Goal: Information Seeking & Learning: Learn about a topic

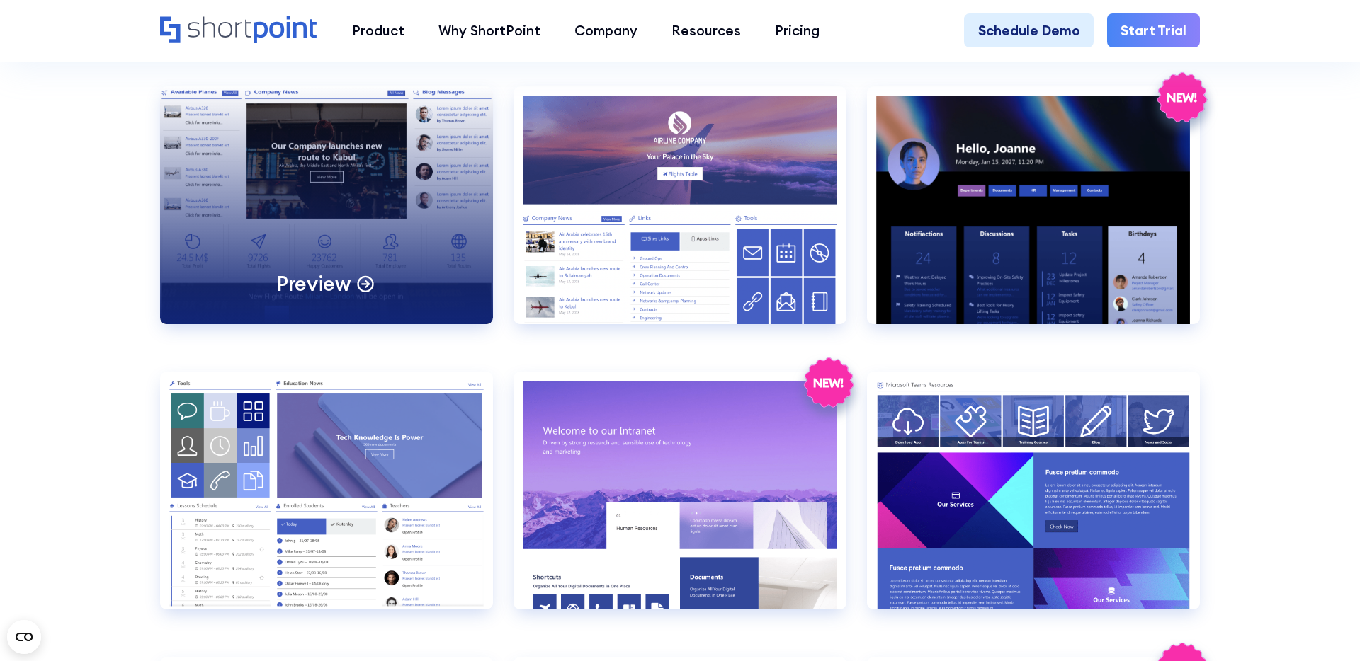
scroll to position [1546, 0]
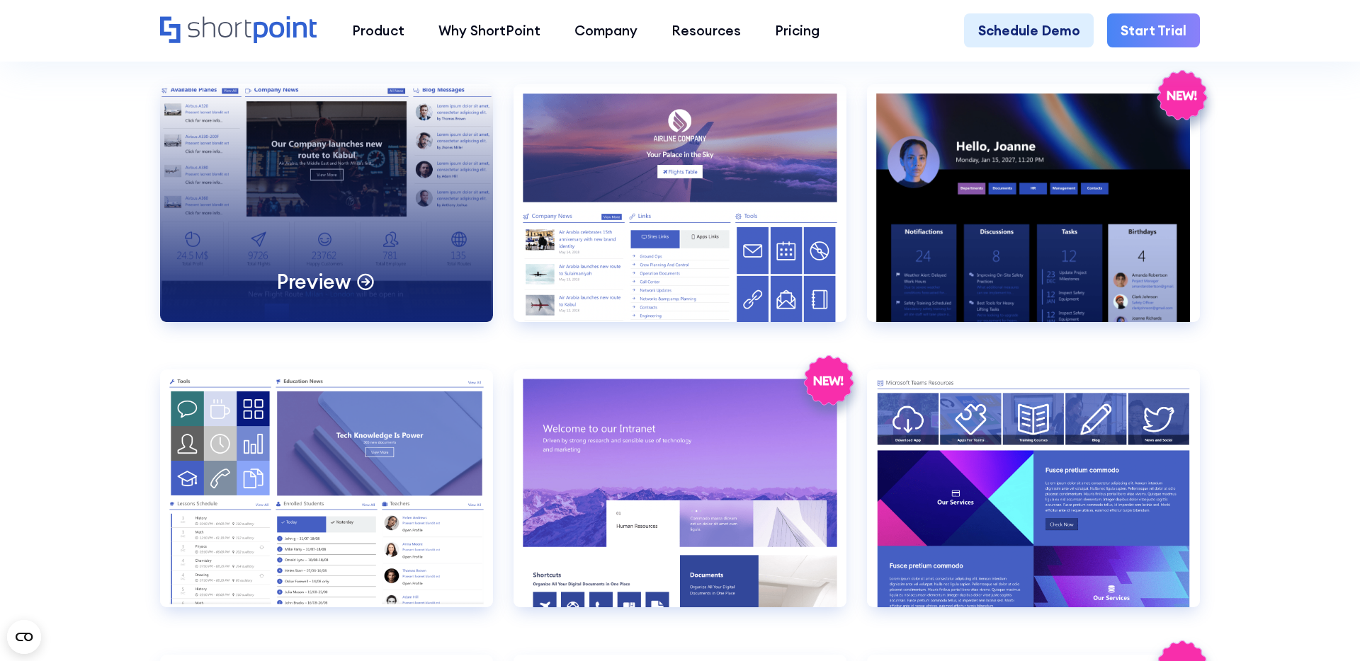
click at [337, 176] on div "Preview" at bounding box center [326, 203] width 333 height 238
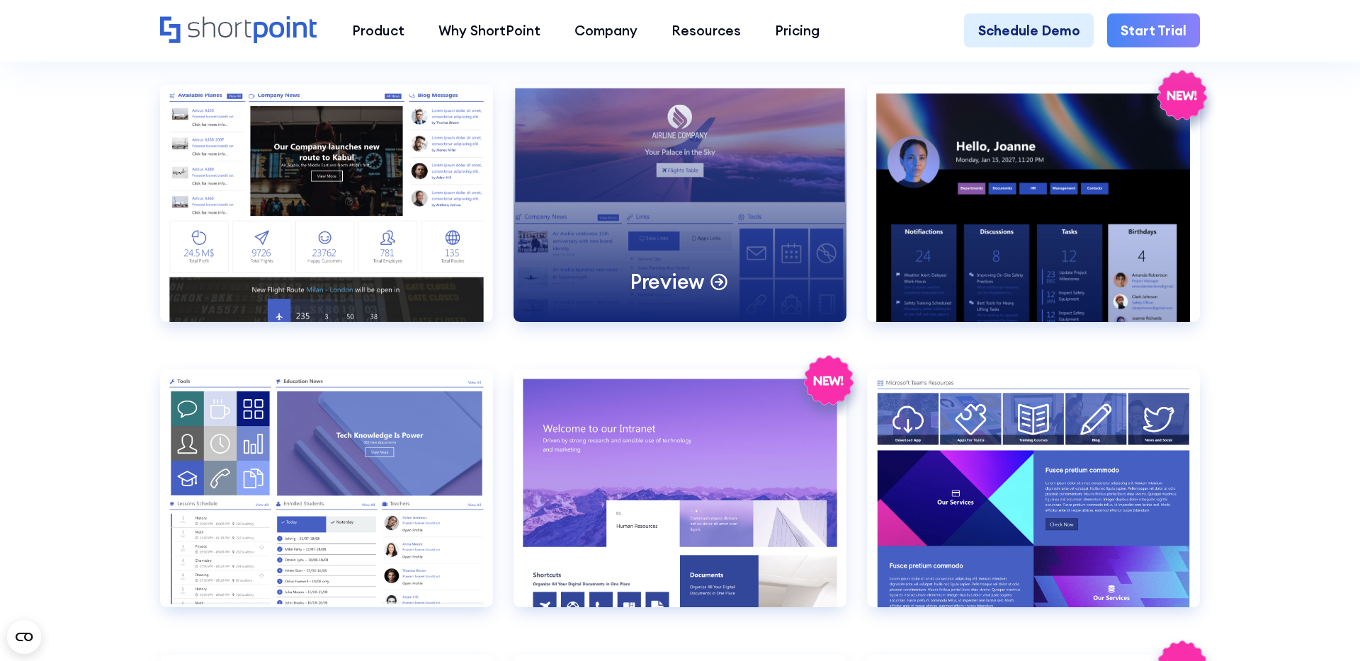
click at [701, 214] on div "Preview" at bounding box center [679, 203] width 333 height 238
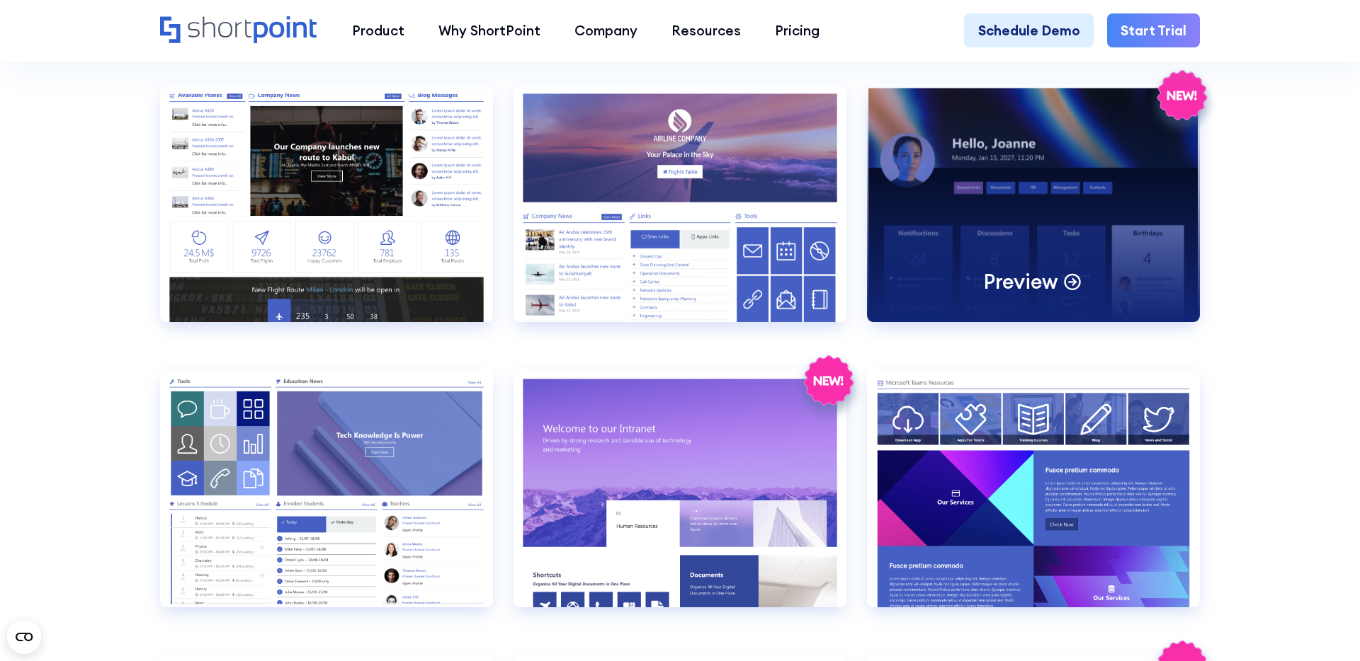
click at [973, 154] on div "Preview" at bounding box center [1033, 203] width 333 height 238
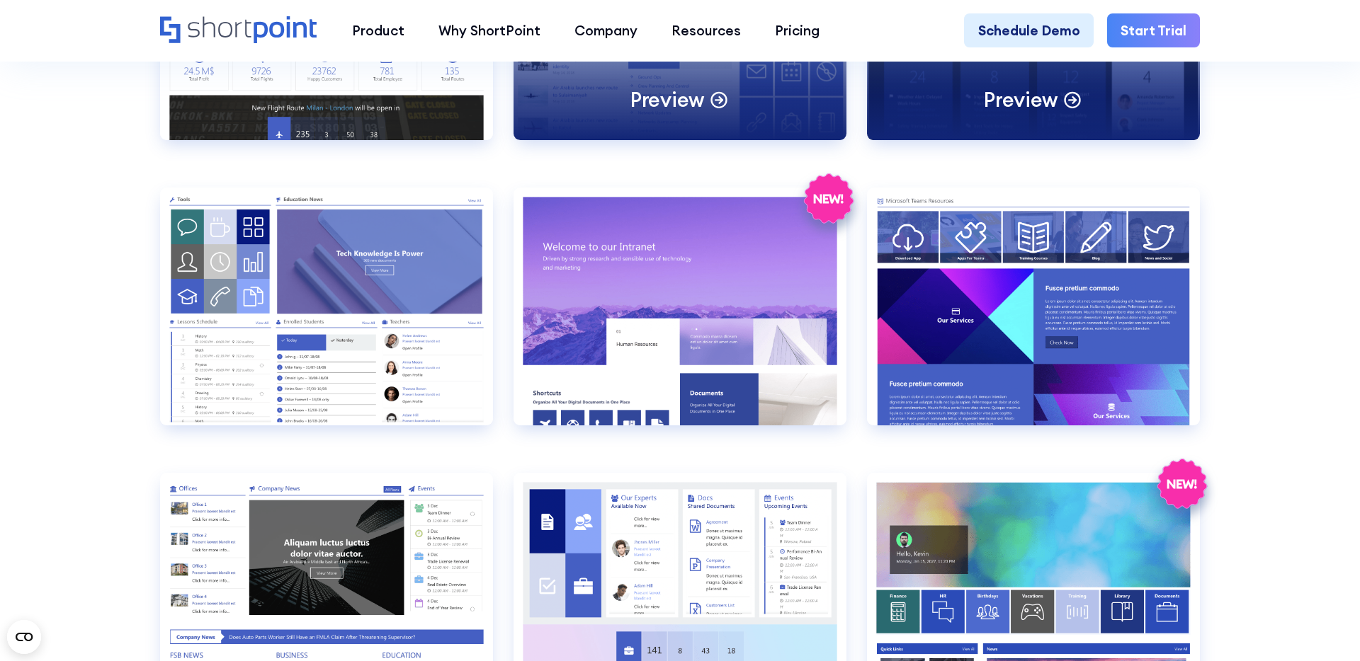
scroll to position [1729, 0]
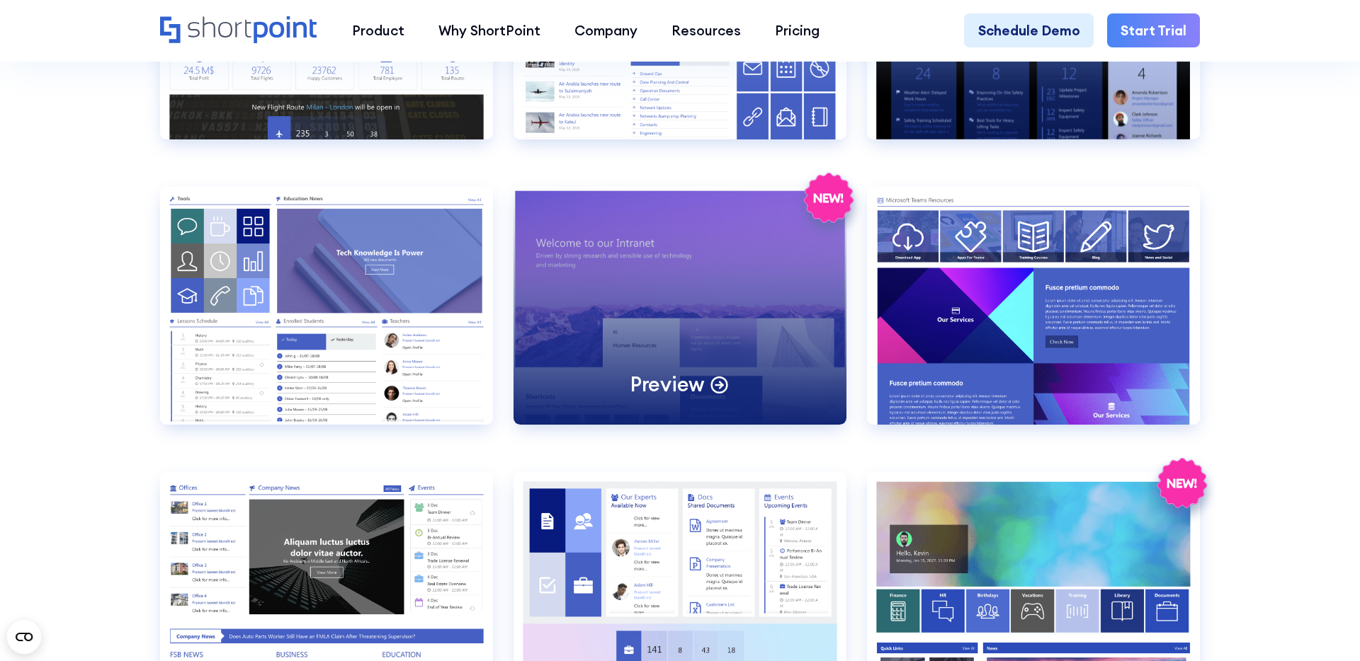
click at [729, 319] on div "Preview" at bounding box center [679, 306] width 333 height 238
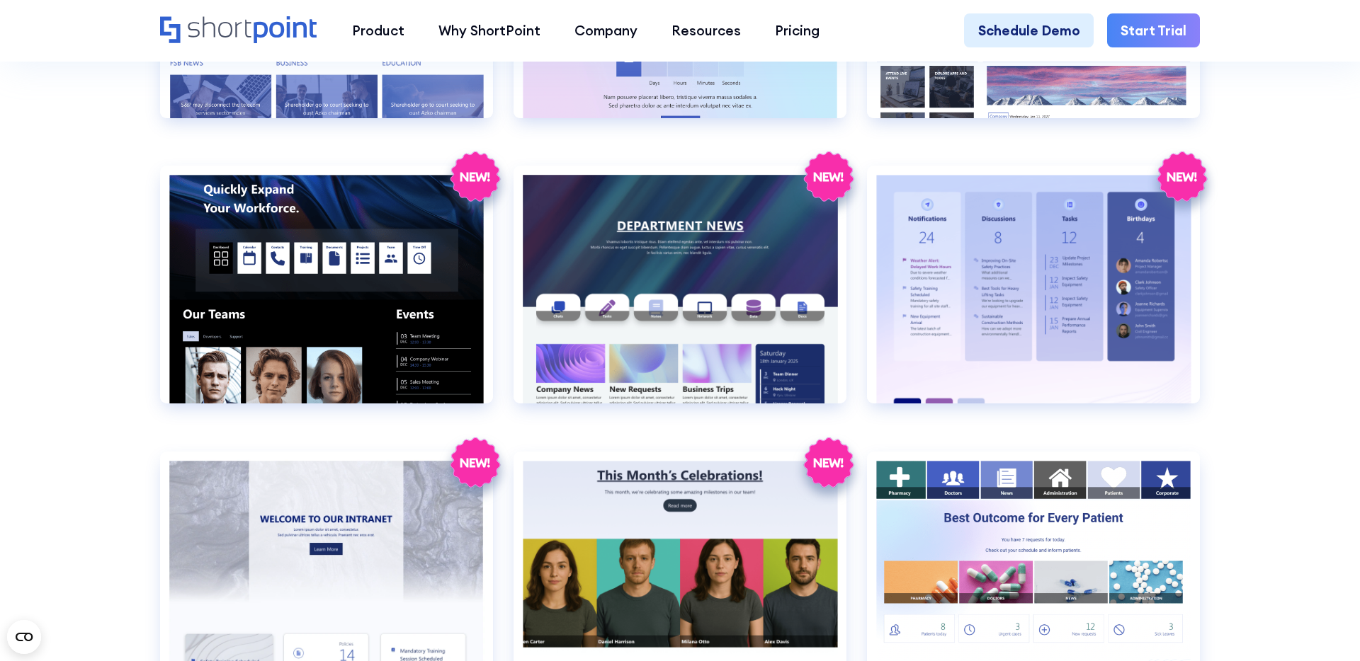
scroll to position [2325, 0]
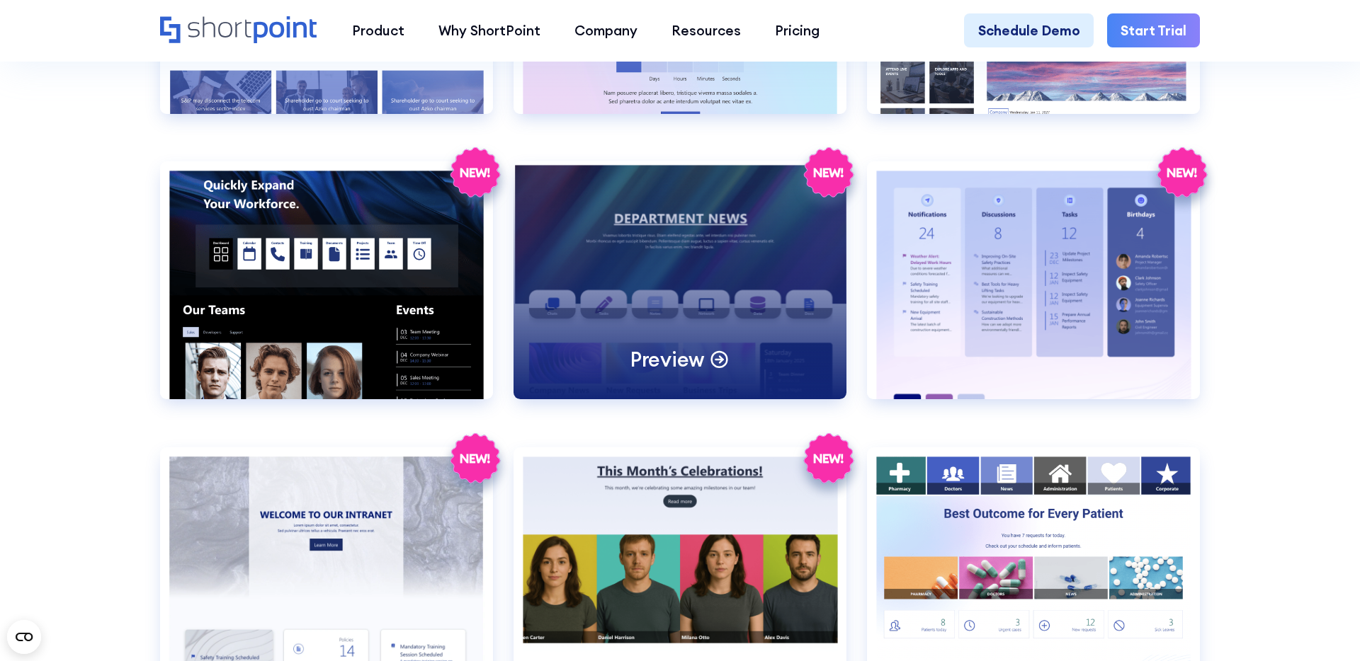
click at [657, 266] on div "Preview" at bounding box center [679, 280] width 333 height 238
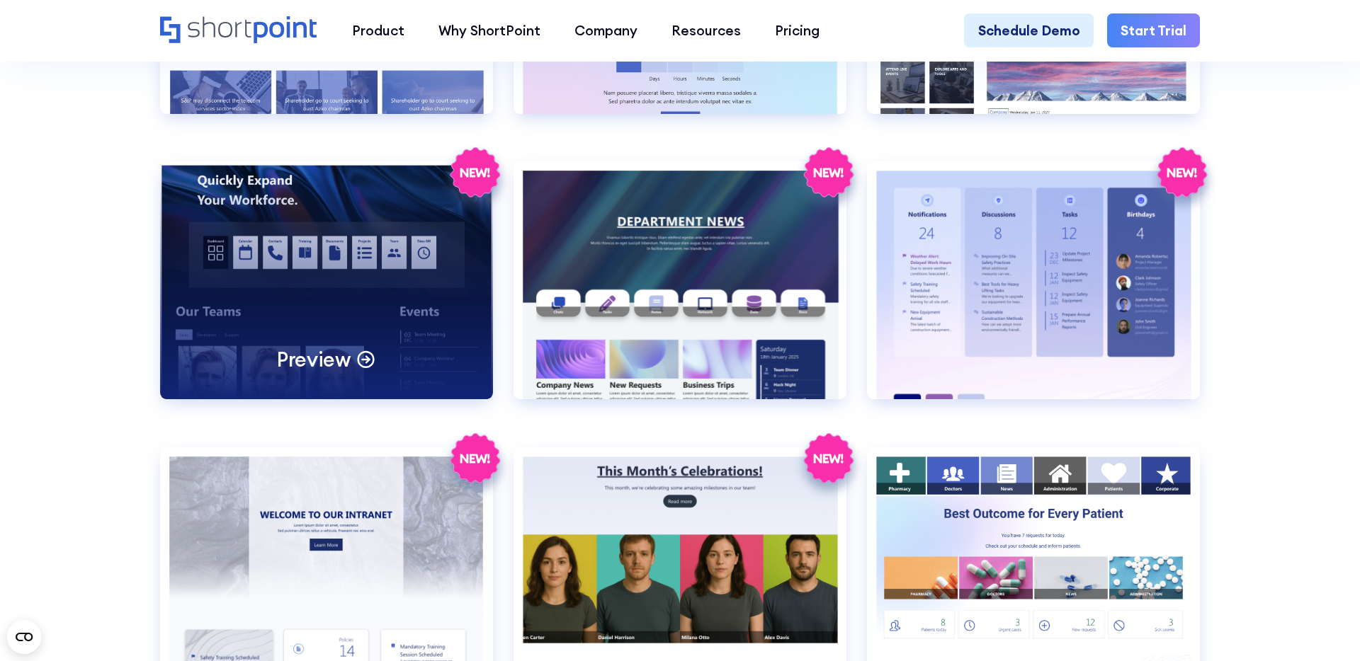
click at [335, 348] on p "Preview" at bounding box center [314, 359] width 74 height 26
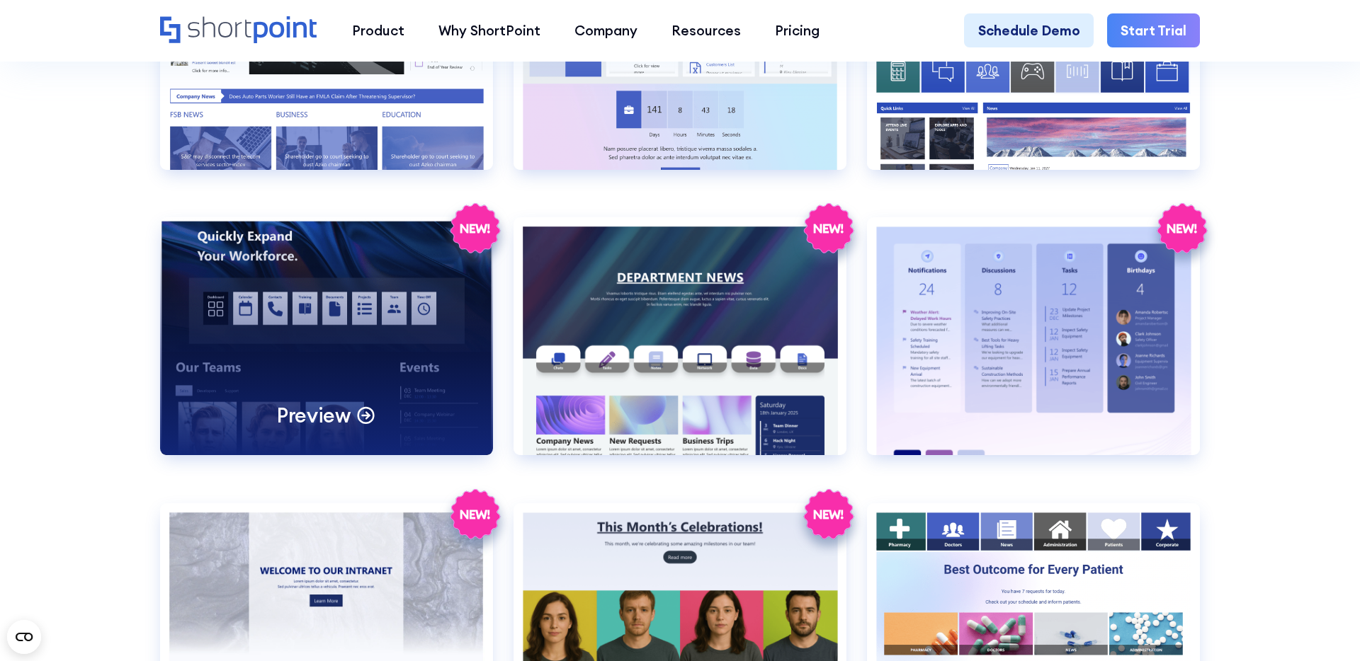
scroll to position [2282, 0]
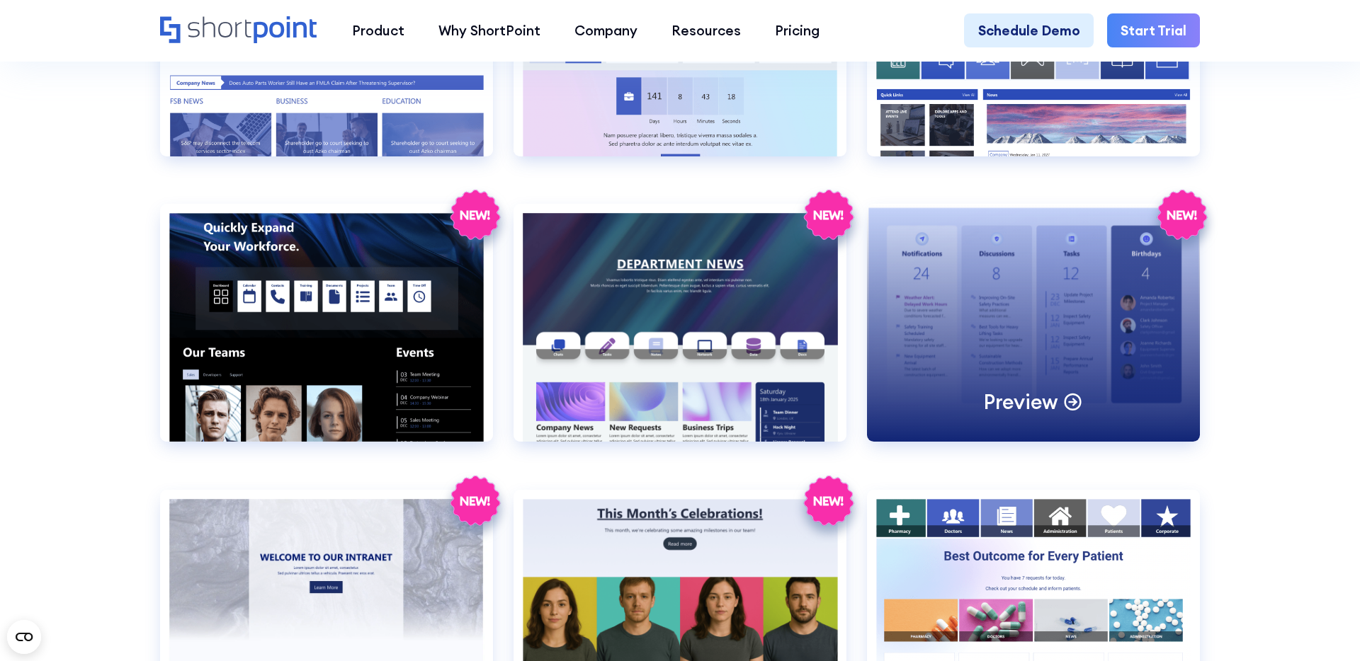
click at [1056, 298] on div "Preview" at bounding box center [1033, 323] width 333 height 238
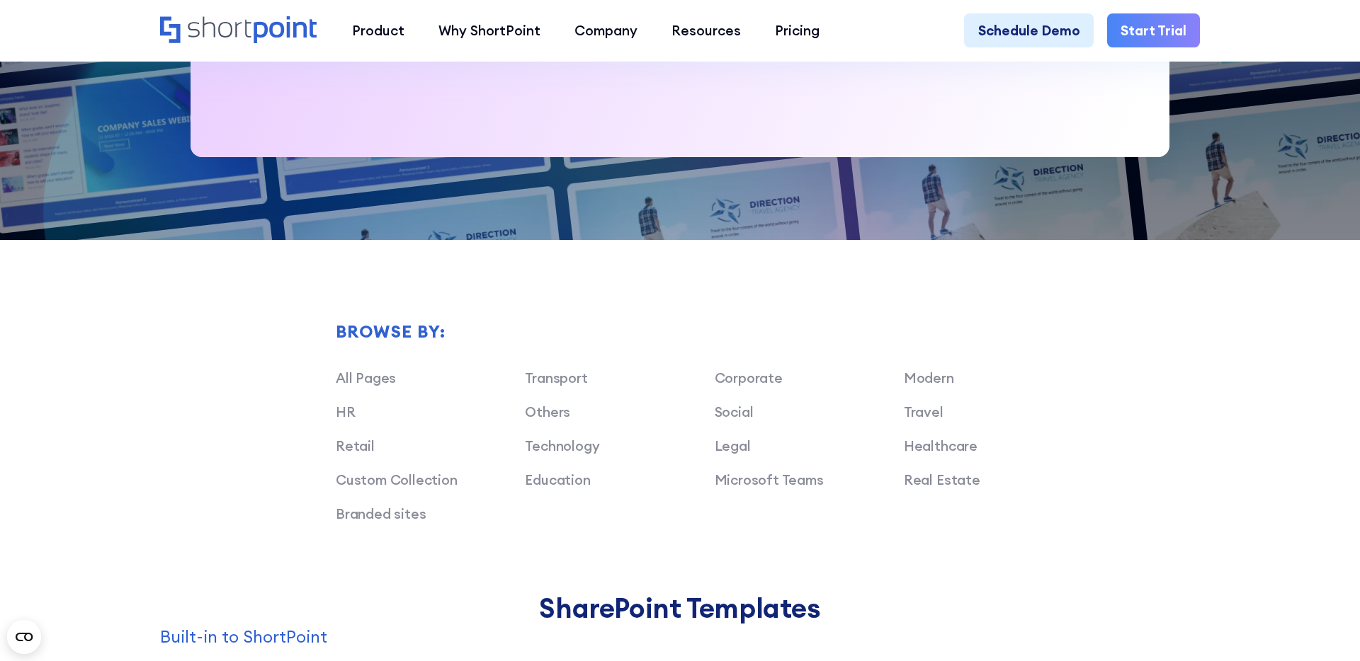
scroll to position [1366, 0]
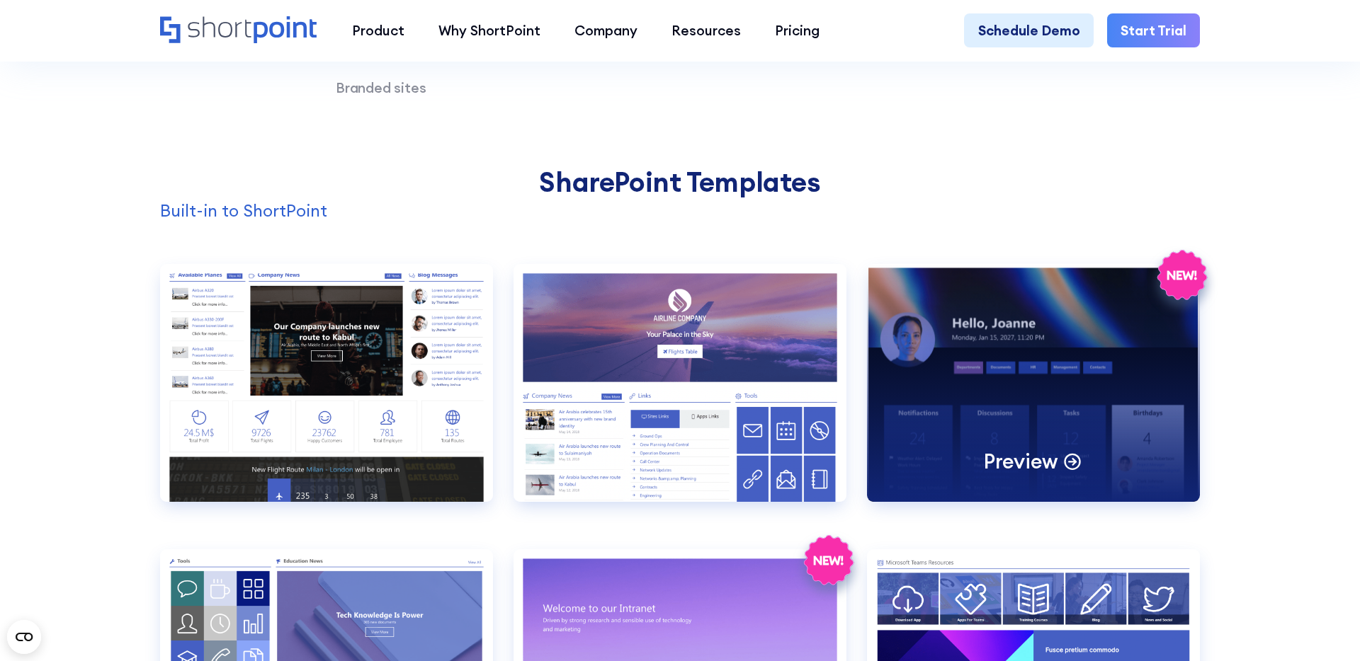
click at [1070, 369] on div "Preview" at bounding box center [1033, 383] width 333 height 238
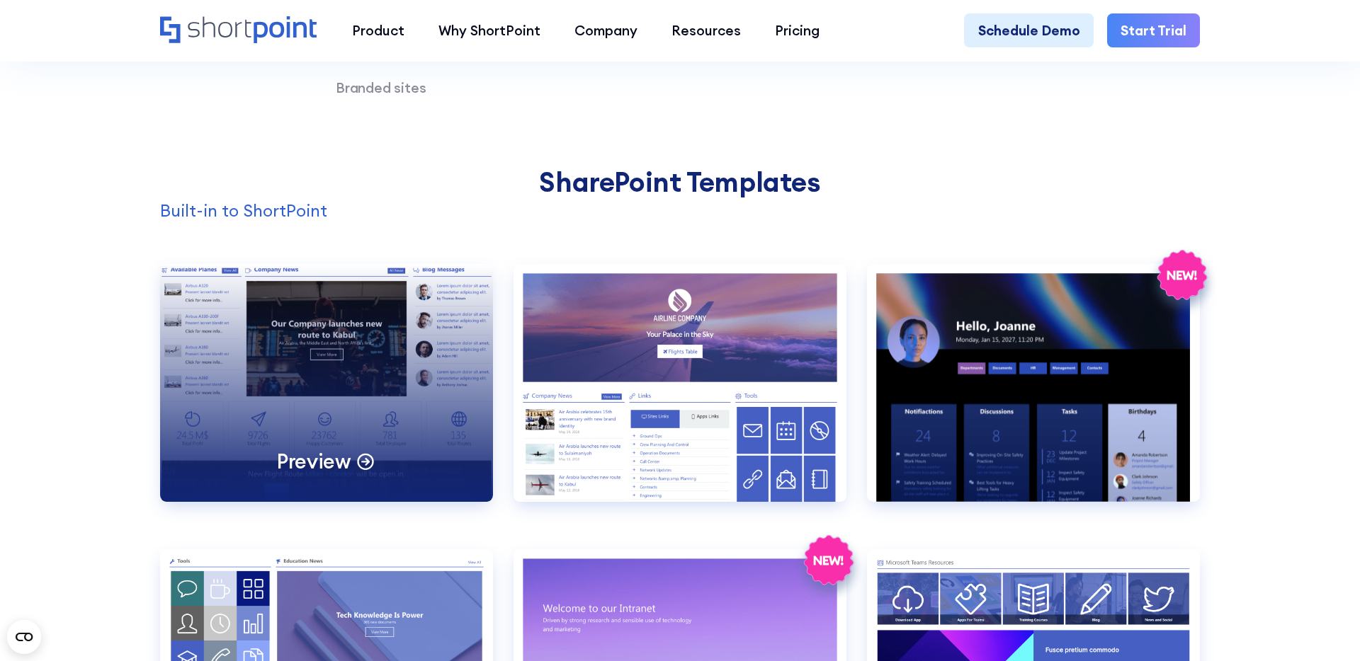
click at [332, 343] on div "Preview" at bounding box center [326, 383] width 333 height 238
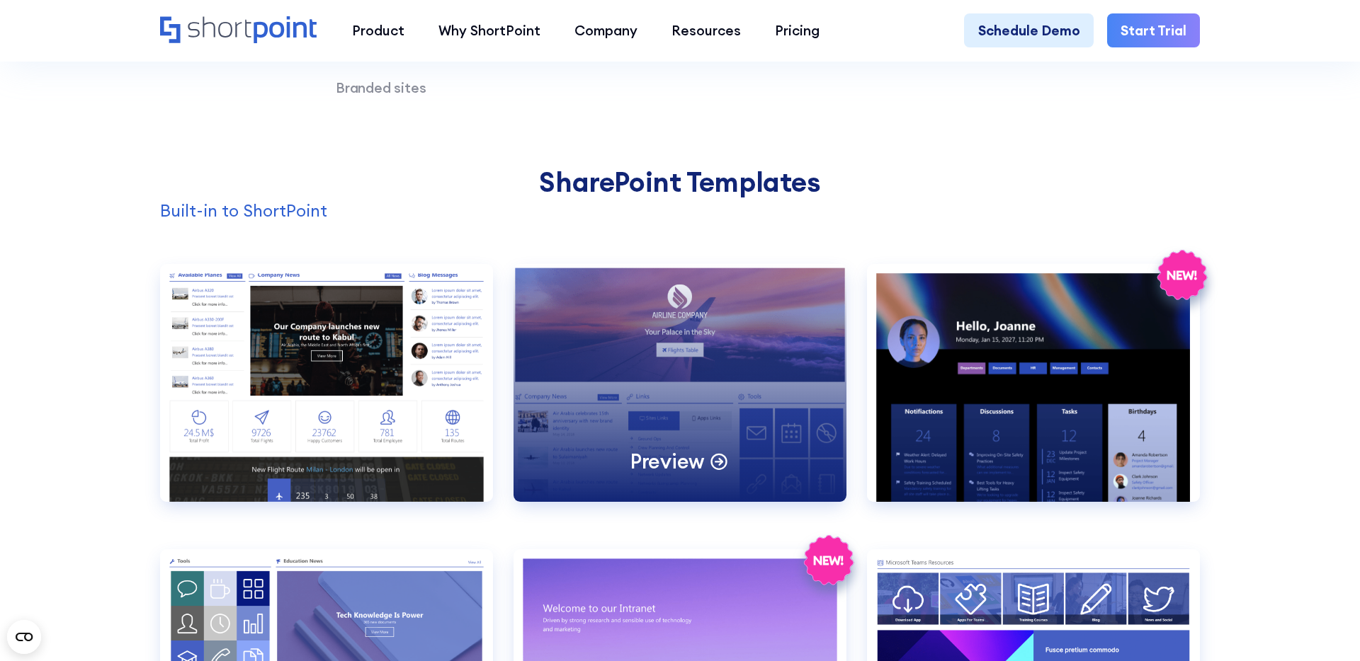
click at [688, 341] on div "Preview" at bounding box center [679, 383] width 333 height 238
click at [654, 350] on div "Preview" at bounding box center [679, 383] width 333 height 238
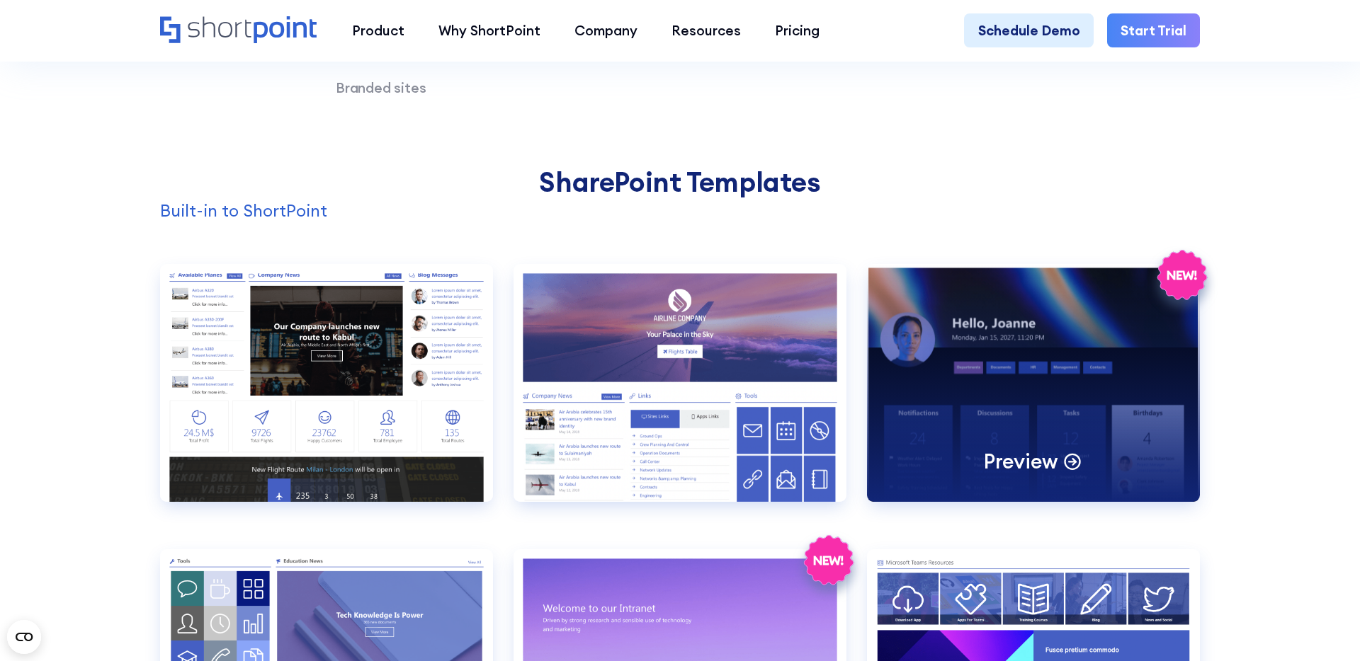
click at [1010, 377] on div "Preview" at bounding box center [1033, 383] width 333 height 238
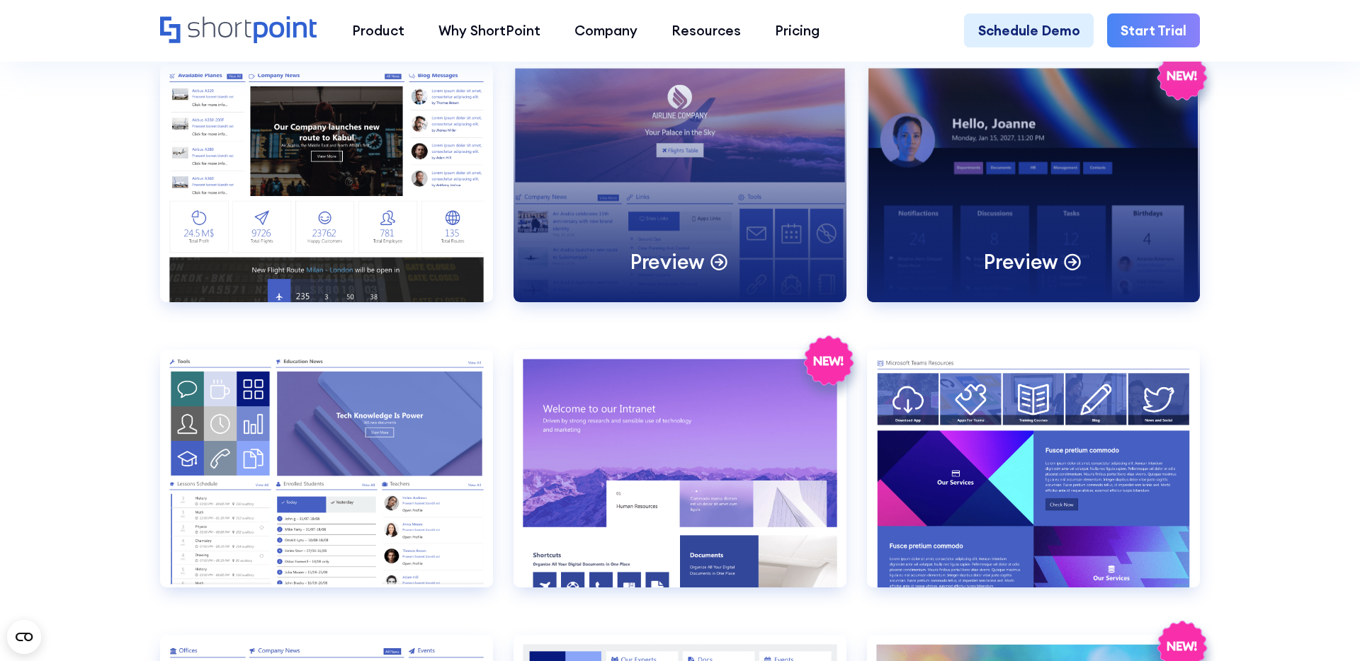
scroll to position [1574, 0]
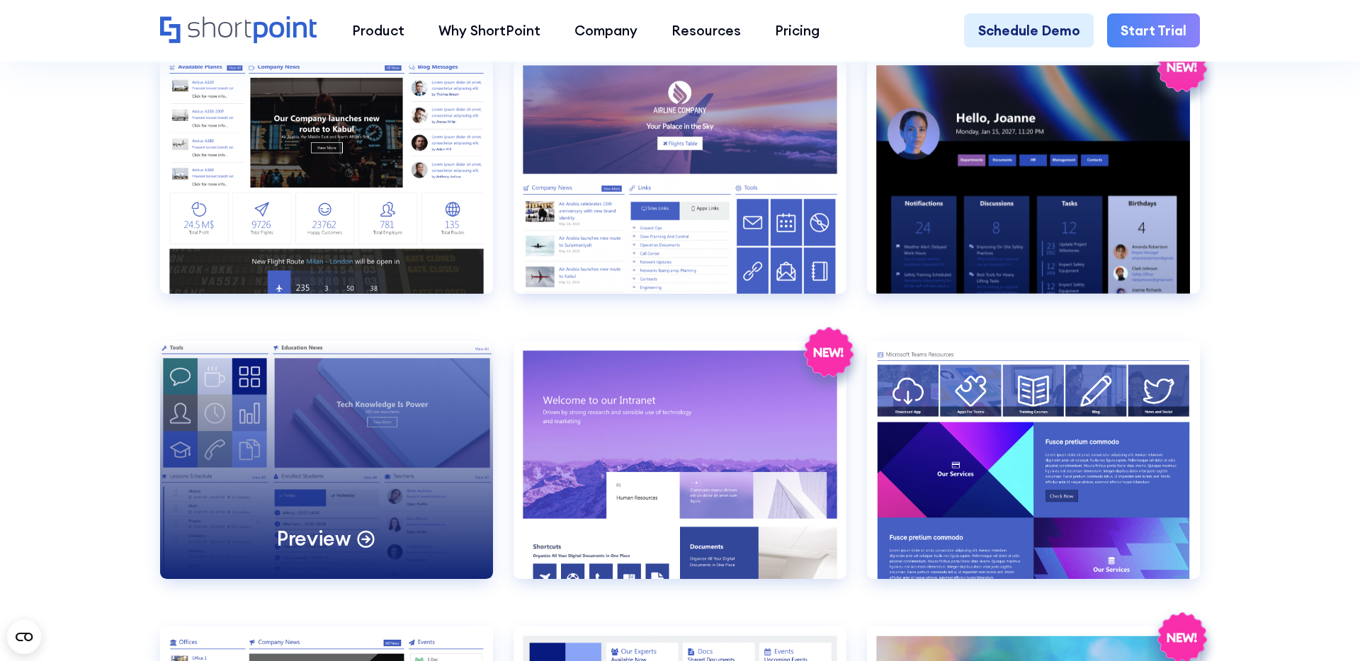
click at [366, 408] on div "Preview" at bounding box center [326, 460] width 333 height 238
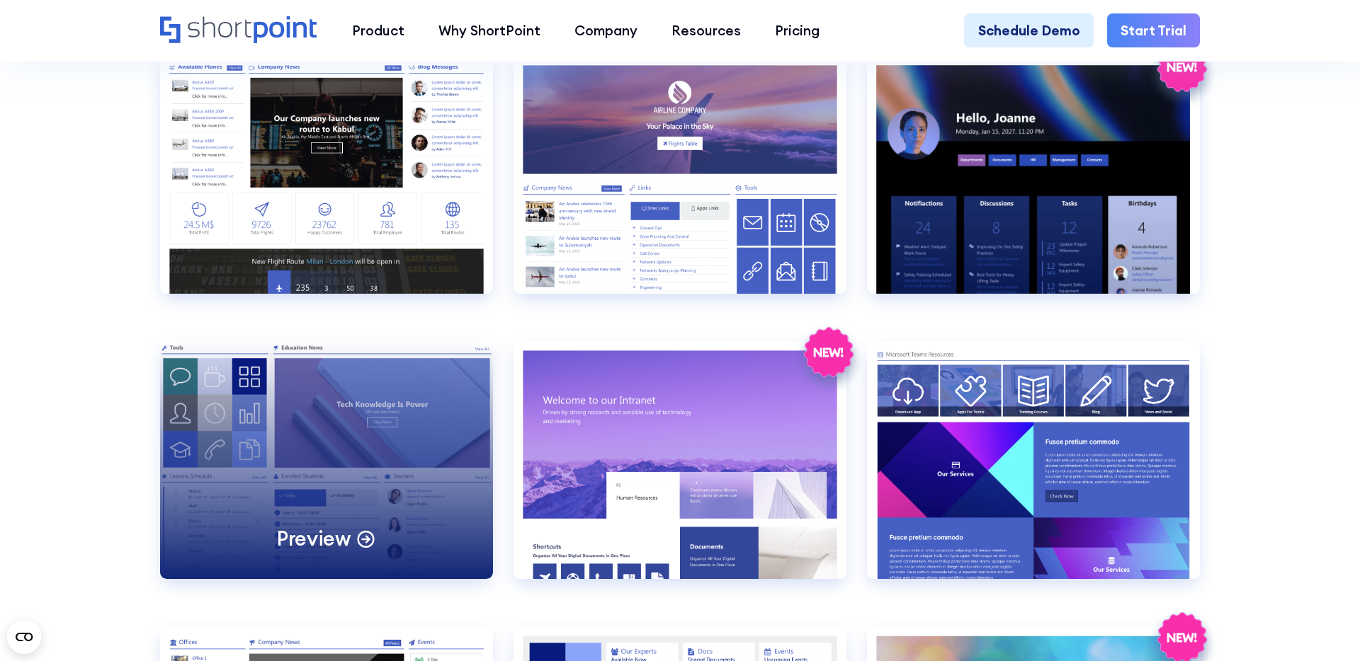
click at [380, 428] on div "Preview" at bounding box center [326, 460] width 333 height 238
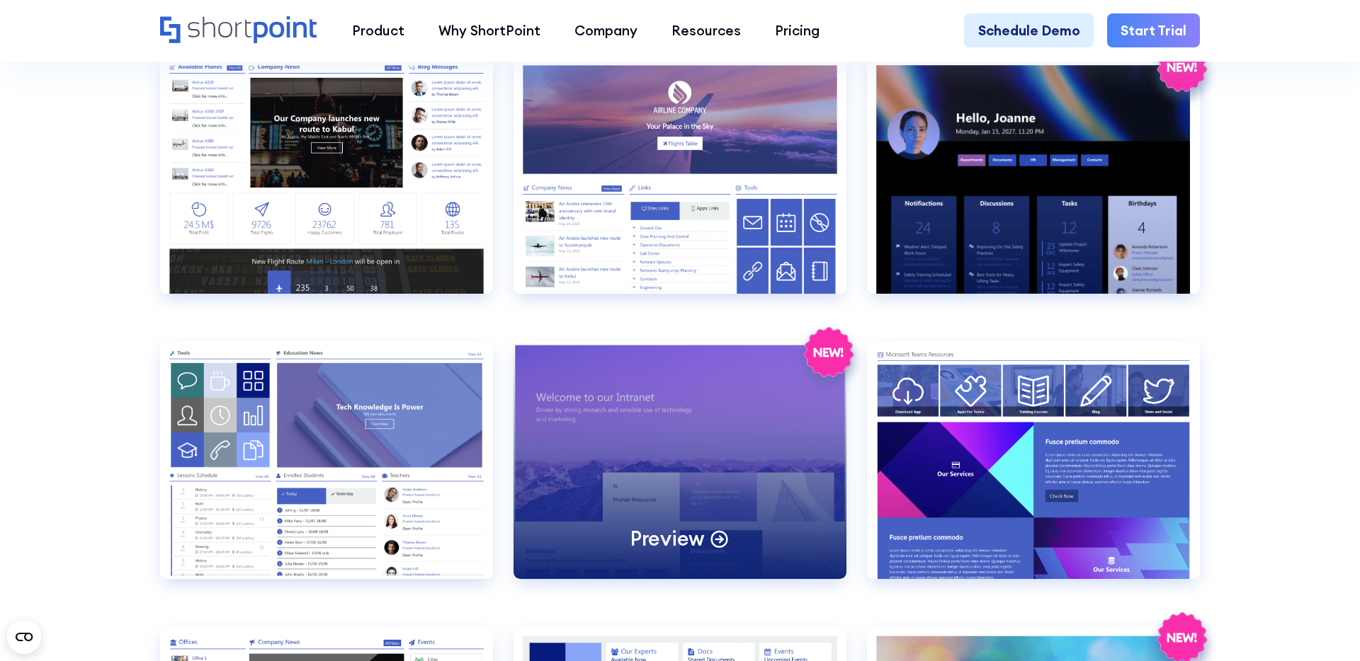
click at [691, 486] on div "Preview" at bounding box center [679, 460] width 333 height 238
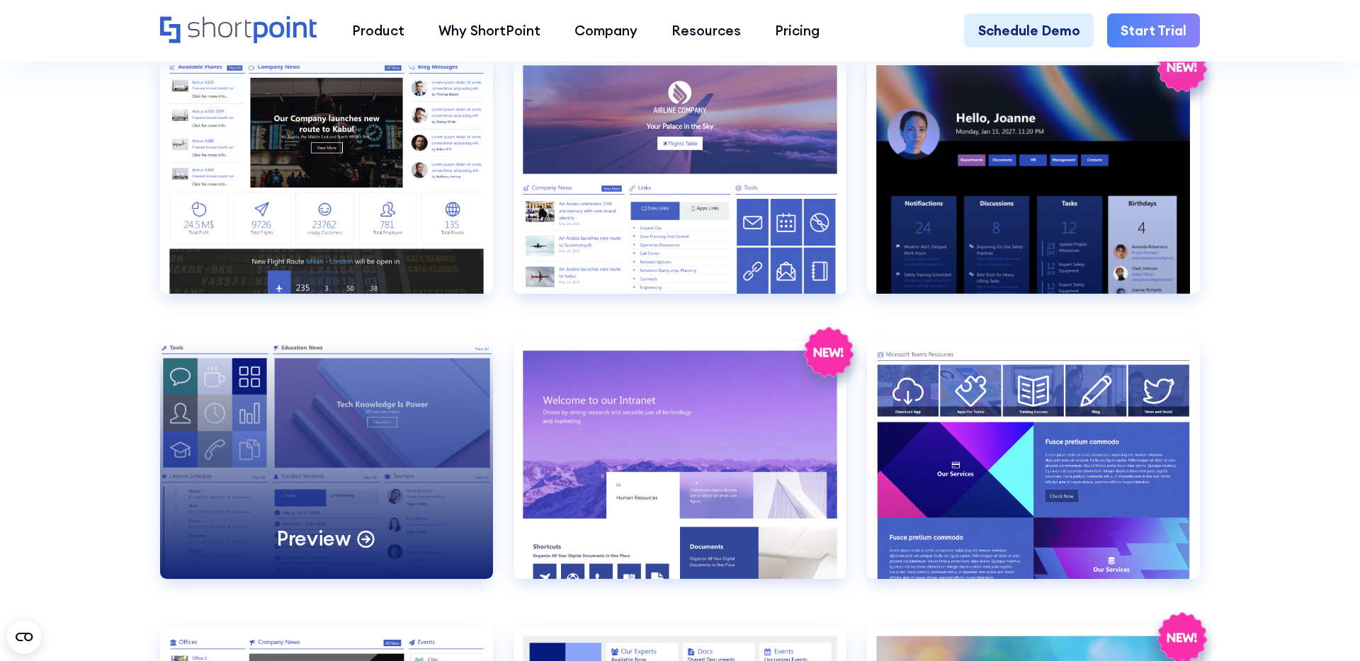
click at [321, 425] on div "Preview" at bounding box center [326, 460] width 333 height 238
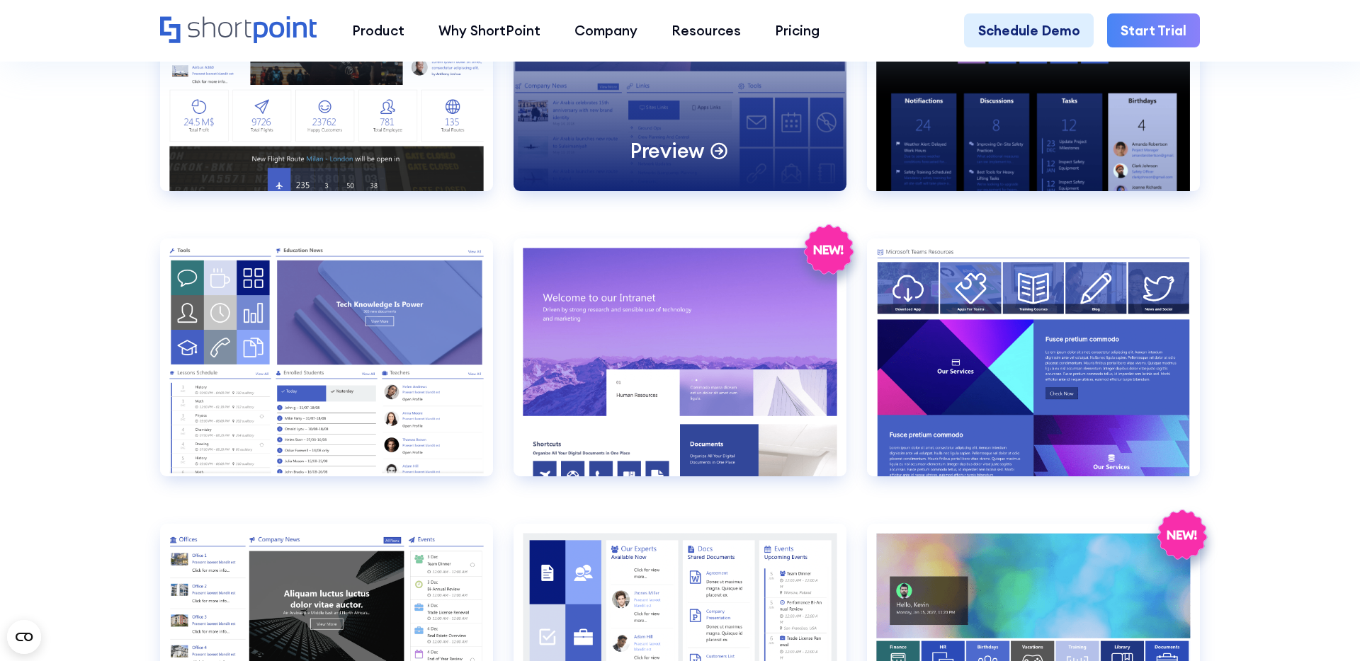
scroll to position [1678, 0]
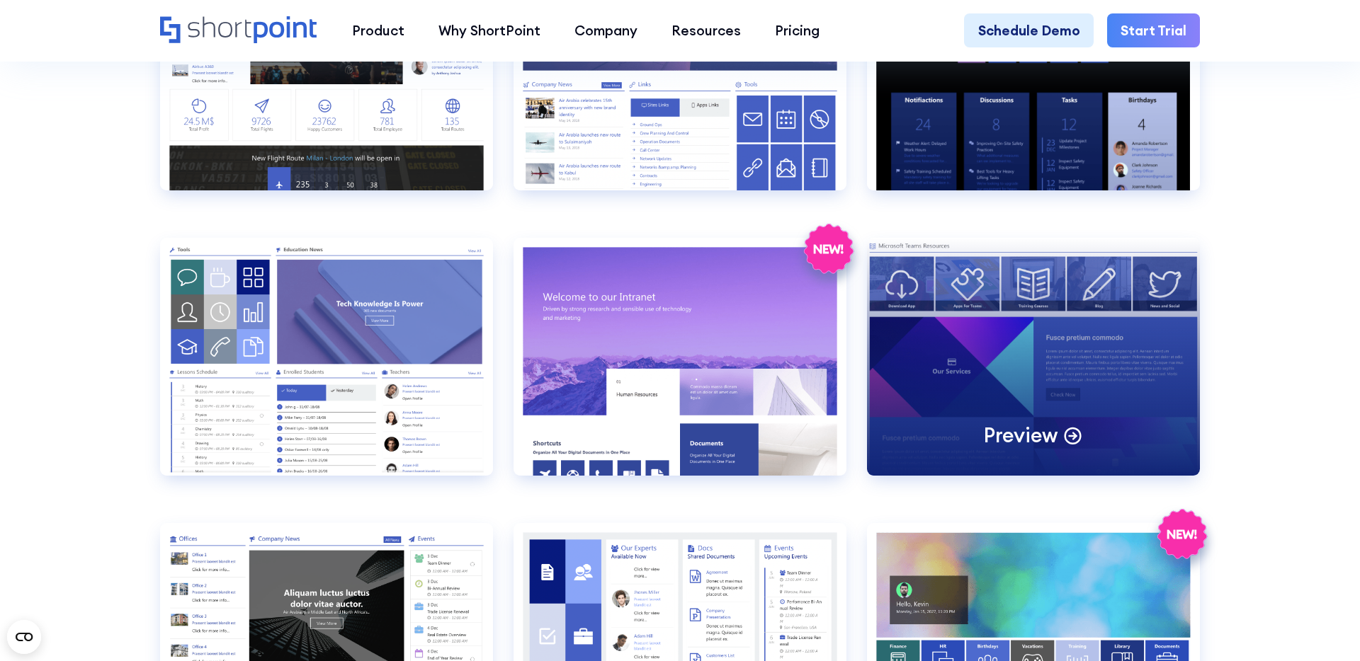
click at [994, 375] on div "Preview" at bounding box center [1033, 357] width 333 height 238
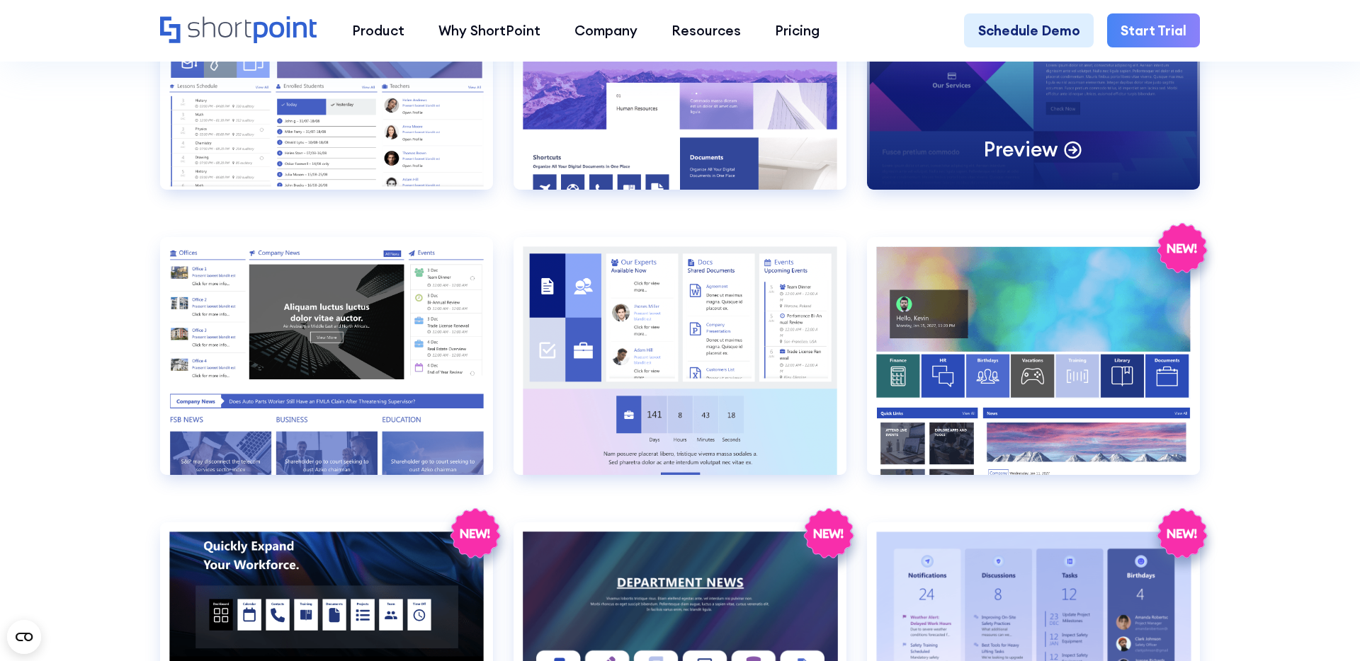
scroll to position [1977, 0]
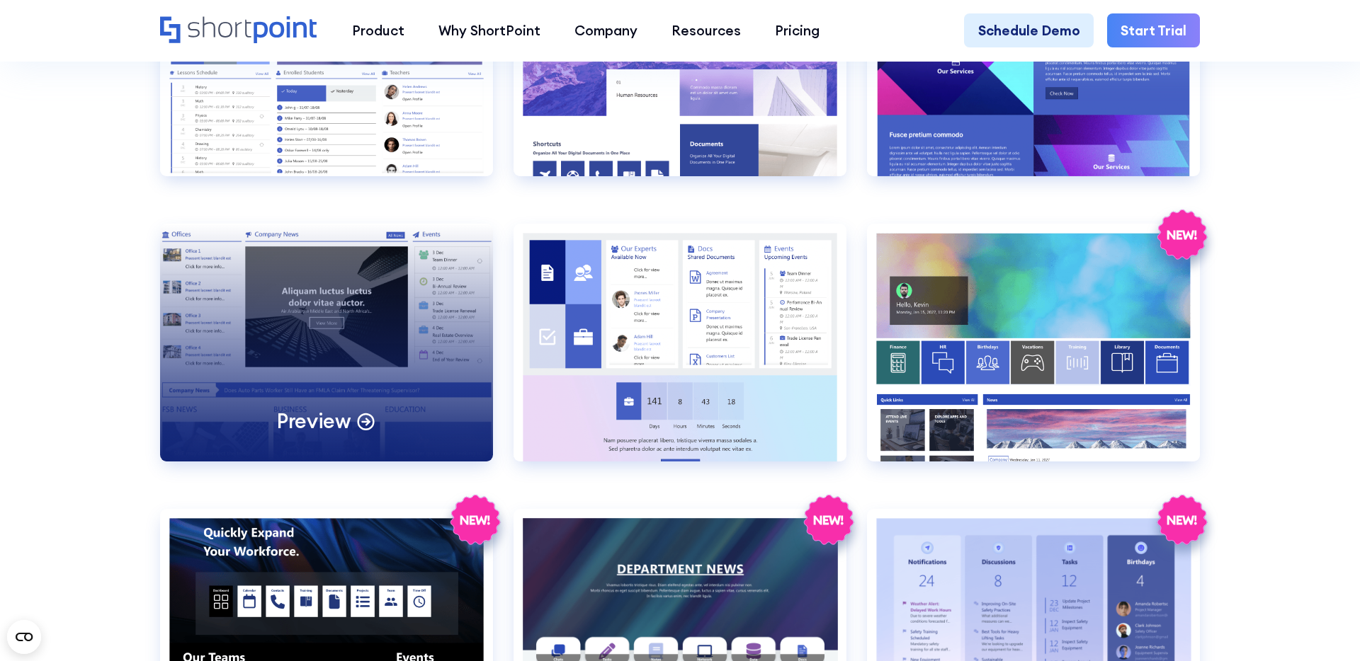
click at [326, 356] on div "Preview" at bounding box center [326, 343] width 333 height 238
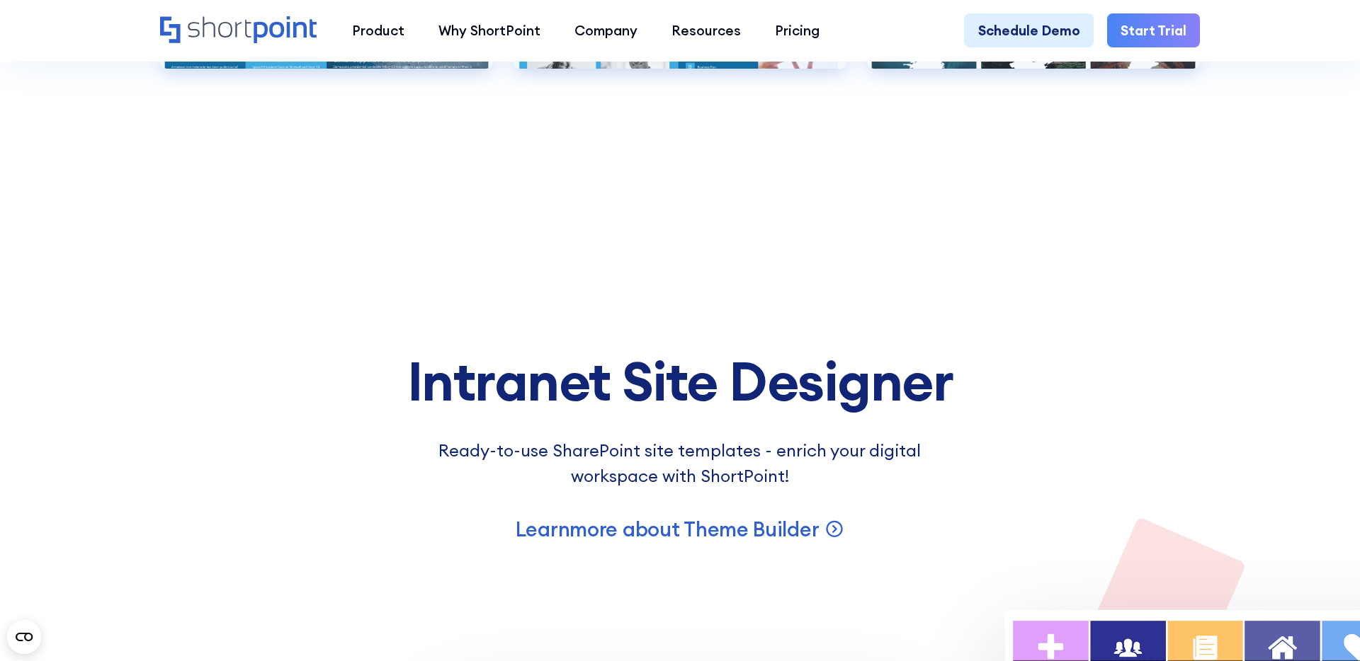
scroll to position [10684, 0]
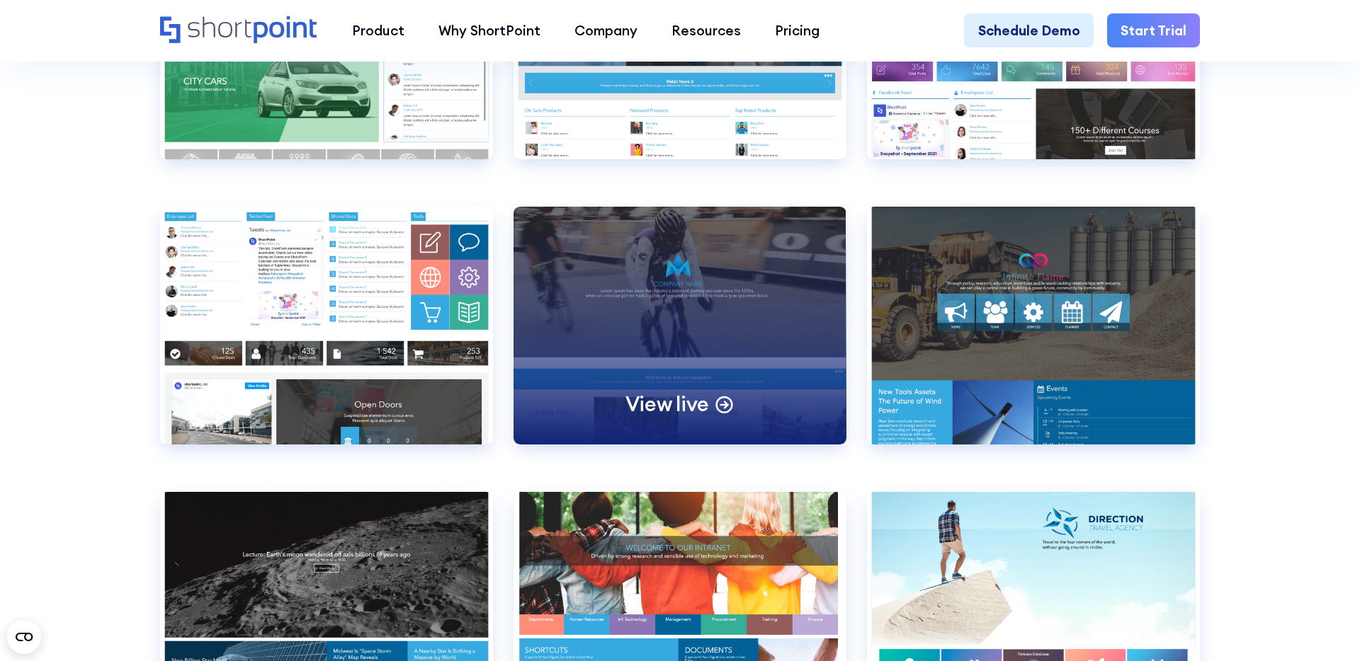
click at [693, 339] on div "View live" at bounding box center [679, 326] width 333 height 238
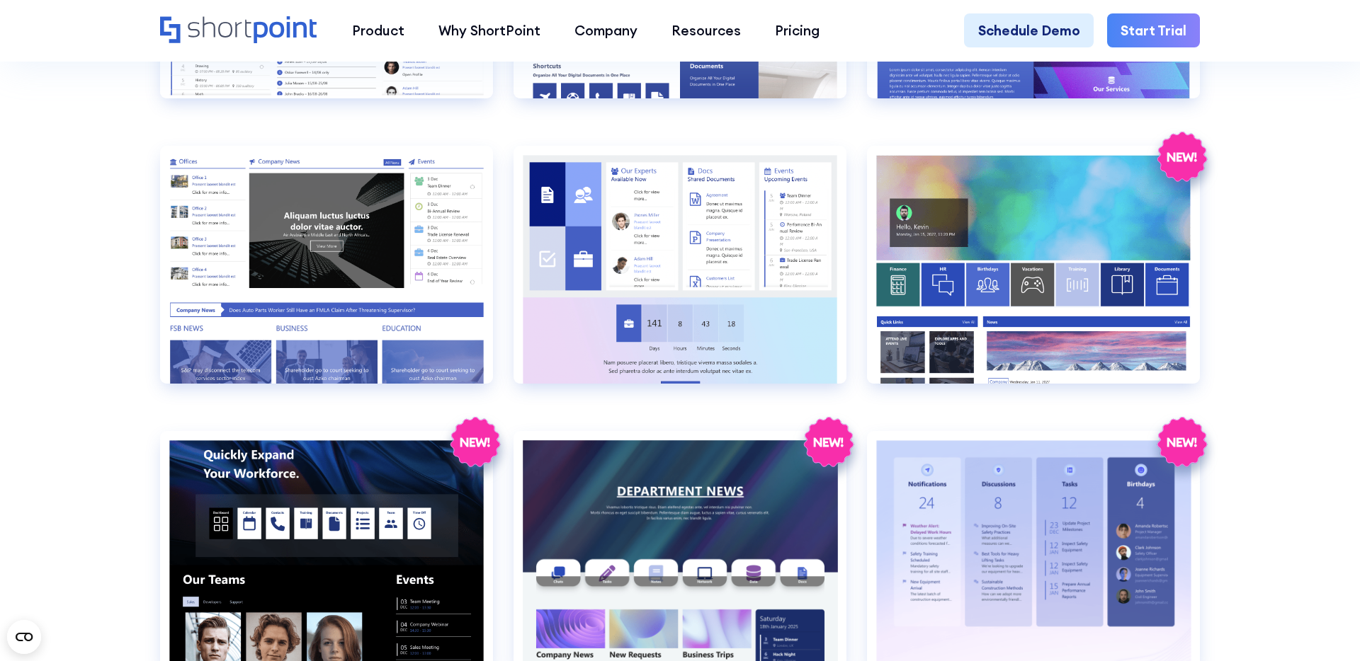
scroll to position [2054, 0]
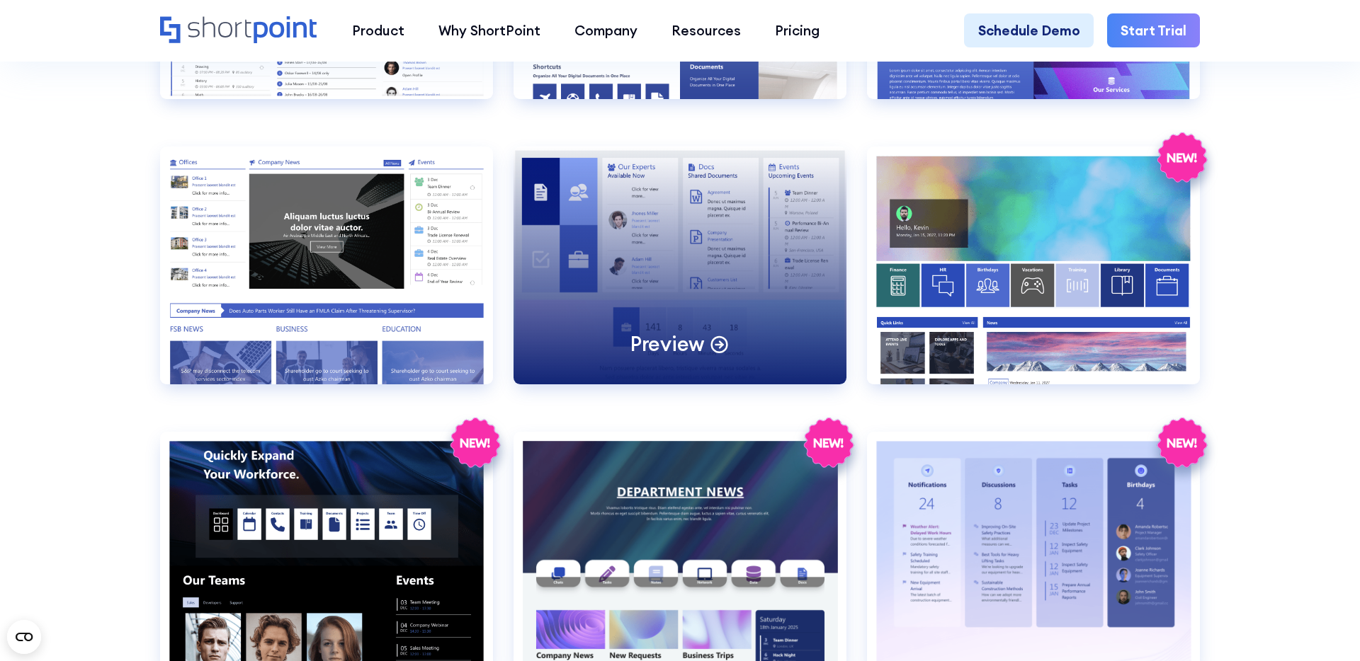
click at [631, 285] on div "Preview" at bounding box center [679, 266] width 333 height 238
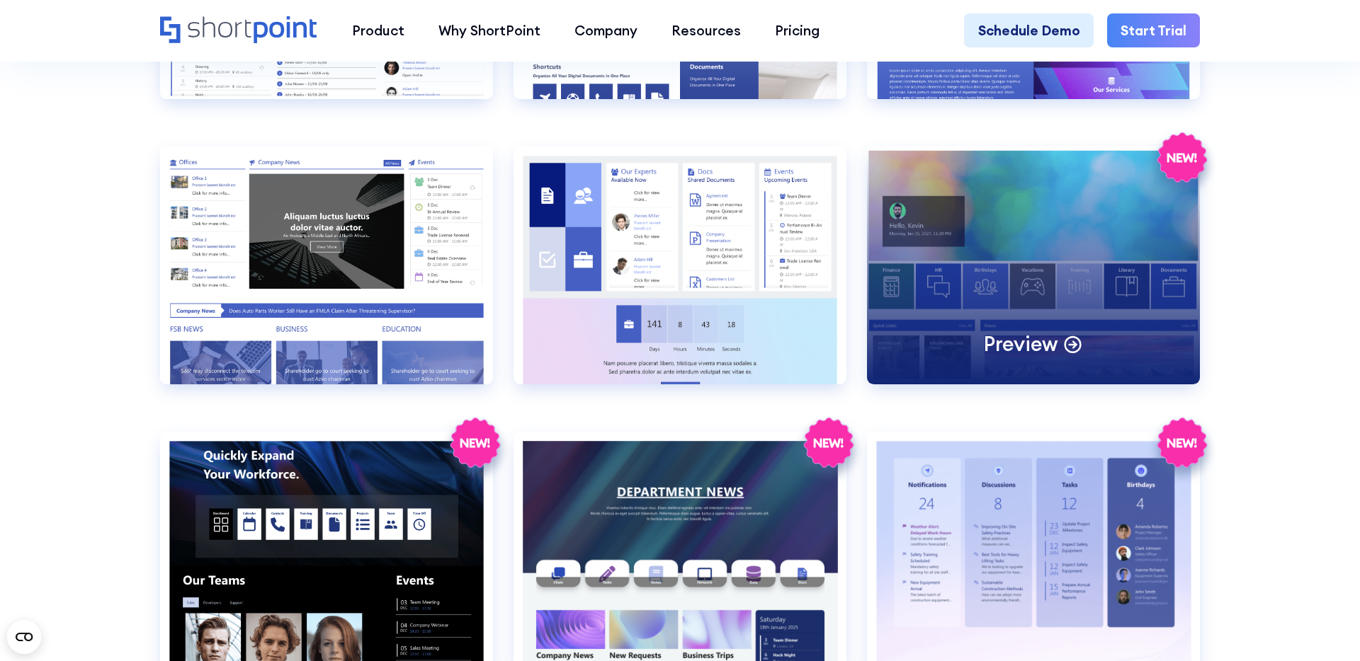
click at [1066, 226] on div "Preview" at bounding box center [1033, 266] width 333 height 238
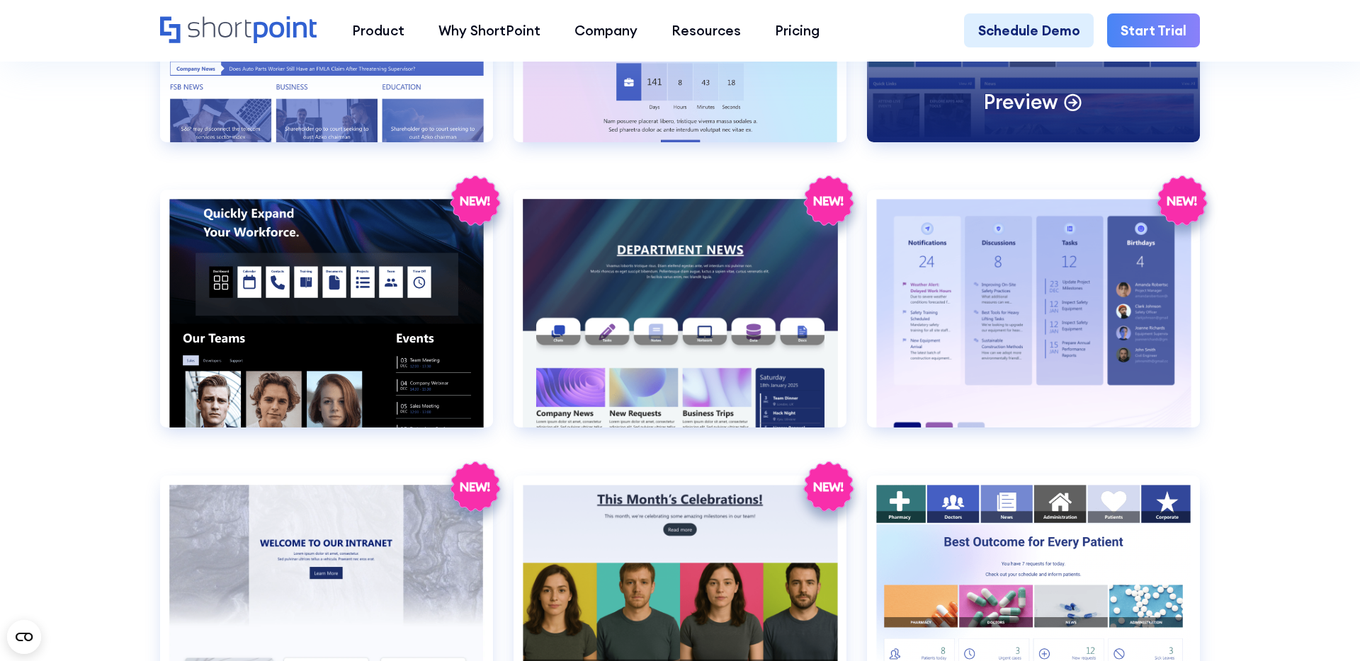
scroll to position [2301, 0]
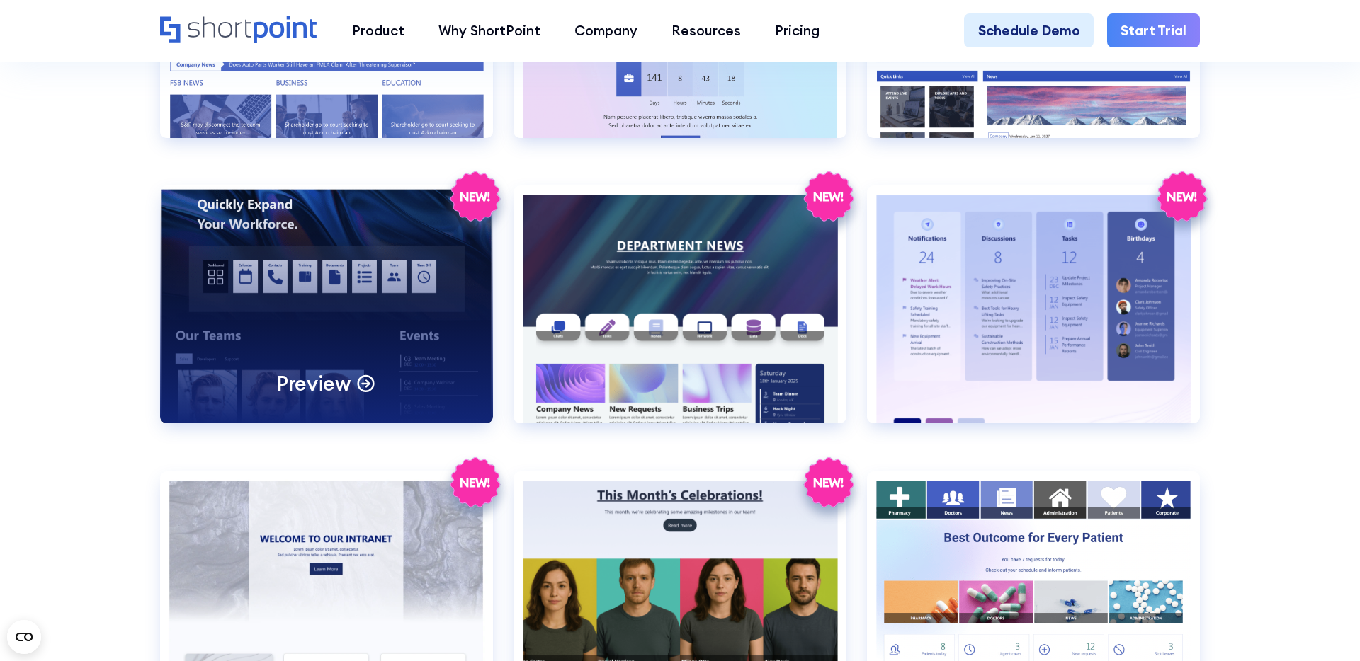
click at [278, 318] on div "Preview" at bounding box center [326, 305] width 333 height 238
click at [391, 288] on div "Preview" at bounding box center [326, 305] width 333 height 238
click at [285, 315] on div "Preview" at bounding box center [326, 305] width 333 height 238
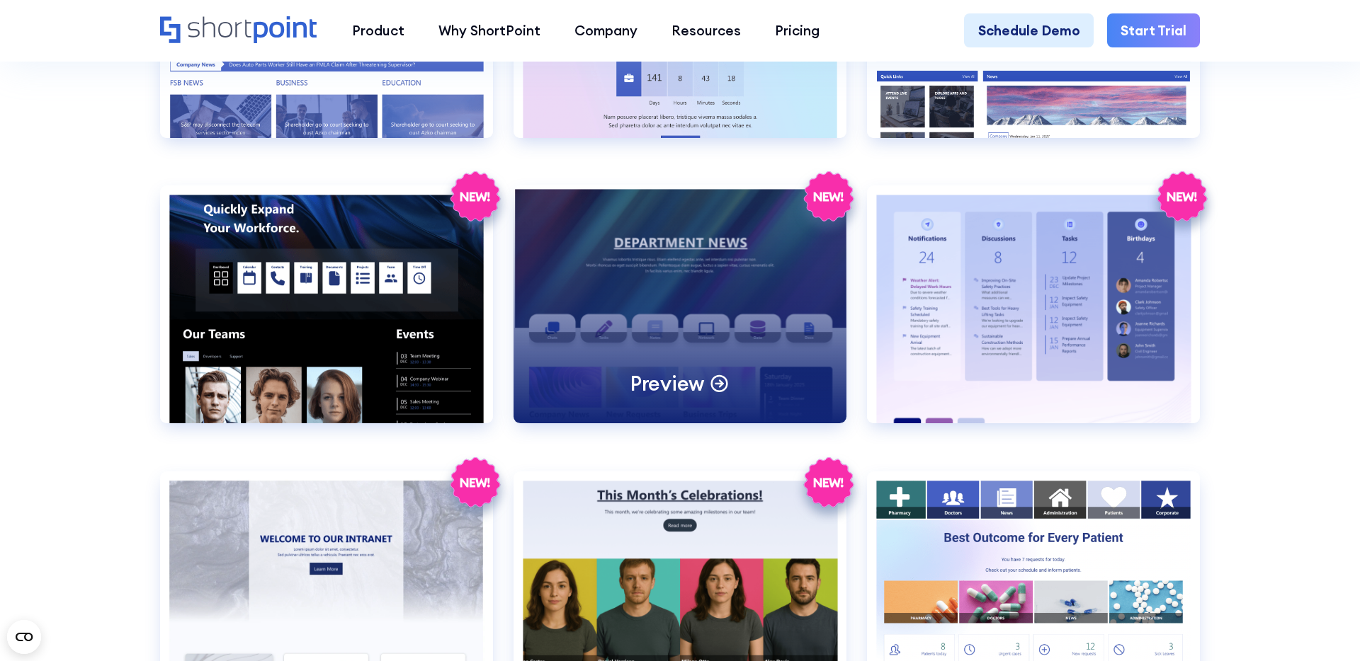
click at [662, 295] on div "Preview" at bounding box center [679, 305] width 333 height 238
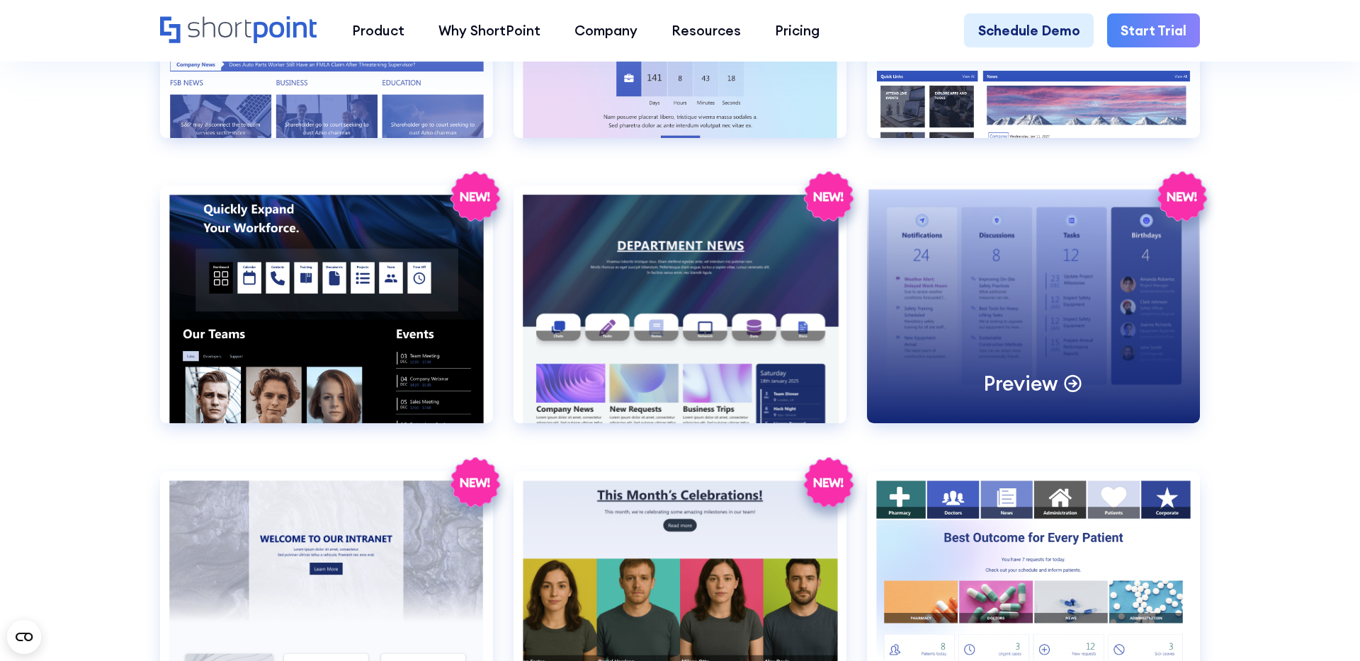
click at [1008, 263] on div "Preview" at bounding box center [1033, 305] width 333 height 238
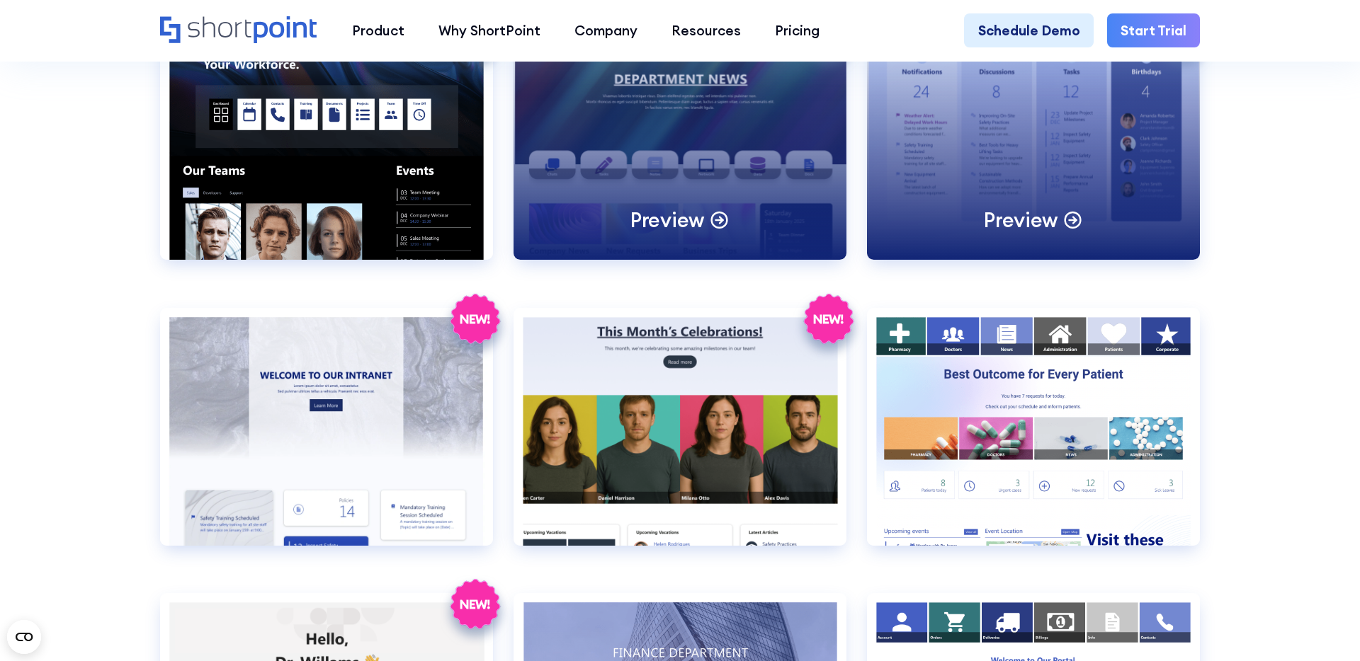
scroll to position [2470, 0]
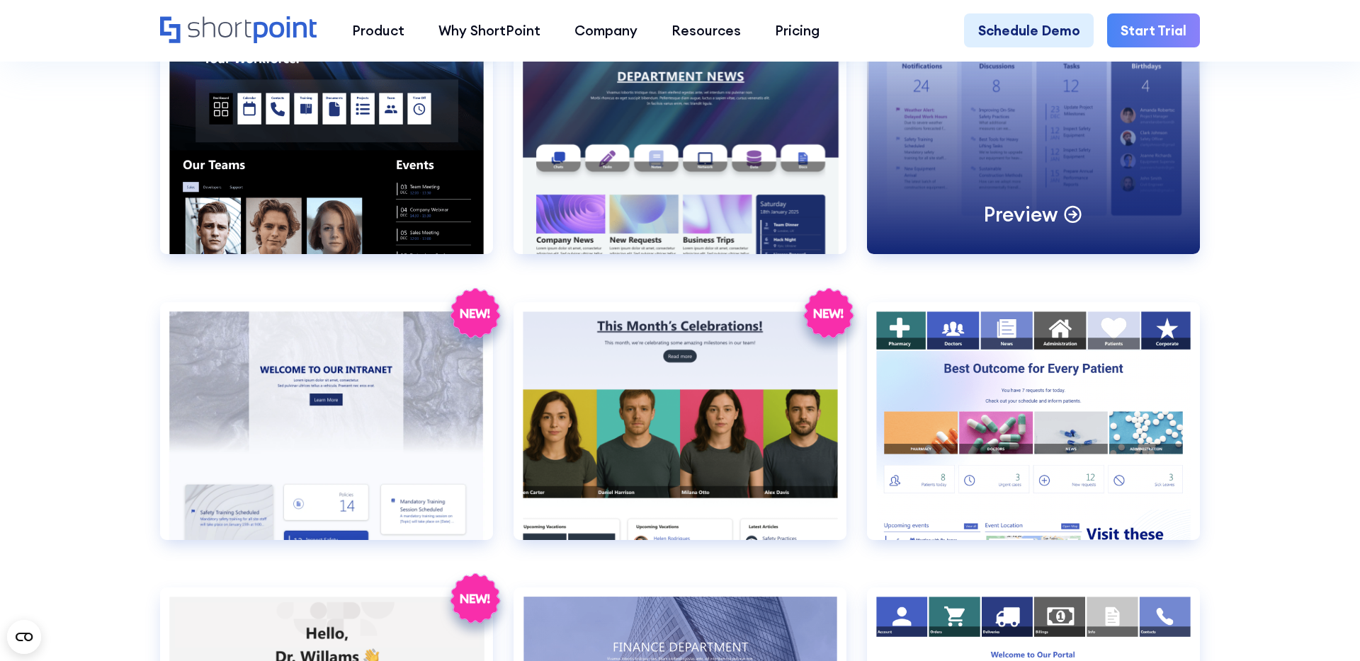
click at [999, 186] on div "Preview" at bounding box center [1033, 135] width 333 height 238
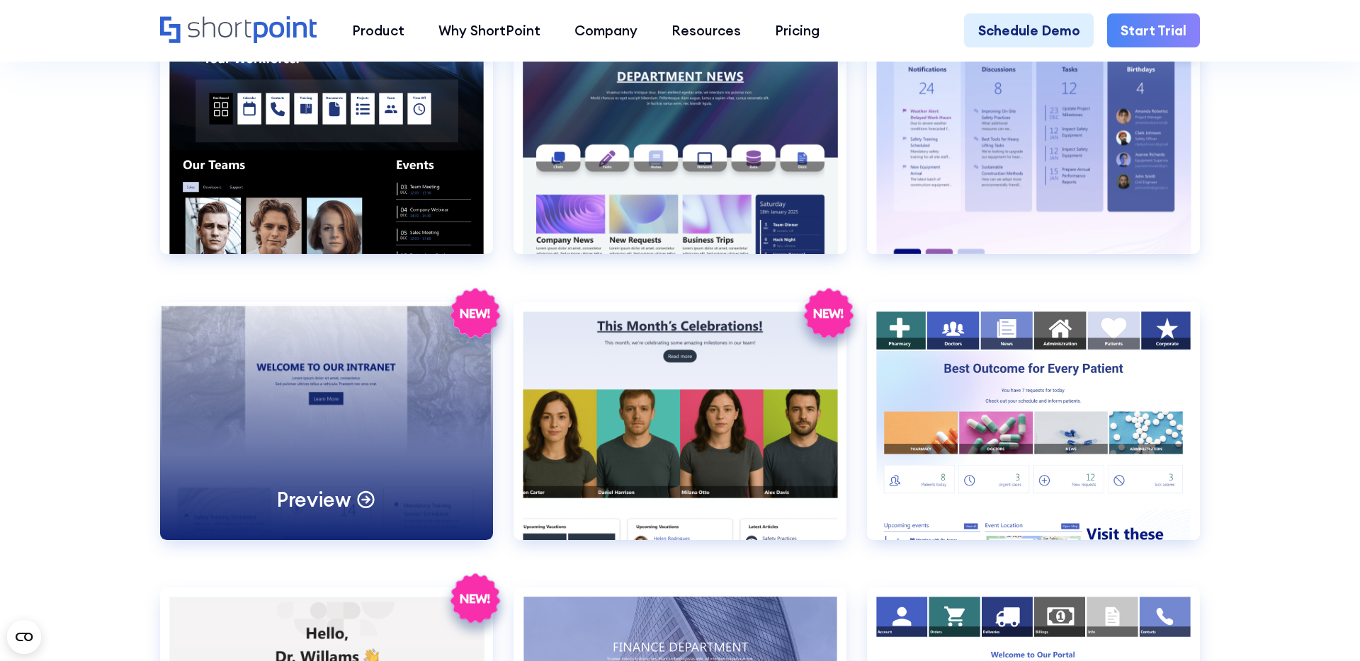
click at [309, 436] on div "Preview" at bounding box center [326, 421] width 333 height 238
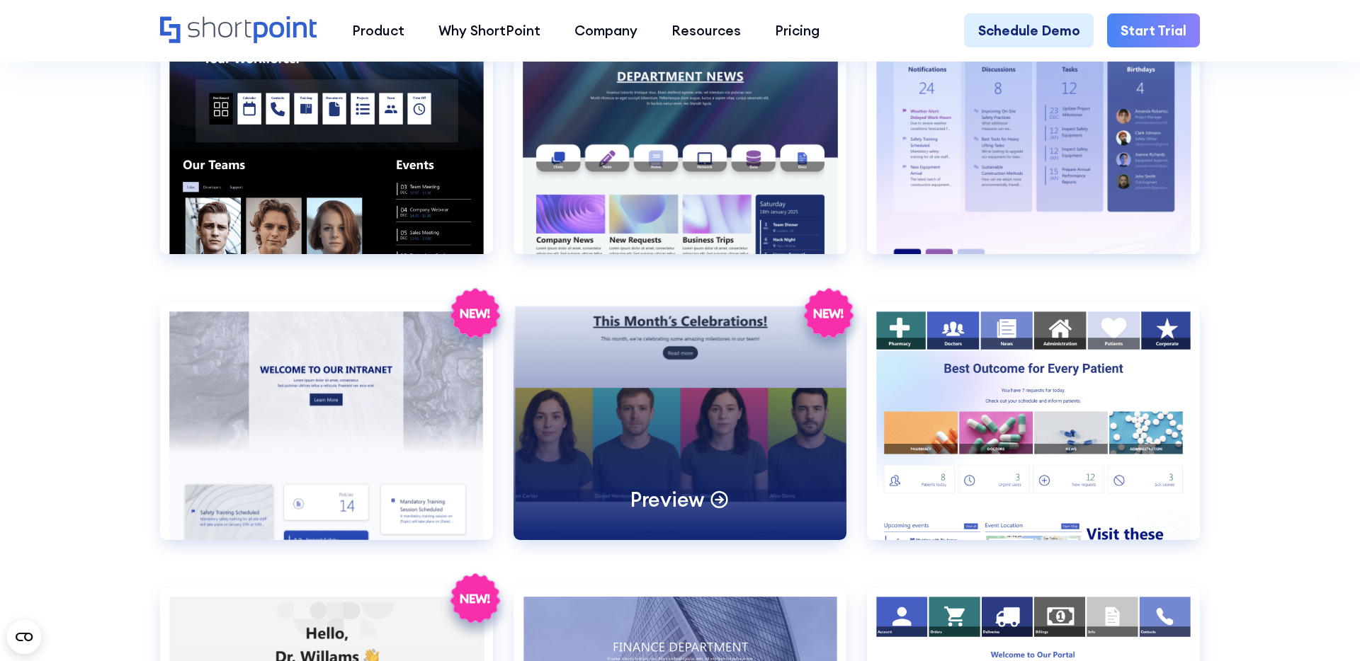
click at [688, 401] on div "Preview" at bounding box center [679, 421] width 333 height 238
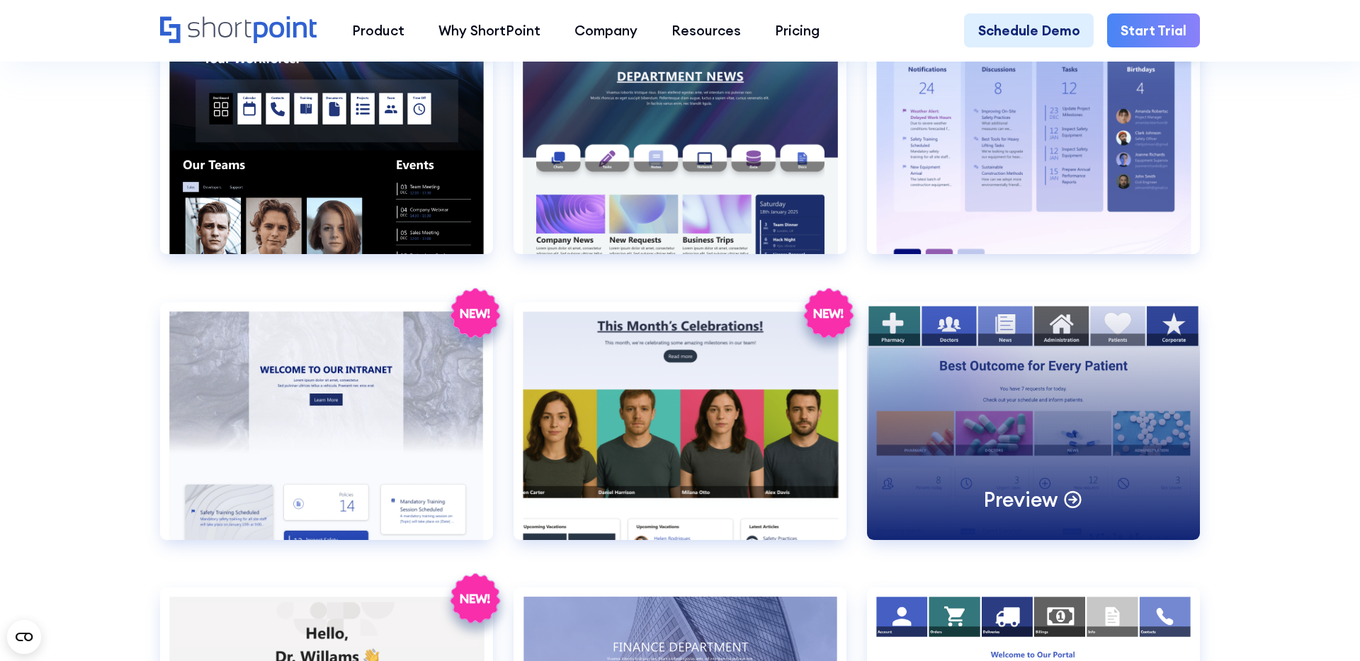
click at [1009, 403] on div "Preview" at bounding box center [1033, 421] width 333 height 238
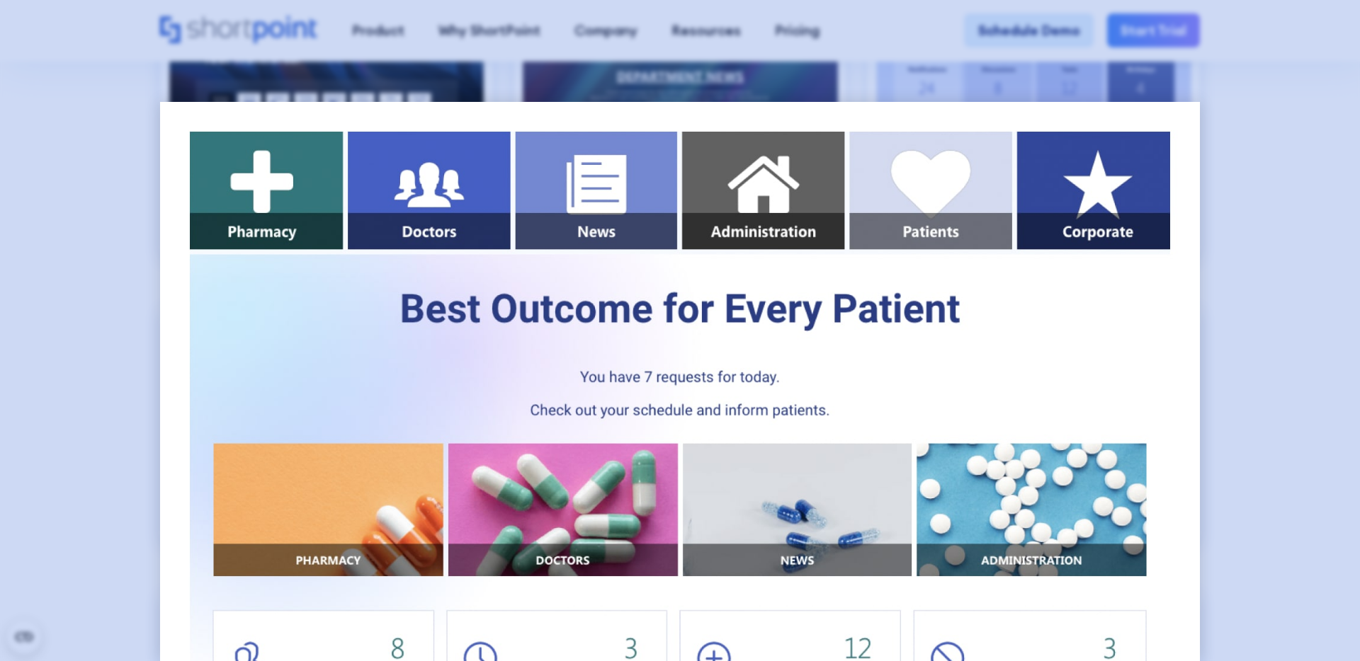
click at [98, 249] on div at bounding box center [680, 330] width 1360 height 661
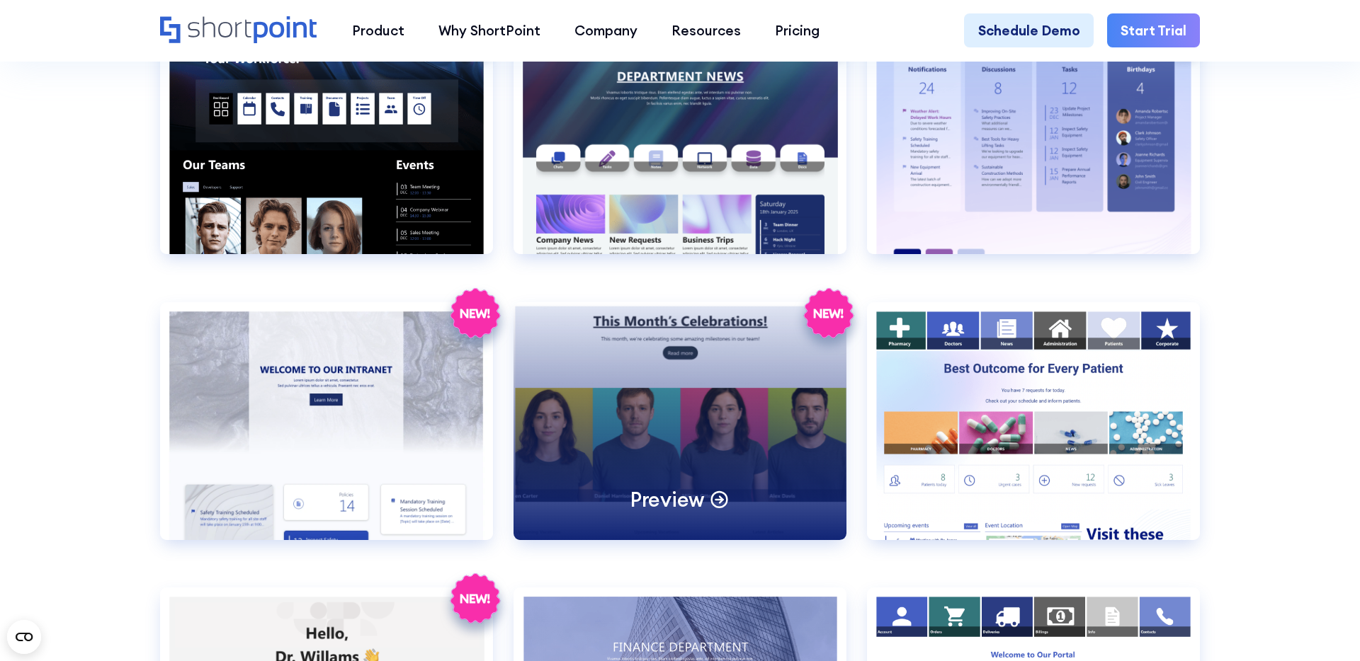
click at [737, 371] on div "Preview" at bounding box center [679, 421] width 333 height 238
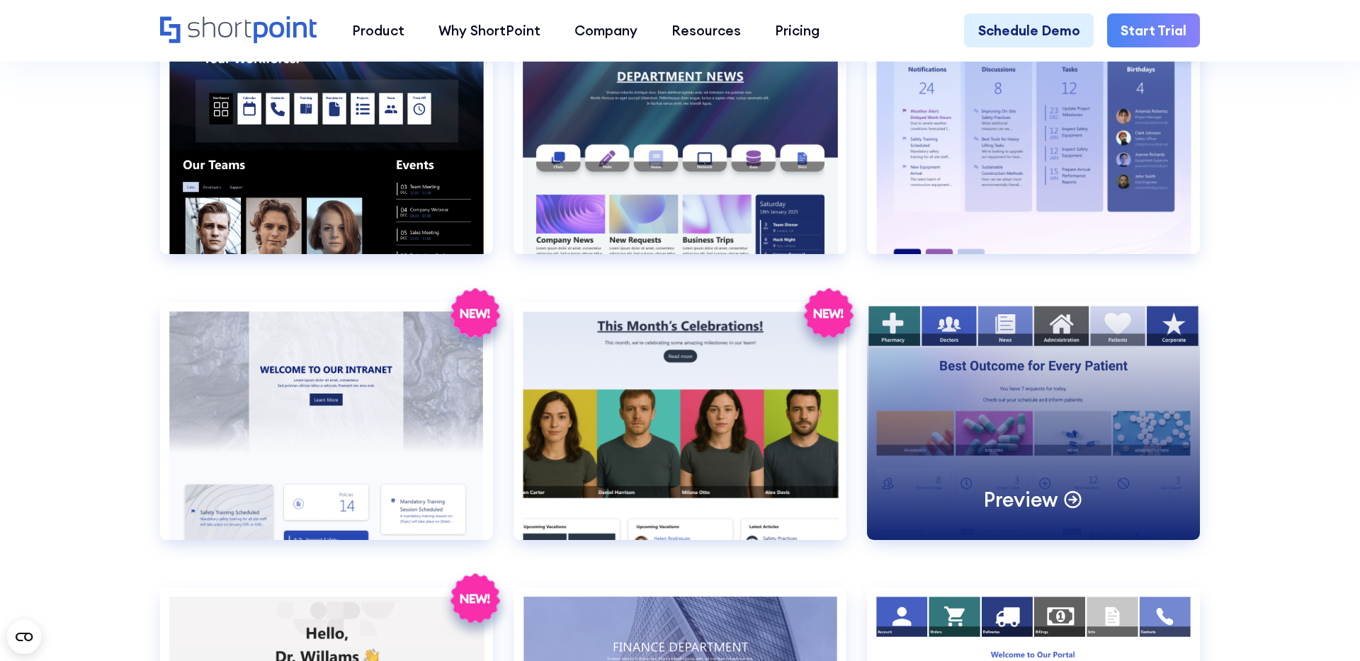
click at [1054, 408] on div "Preview" at bounding box center [1033, 421] width 333 height 238
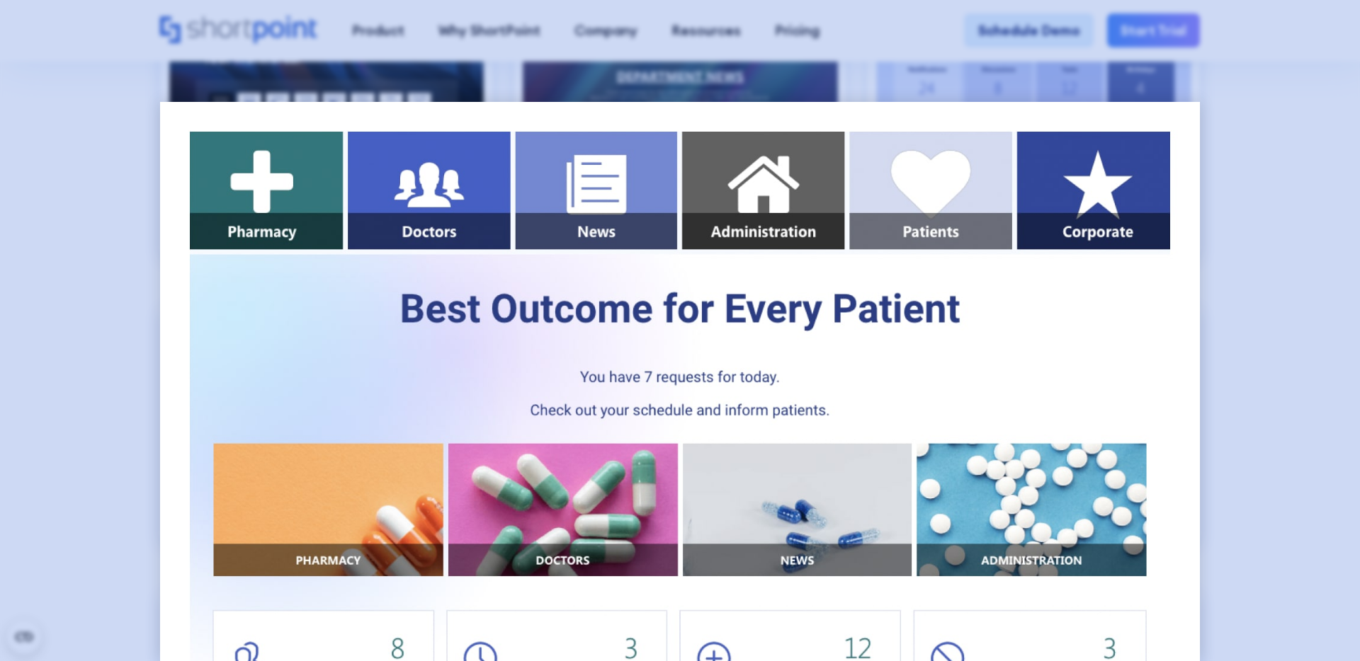
click at [1229, 387] on div at bounding box center [680, 330] width 1360 height 661
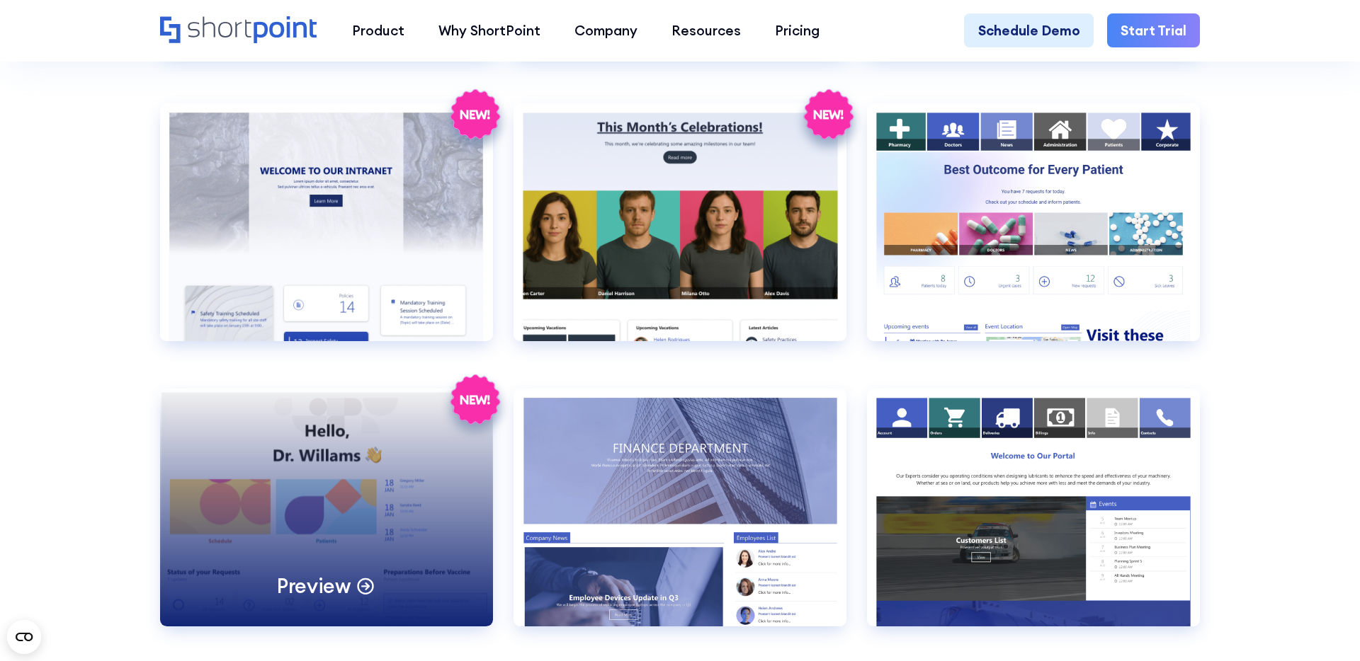
scroll to position [2673, 0]
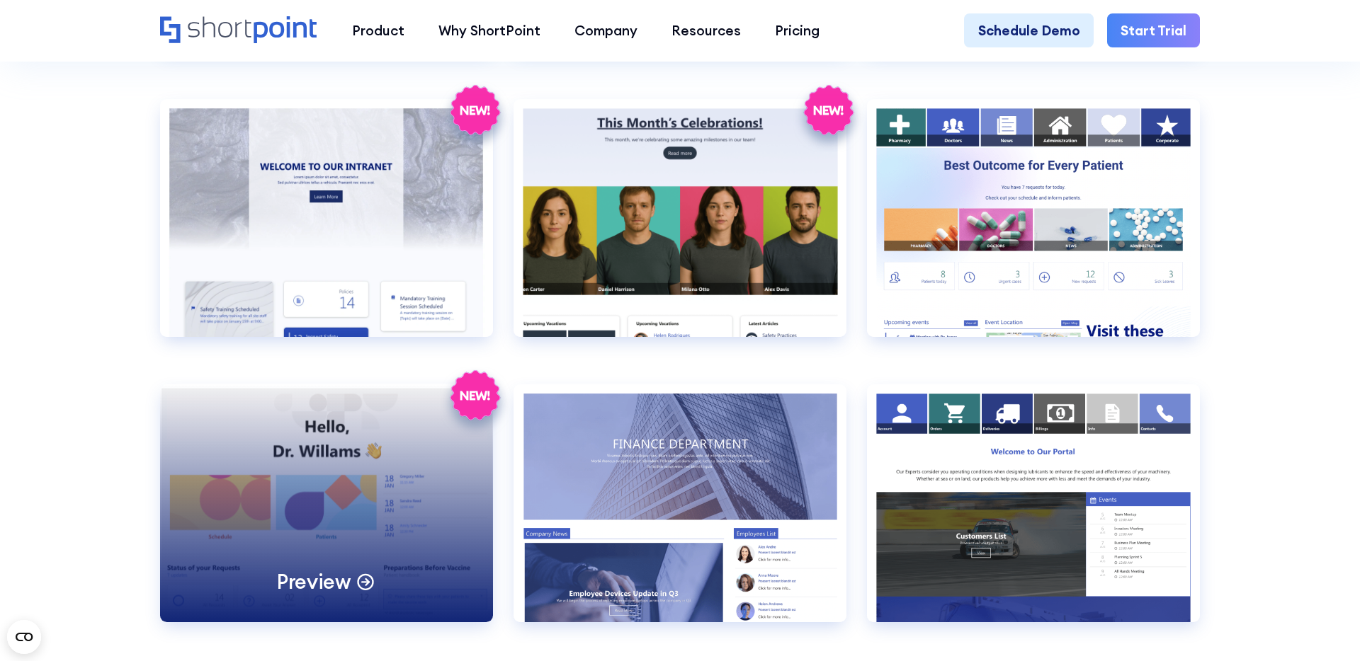
click at [327, 475] on div "Preview" at bounding box center [326, 504] width 333 height 238
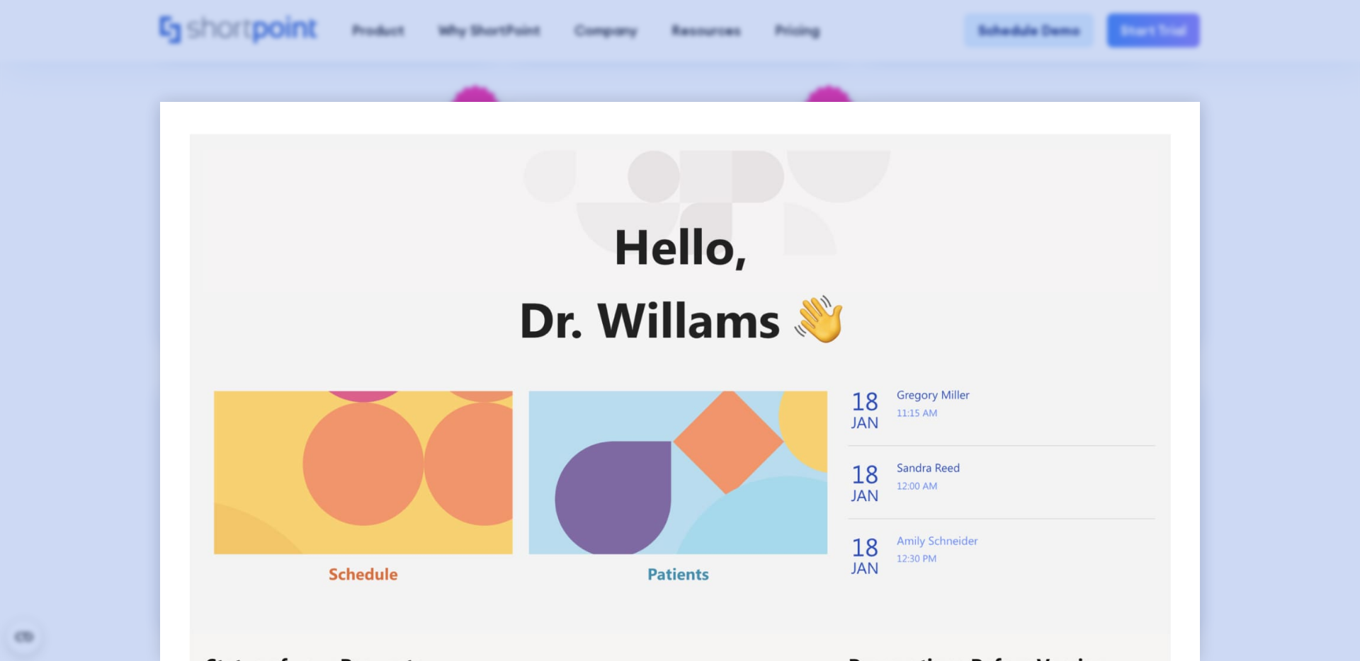
click at [75, 484] on div at bounding box center [680, 330] width 1360 height 661
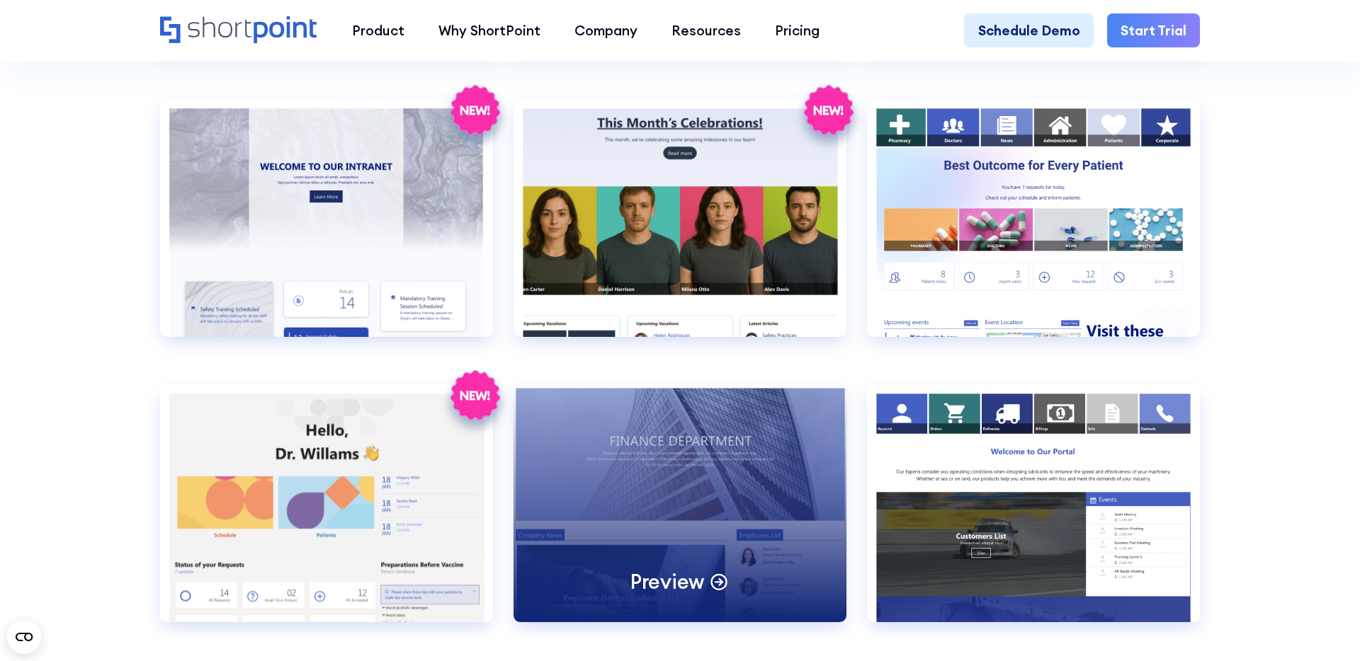
click at [687, 500] on div "Preview" at bounding box center [679, 504] width 333 height 238
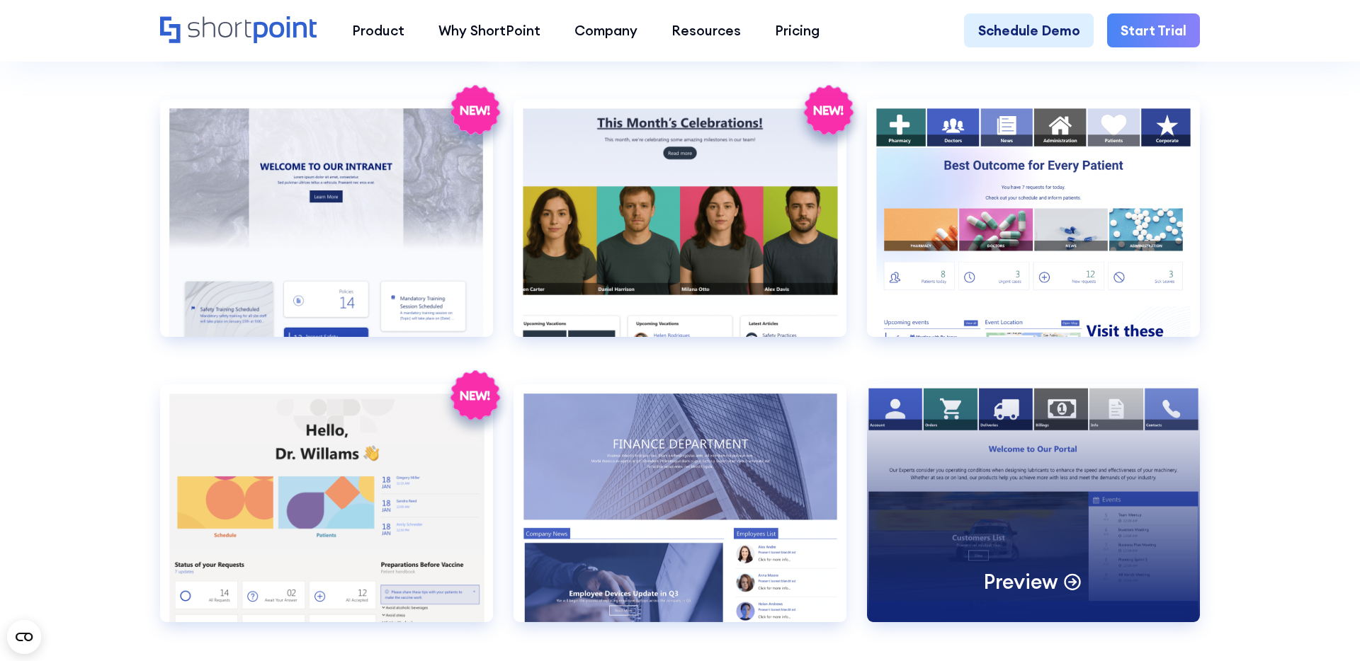
click at [1079, 464] on div "Preview" at bounding box center [1033, 504] width 333 height 238
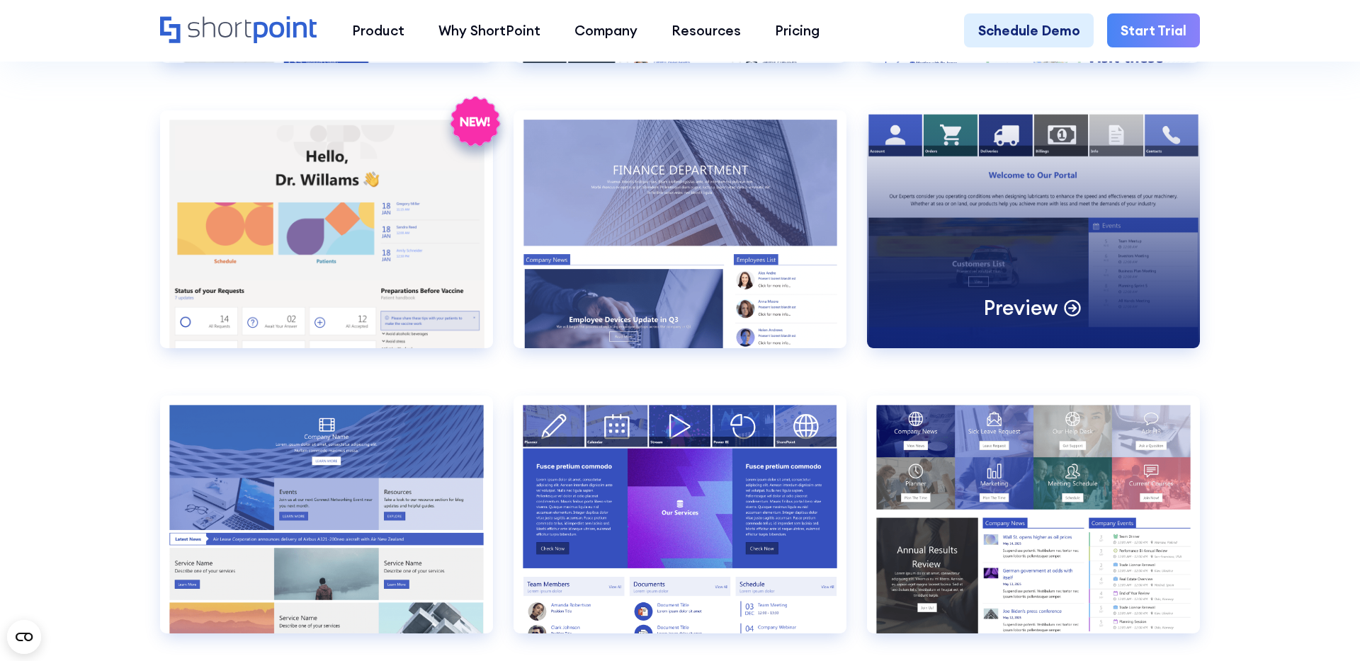
scroll to position [2967, 0]
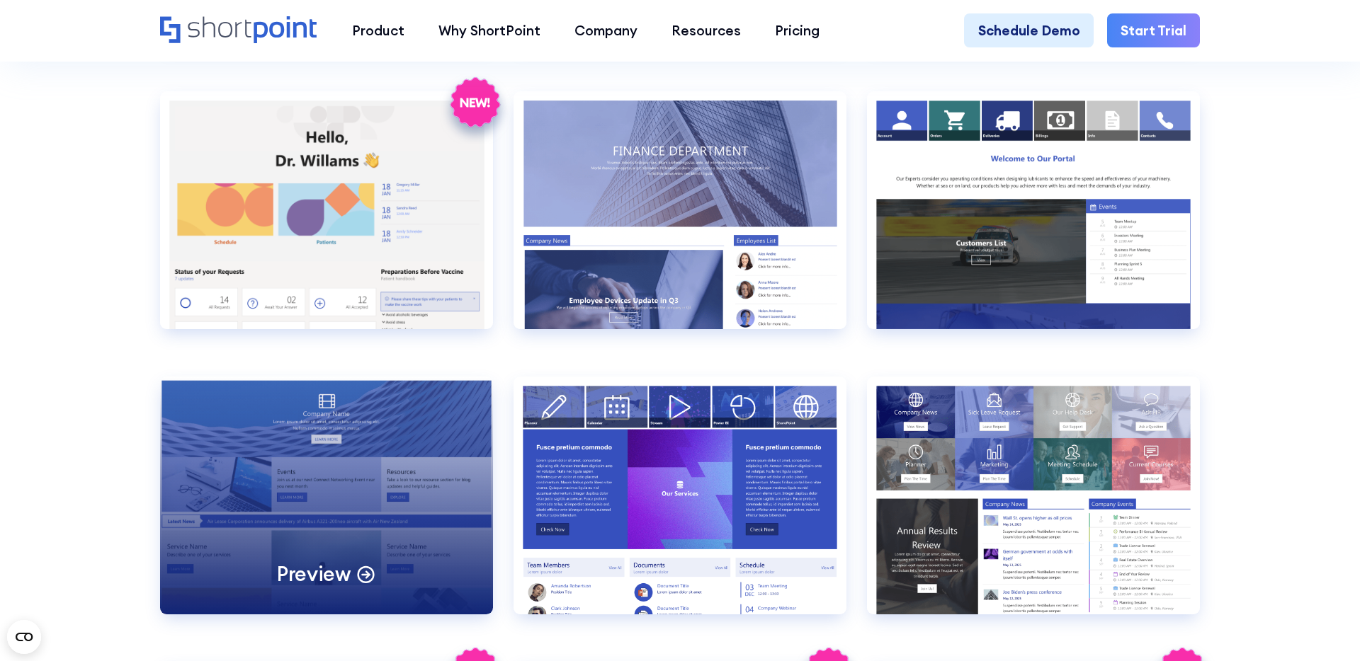
click at [333, 470] on div "Preview" at bounding box center [326, 496] width 333 height 238
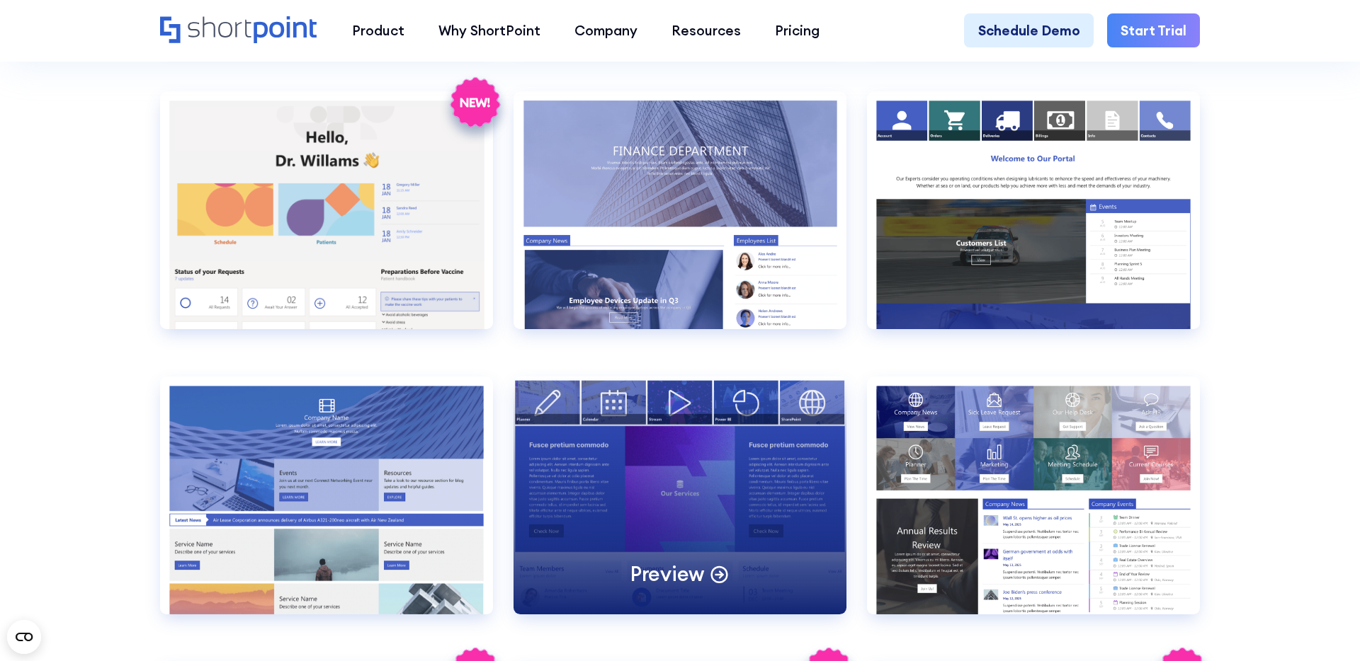
click at [662, 476] on div "Preview" at bounding box center [679, 496] width 333 height 238
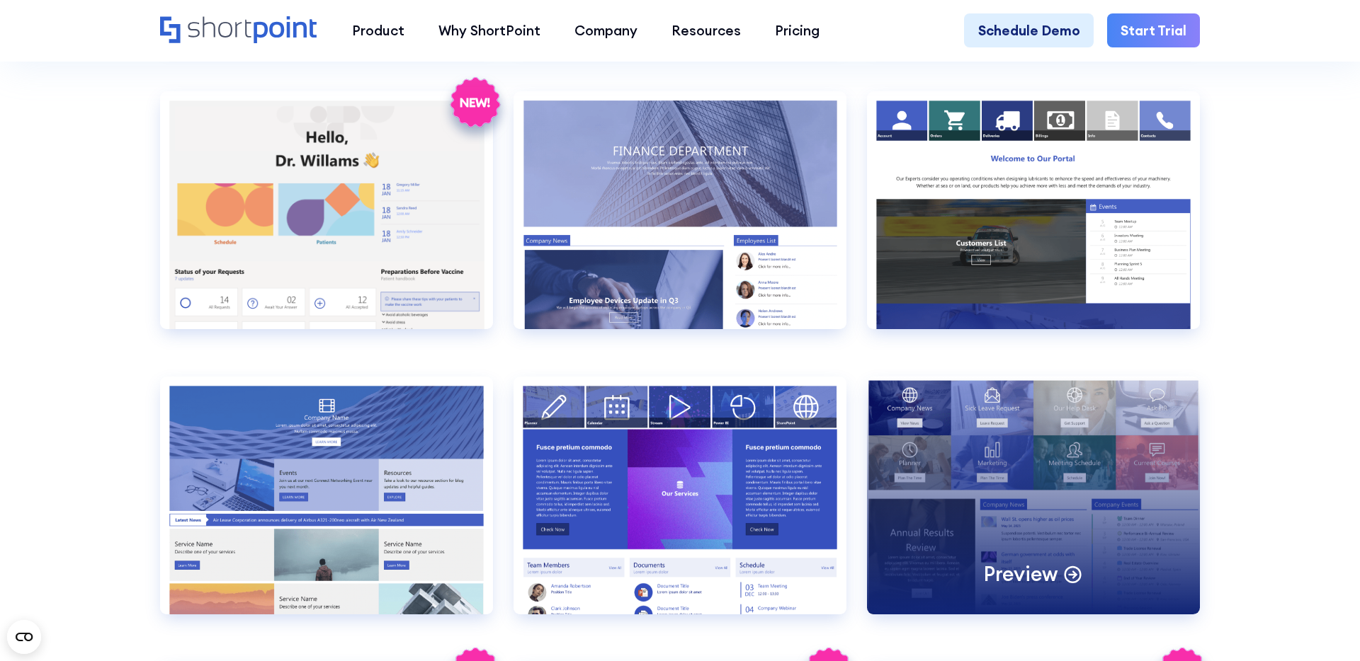
click at [1035, 467] on div "Preview" at bounding box center [1033, 496] width 333 height 238
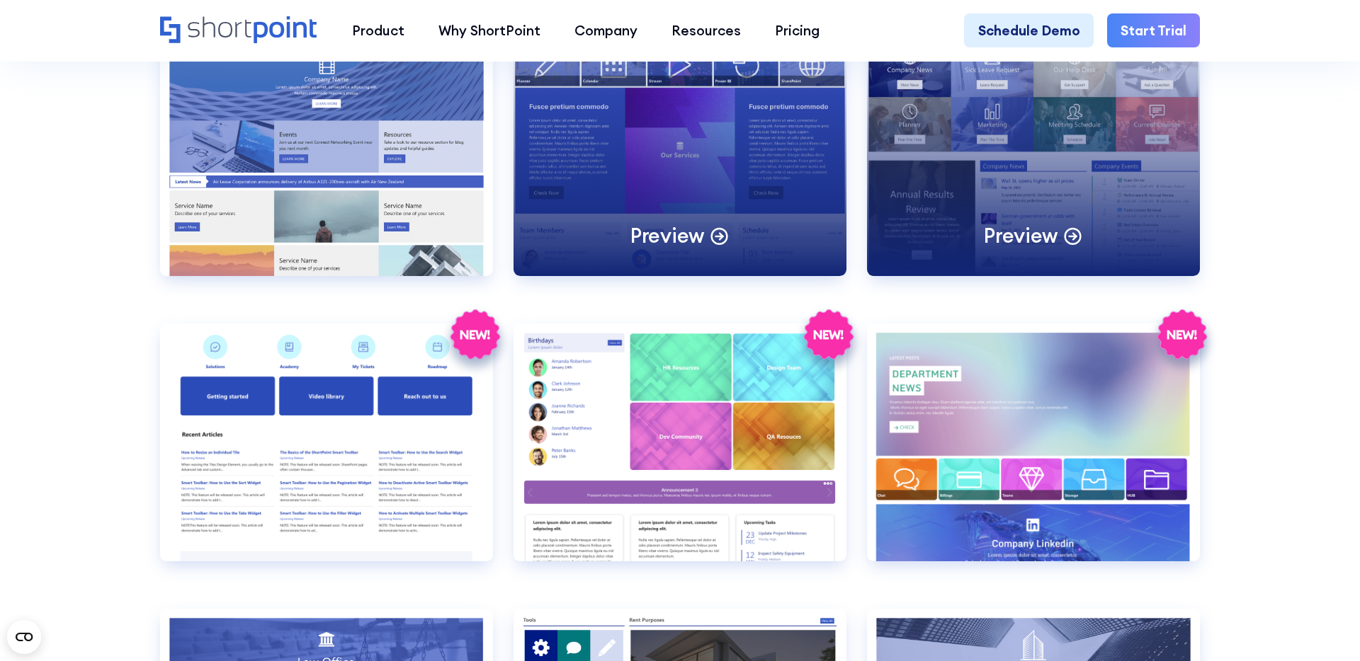
scroll to position [3328, 0]
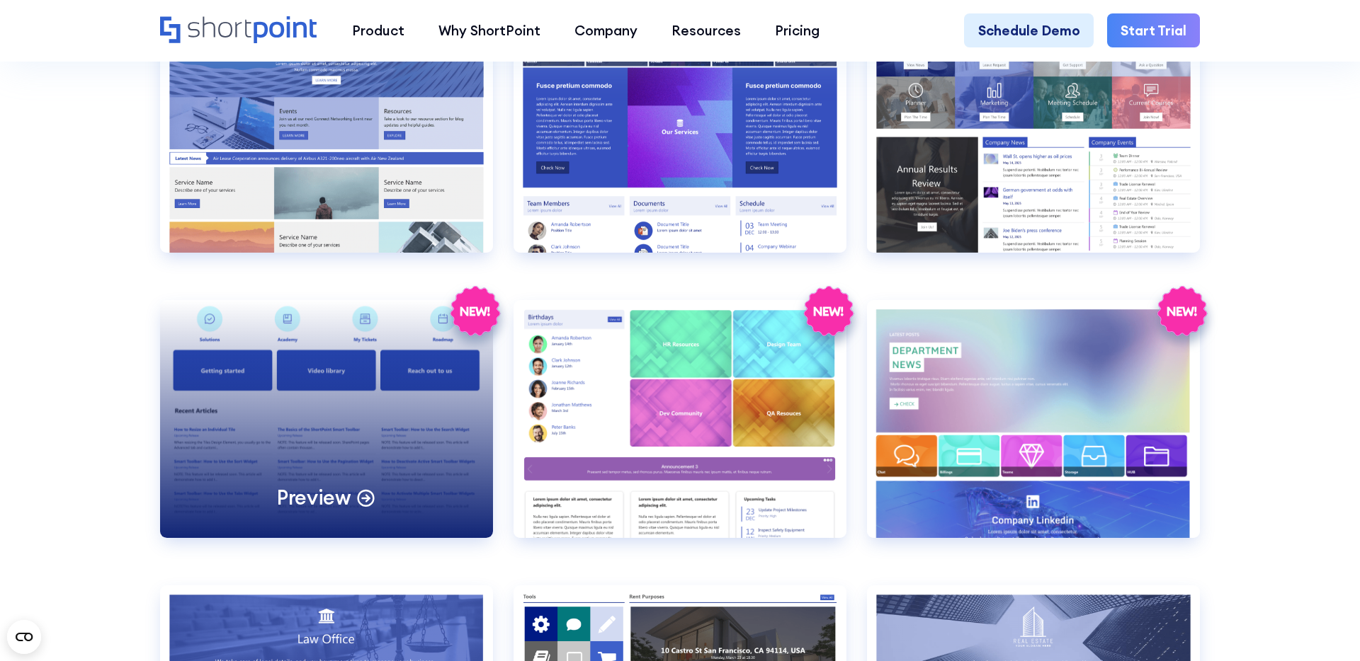
click at [387, 392] on div "Preview" at bounding box center [326, 419] width 333 height 238
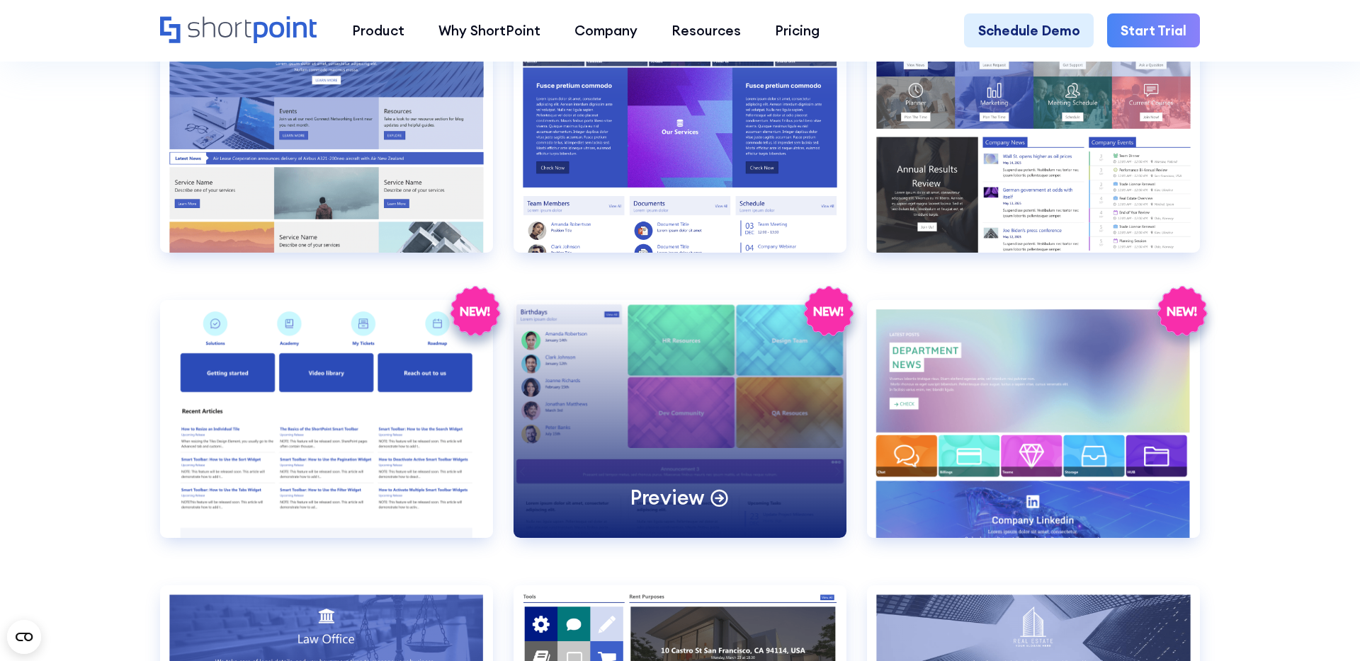
click at [639, 381] on div "Preview" at bounding box center [679, 419] width 333 height 238
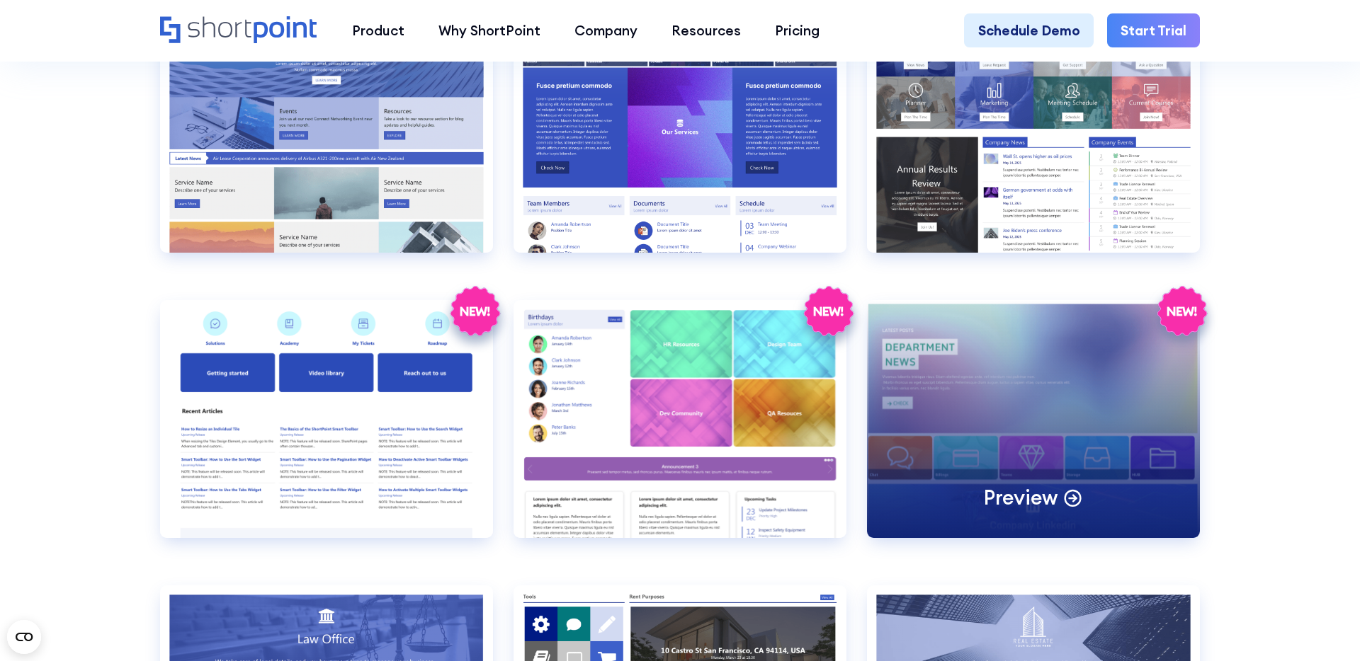
click at [950, 399] on div "Preview" at bounding box center [1033, 419] width 333 height 238
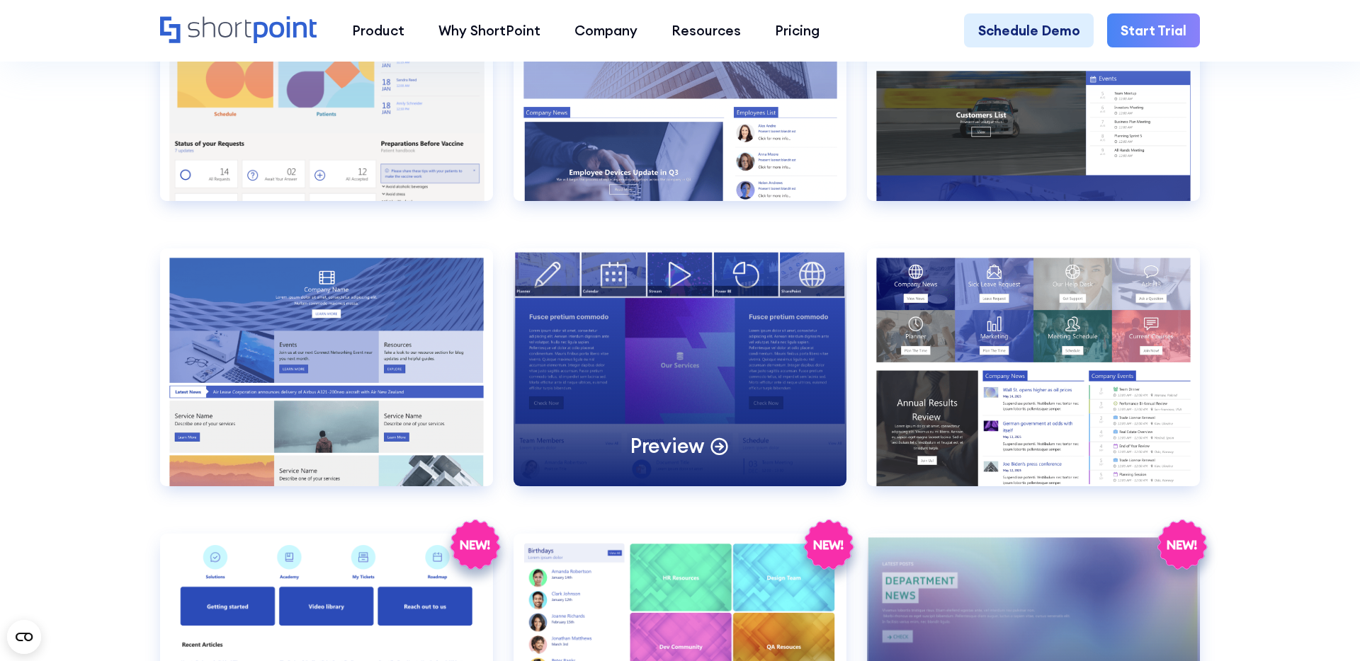
scroll to position [3090, 0]
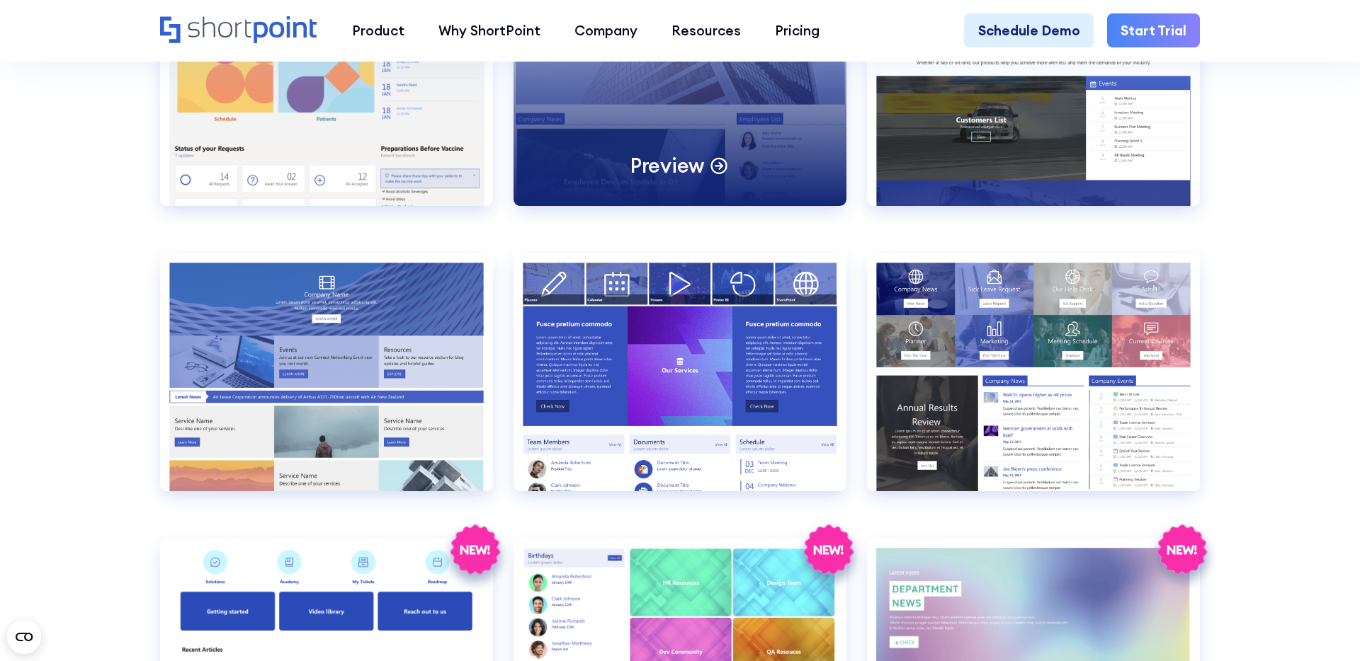
click at [634, 157] on p "Preview" at bounding box center [667, 165] width 74 height 26
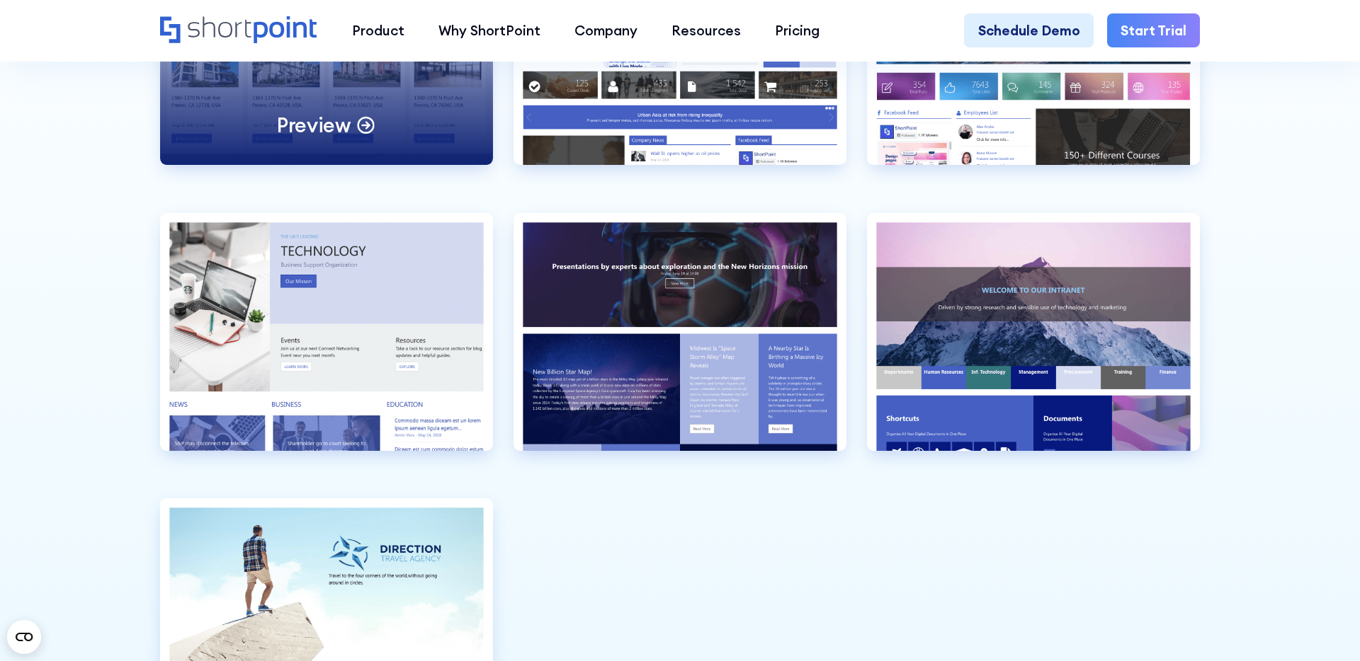
scroll to position [4292, 0]
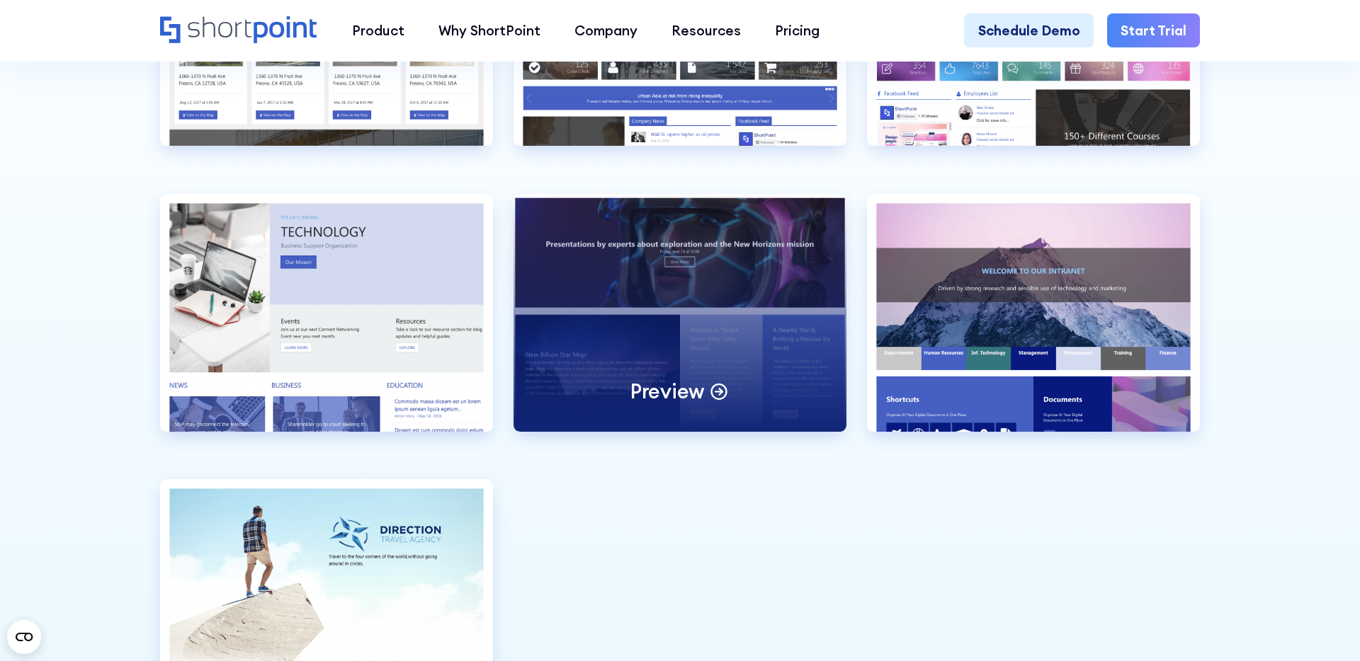
click at [652, 351] on div "Preview" at bounding box center [679, 313] width 333 height 238
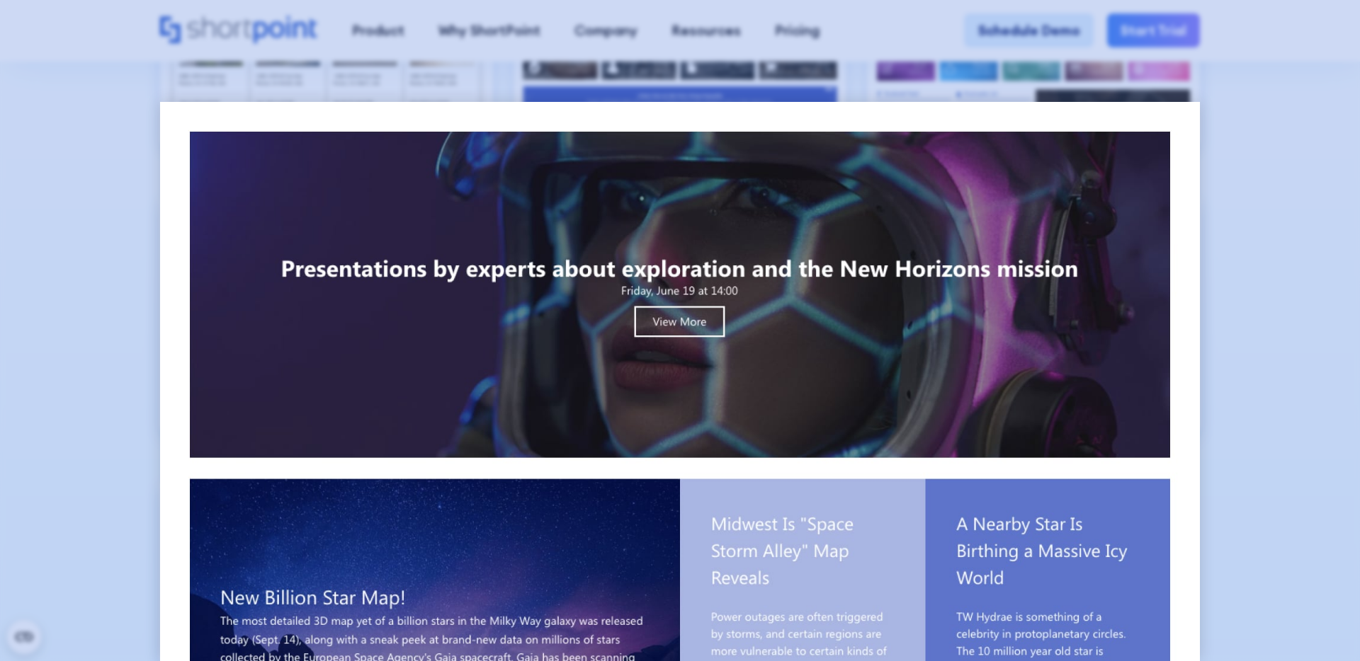
click at [1257, 329] on div at bounding box center [680, 330] width 1360 height 661
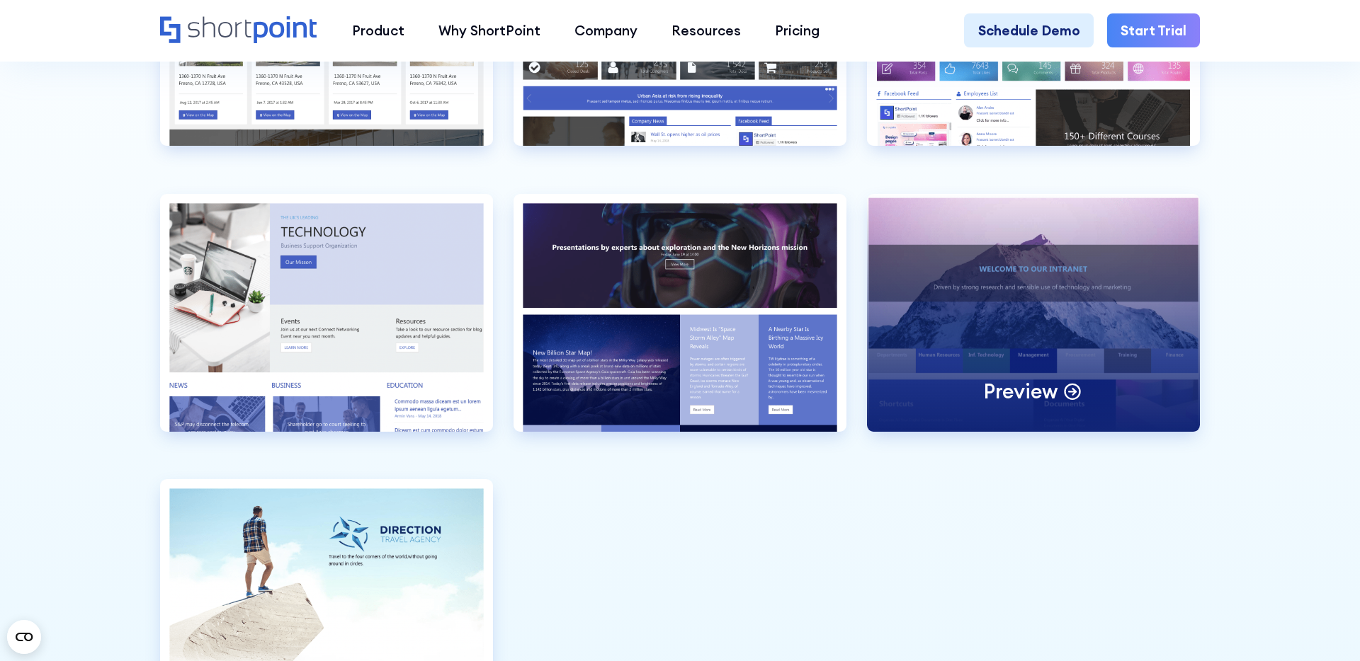
click at [999, 361] on div "Preview" at bounding box center [1033, 313] width 333 height 238
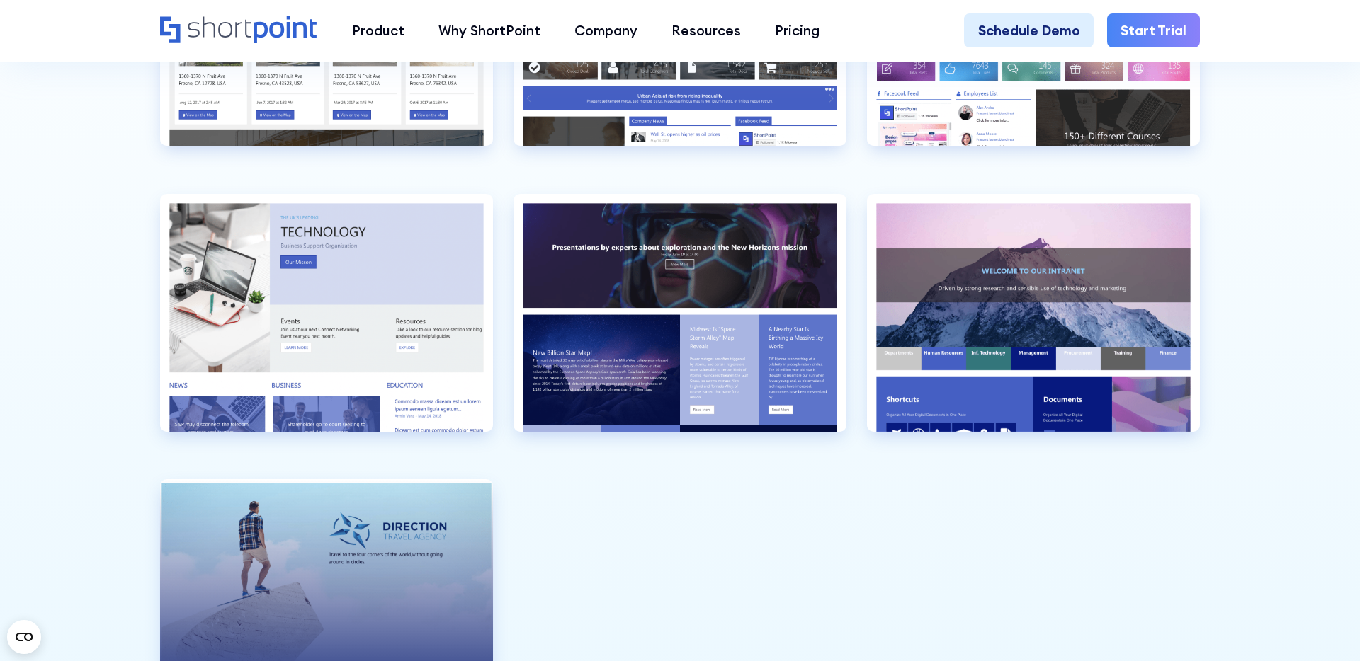
click at [415, 585] on div "Preview" at bounding box center [326, 598] width 333 height 238
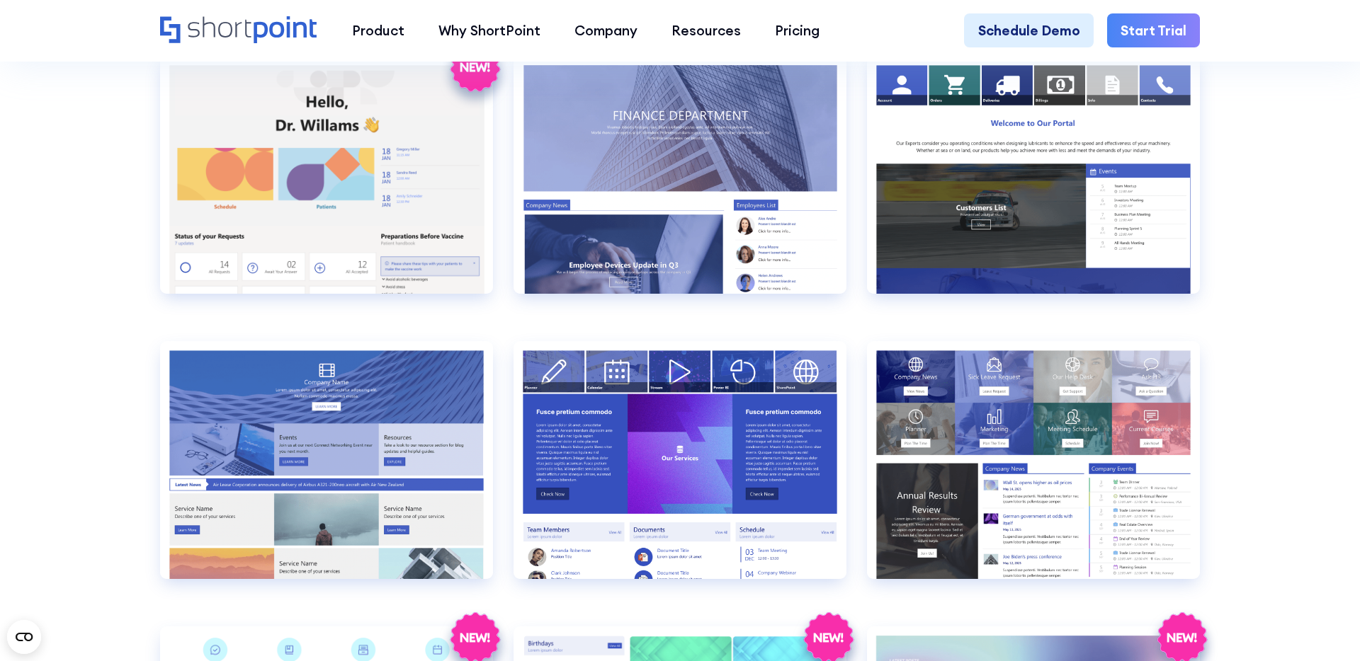
scroll to position [3014, 0]
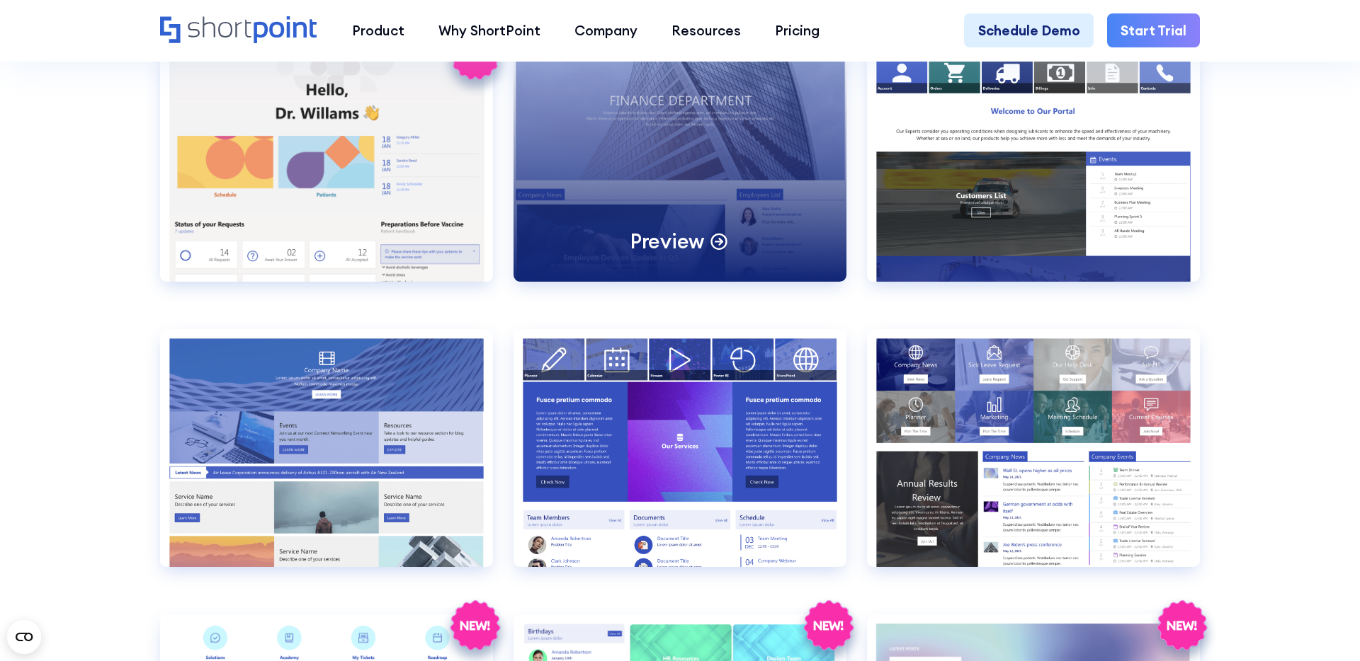
click at [664, 198] on div "Preview" at bounding box center [679, 163] width 333 height 238
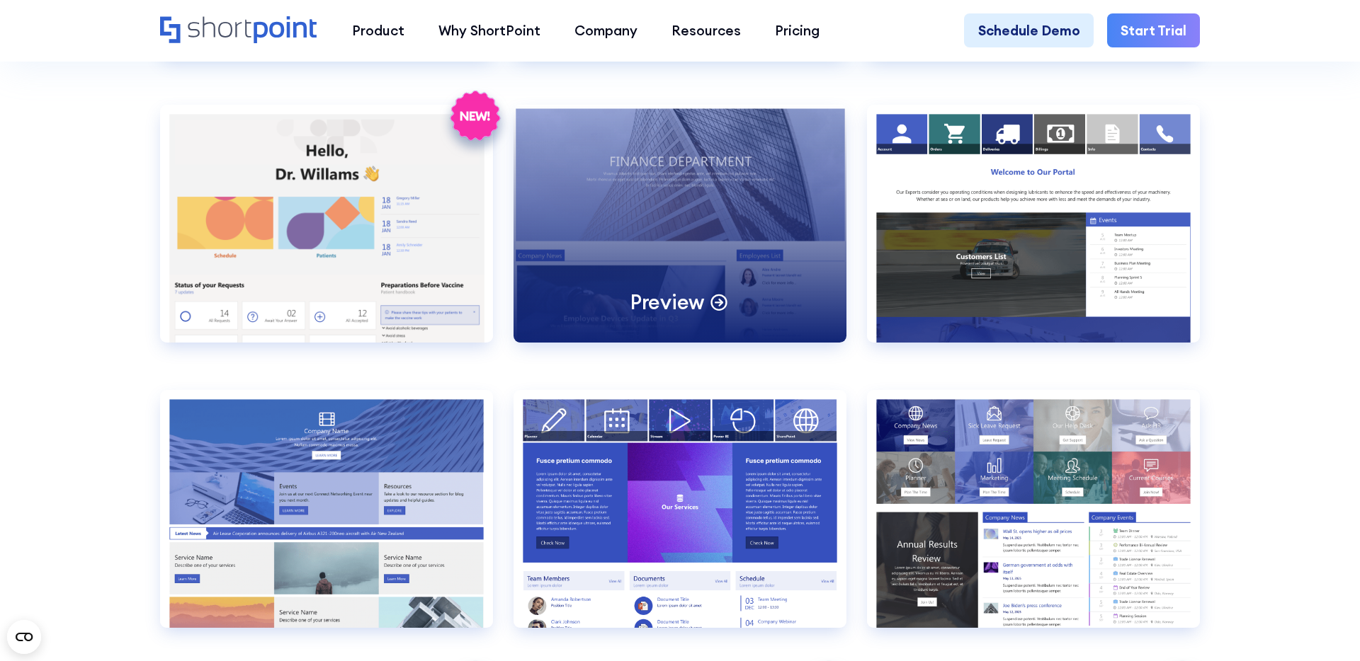
scroll to position [2951, 0]
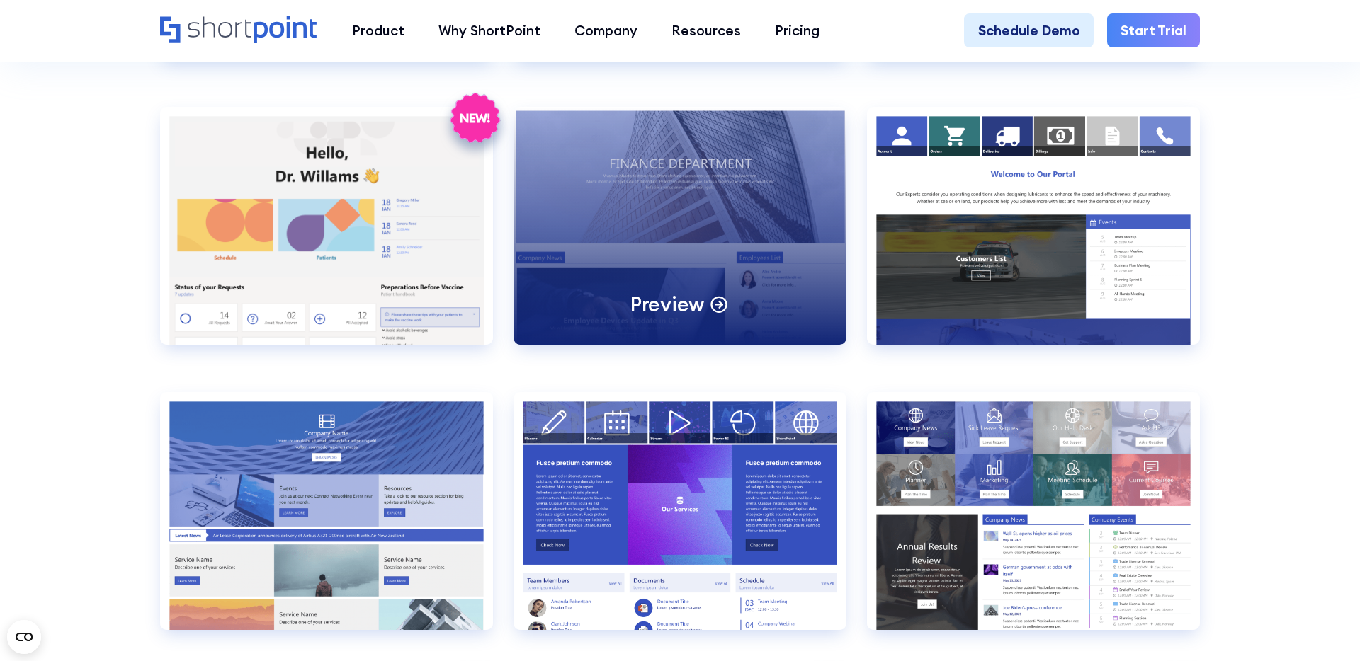
click at [641, 260] on div "Preview" at bounding box center [679, 226] width 333 height 238
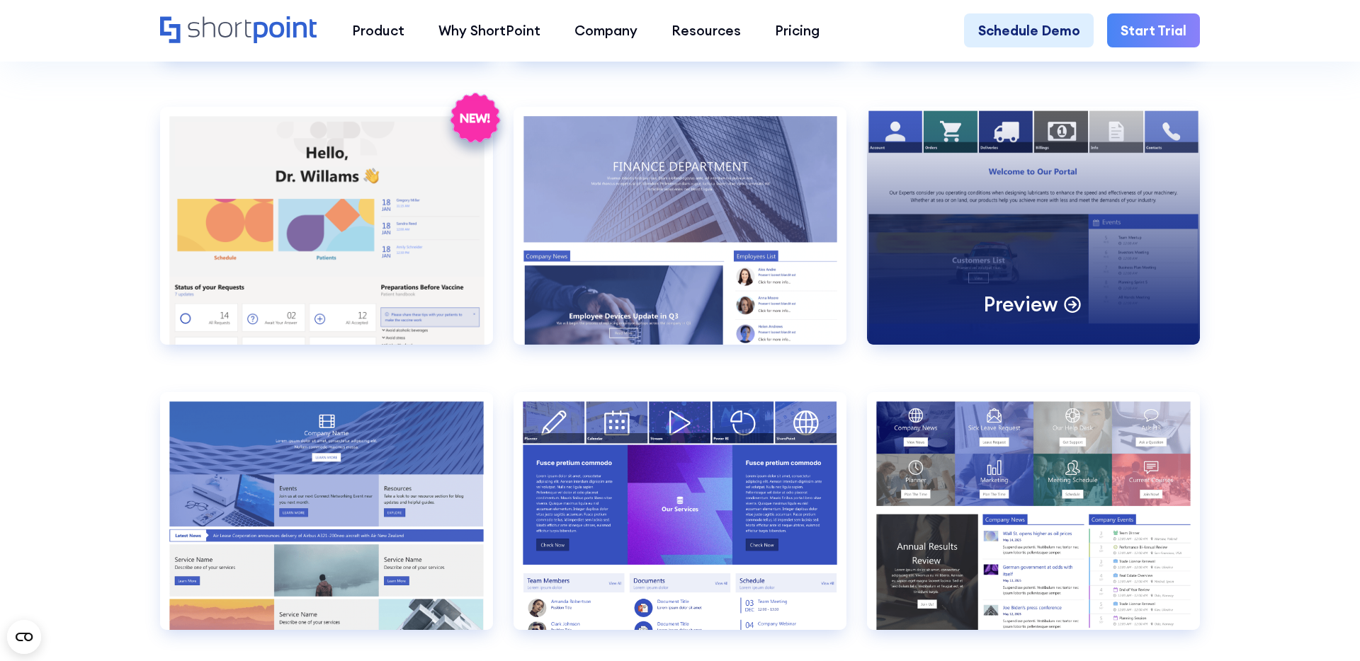
click at [1051, 227] on div "Preview" at bounding box center [1033, 226] width 333 height 238
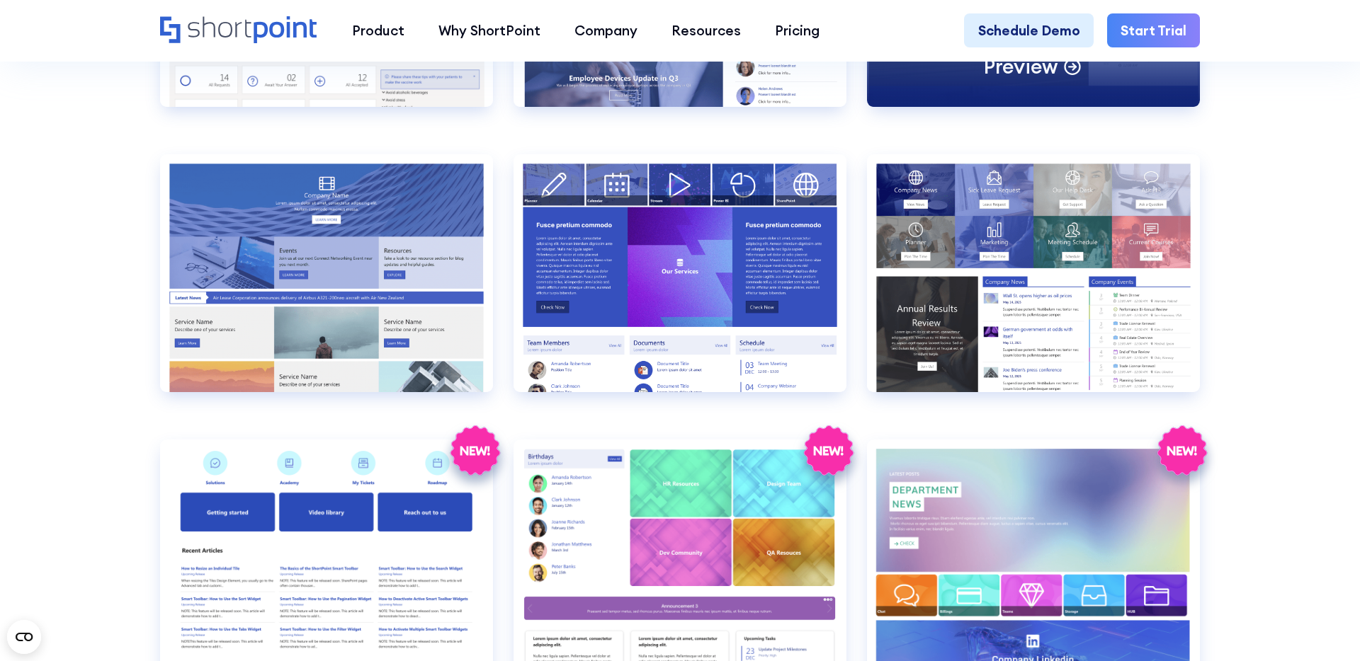
scroll to position [3197, 0]
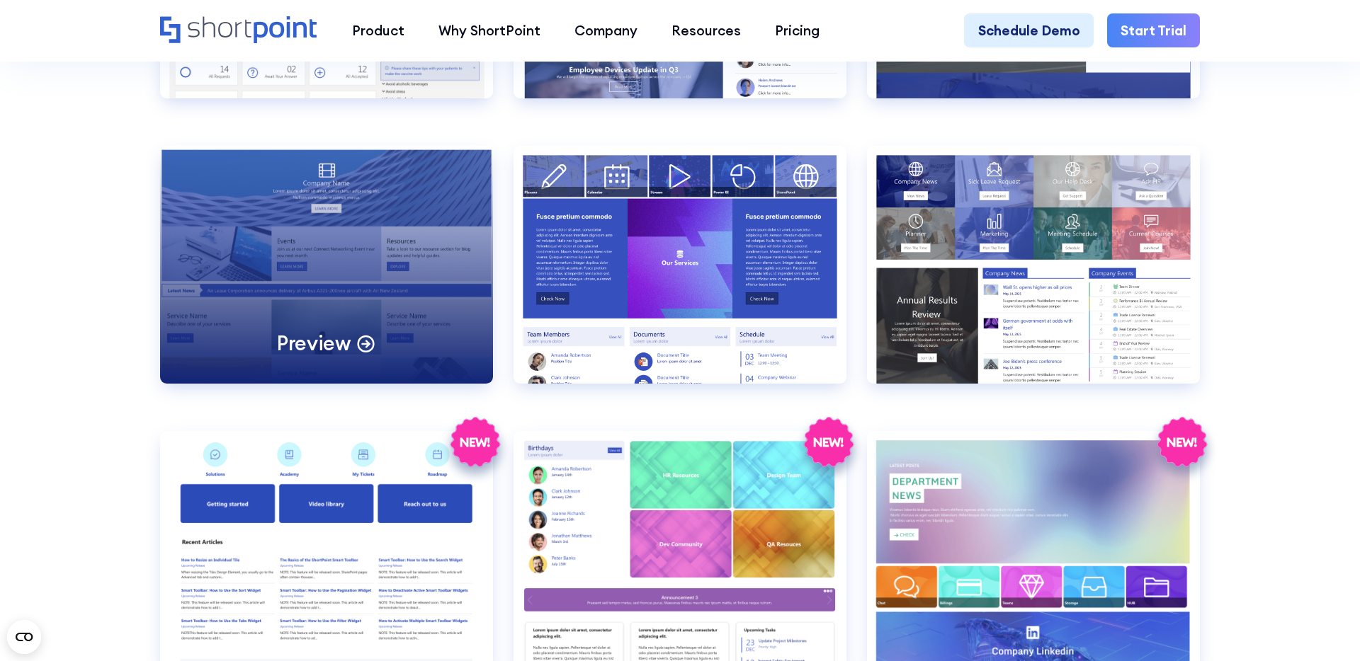
click at [323, 245] on div "Preview" at bounding box center [326, 265] width 333 height 238
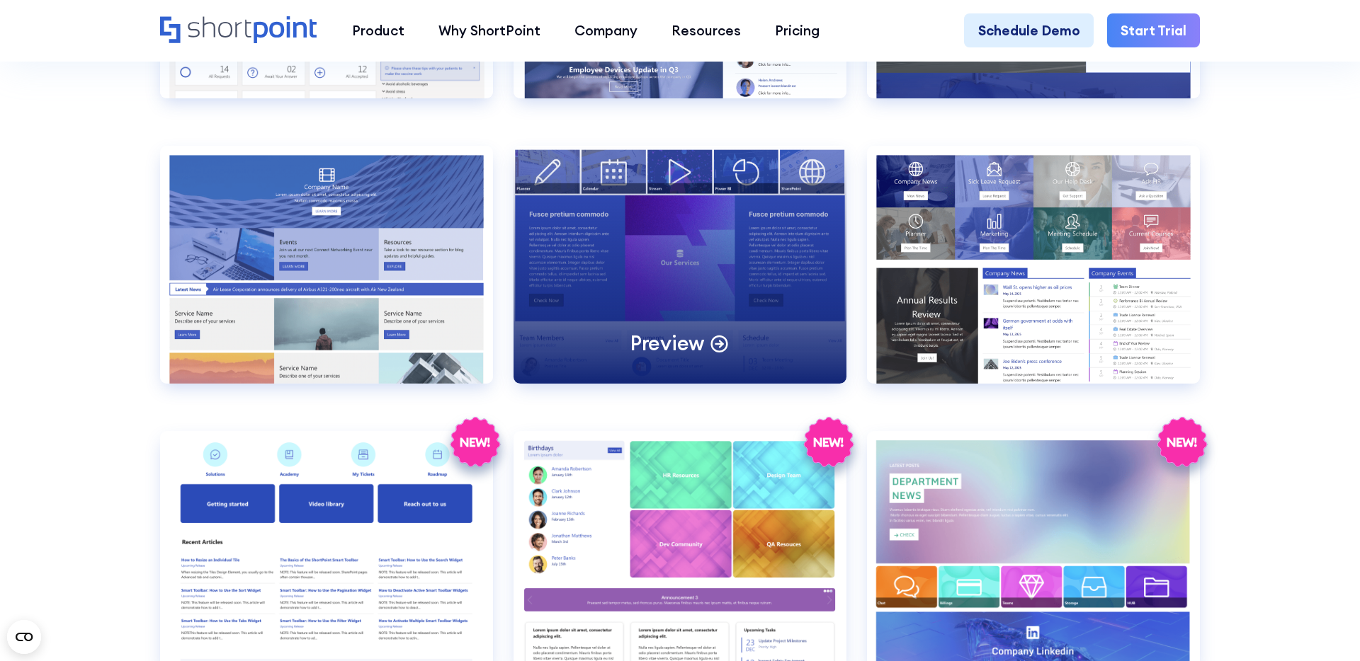
click at [682, 229] on div "Preview" at bounding box center [679, 265] width 333 height 238
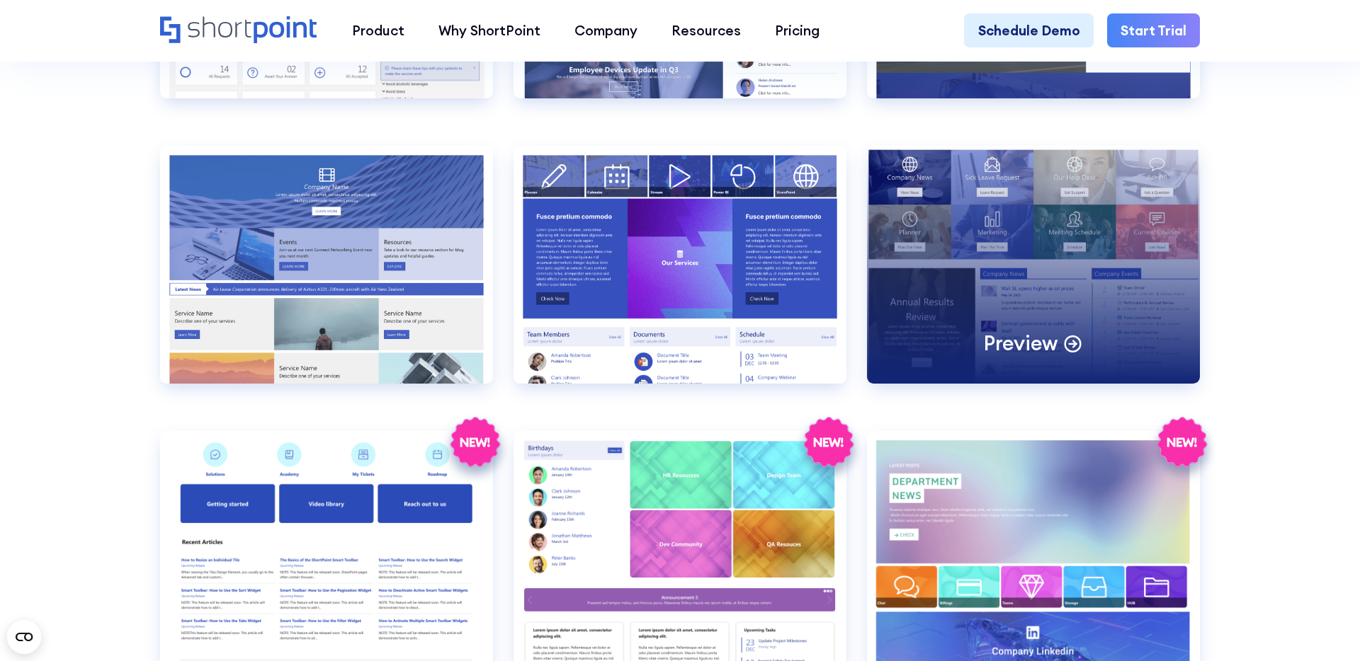
click at [1026, 268] on div "Preview" at bounding box center [1033, 265] width 333 height 238
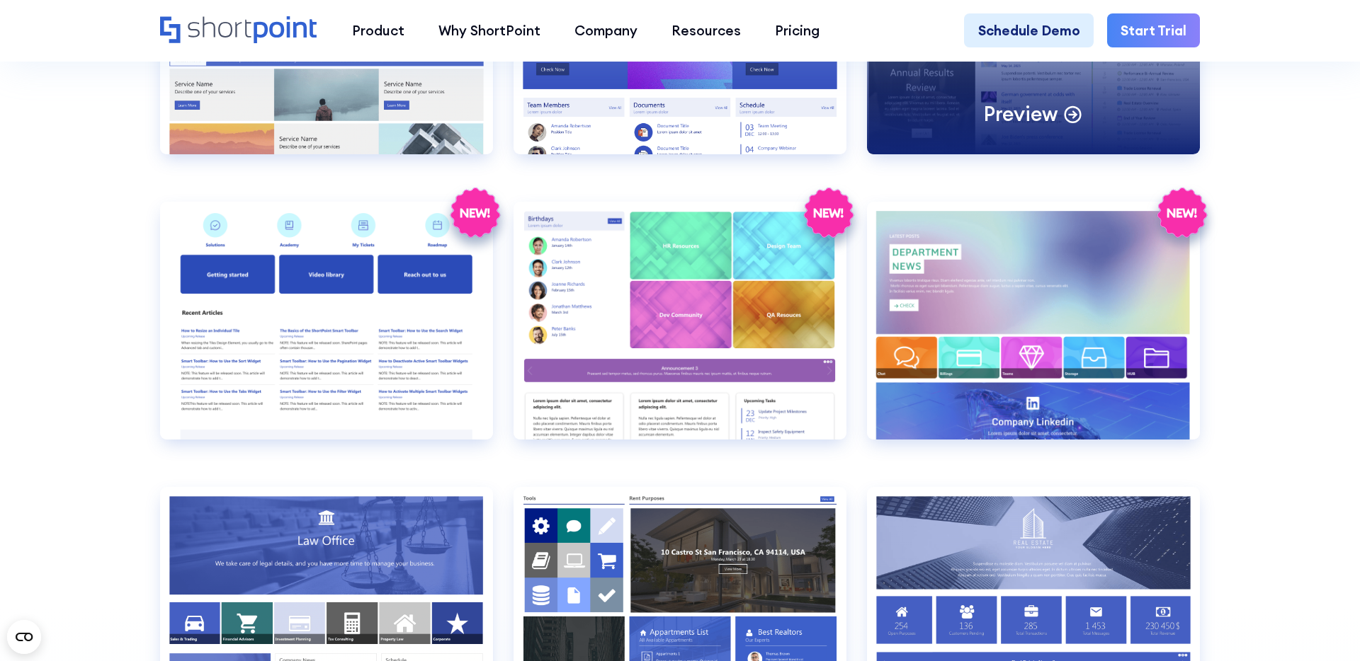
scroll to position [3426, 0]
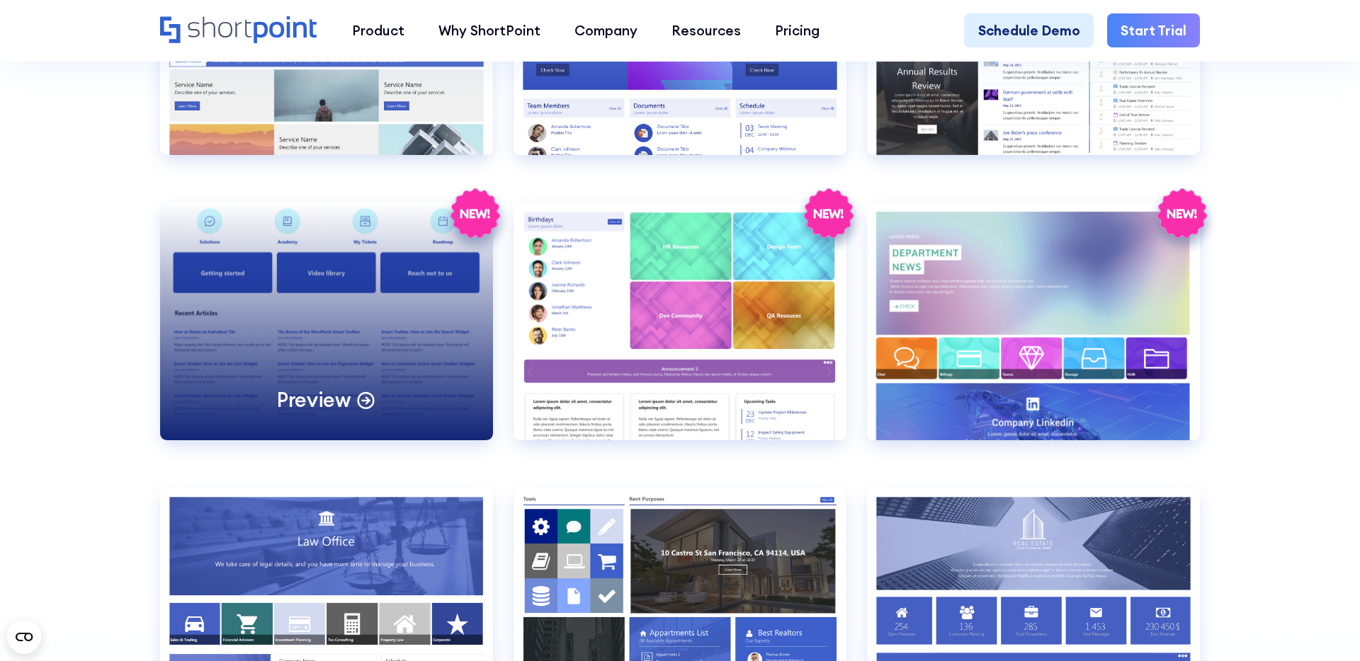
click at [290, 350] on div "Preview" at bounding box center [326, 322] width 333 height 238
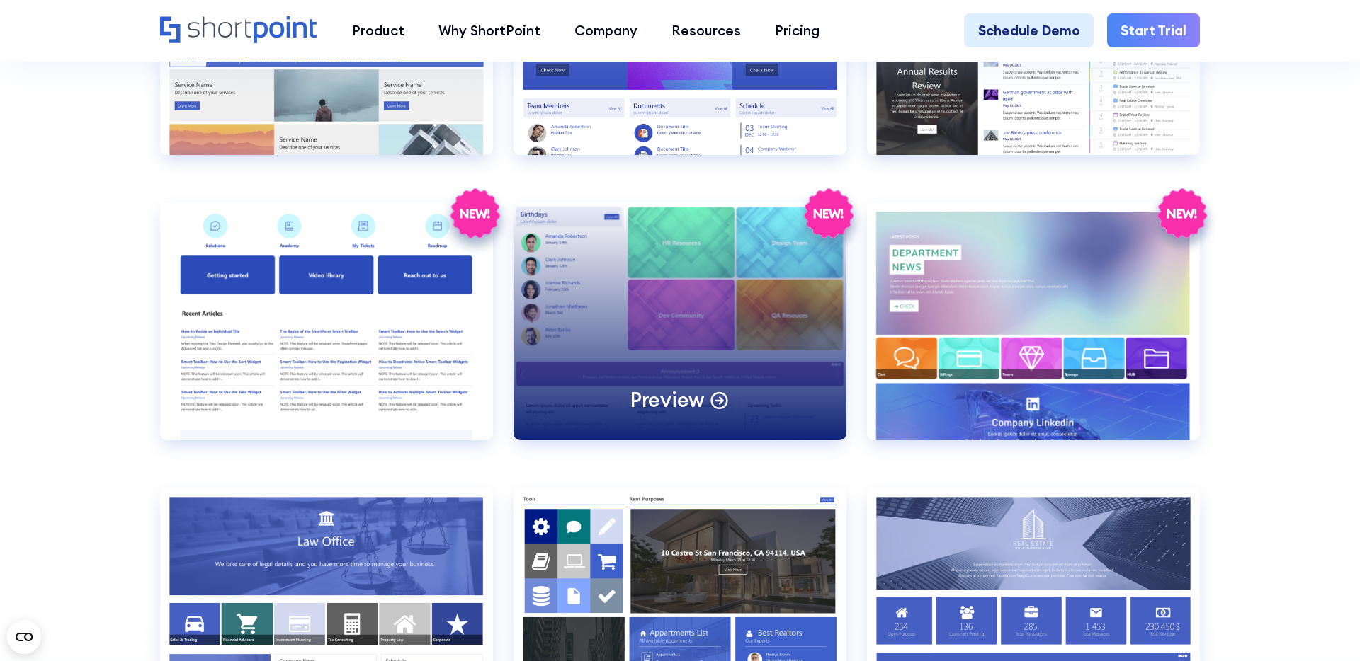
click at [686, 324] on div "Preview" at bounding box center [679, 322] width 333 height 238
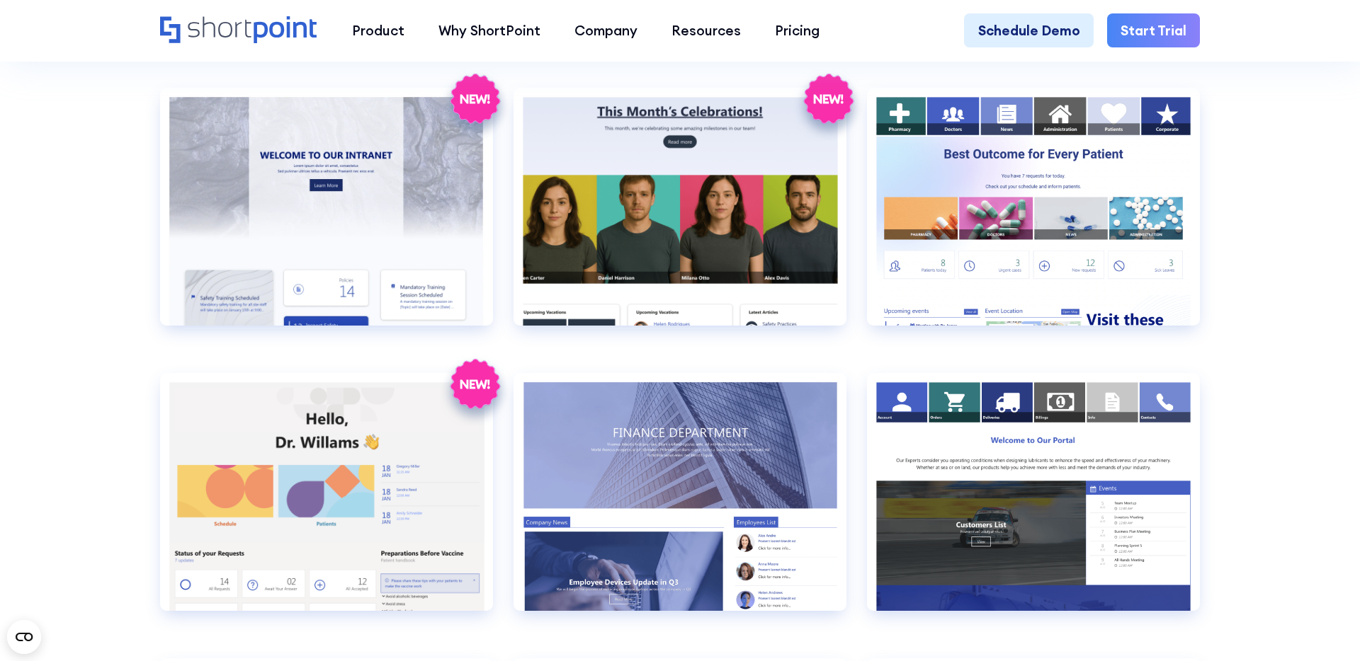
scroll to position [2670, 0]
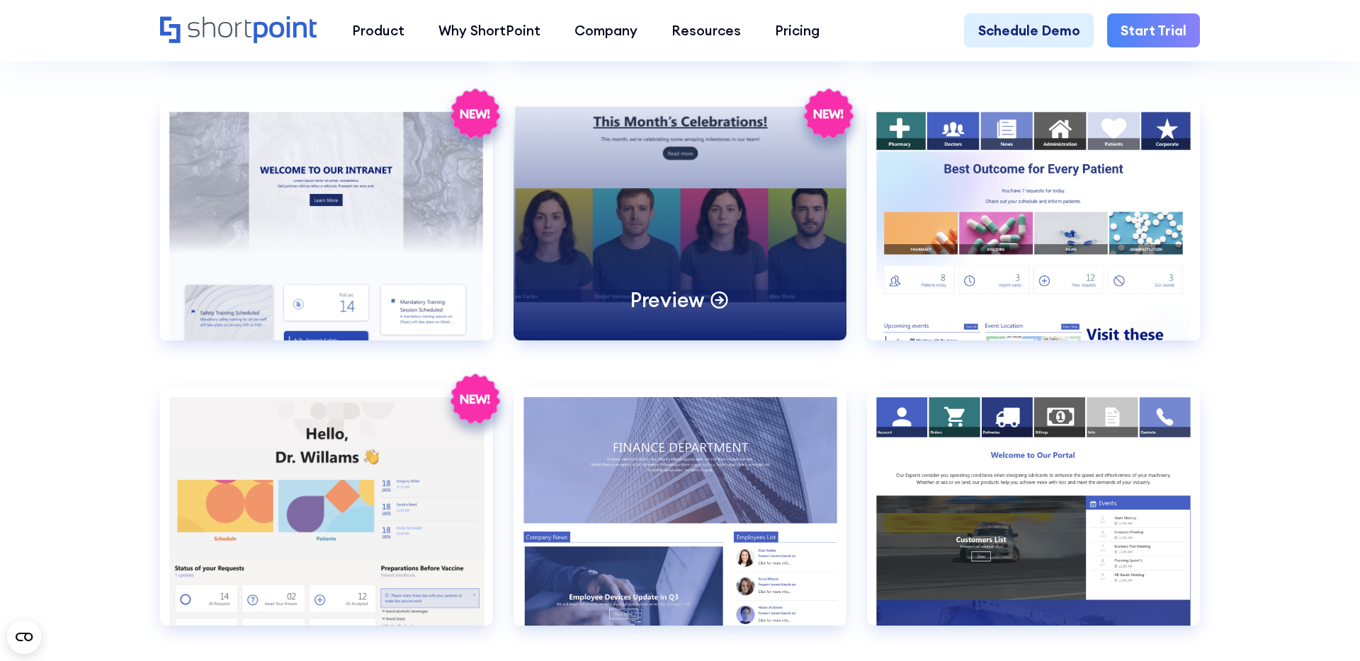
click at [681, 241] on div "Preview" at bounding box center [679, 222] width 333 height 238
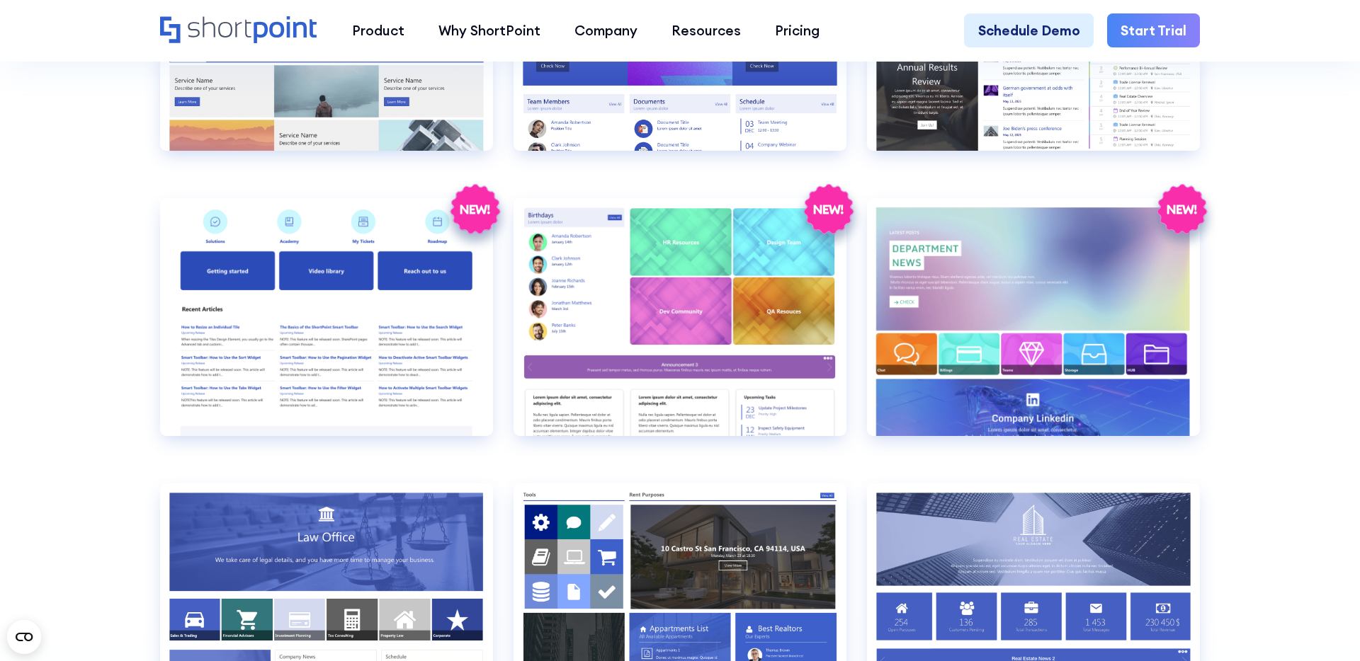
scroll to position [3430, 0]
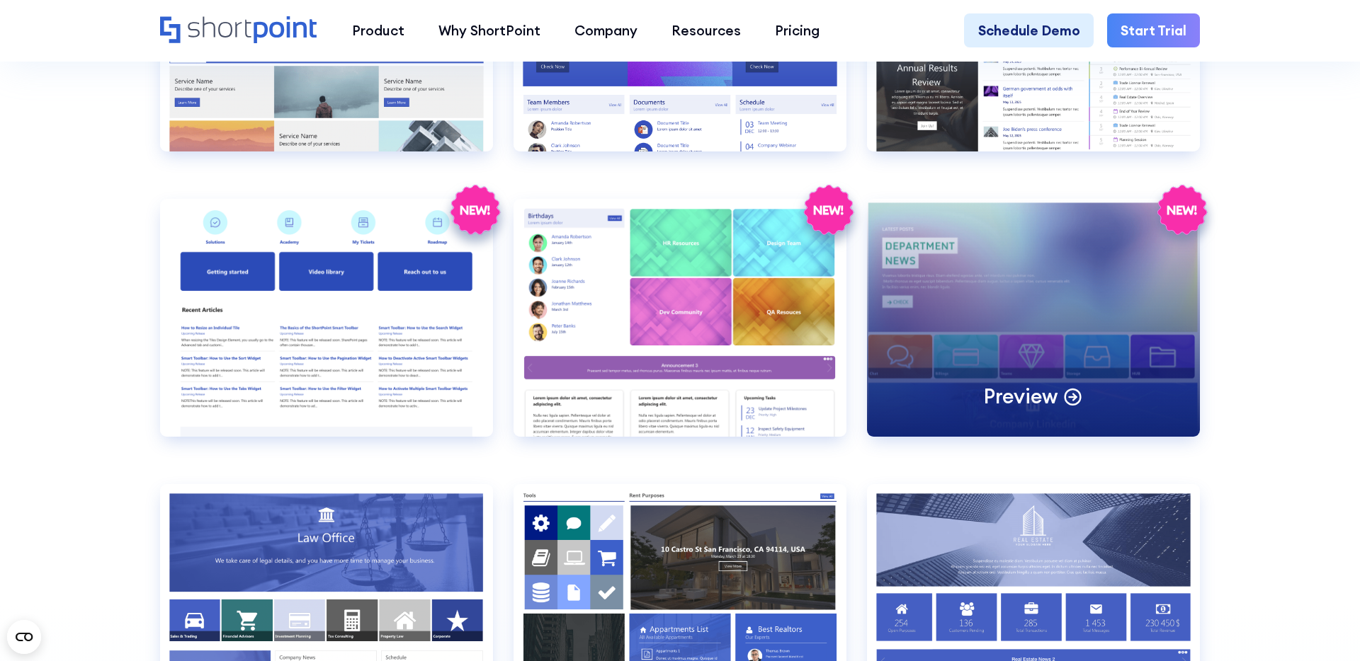
click at [1056, 294] on div "Preview" at bounding box center [1033, 318] width 333 height 238
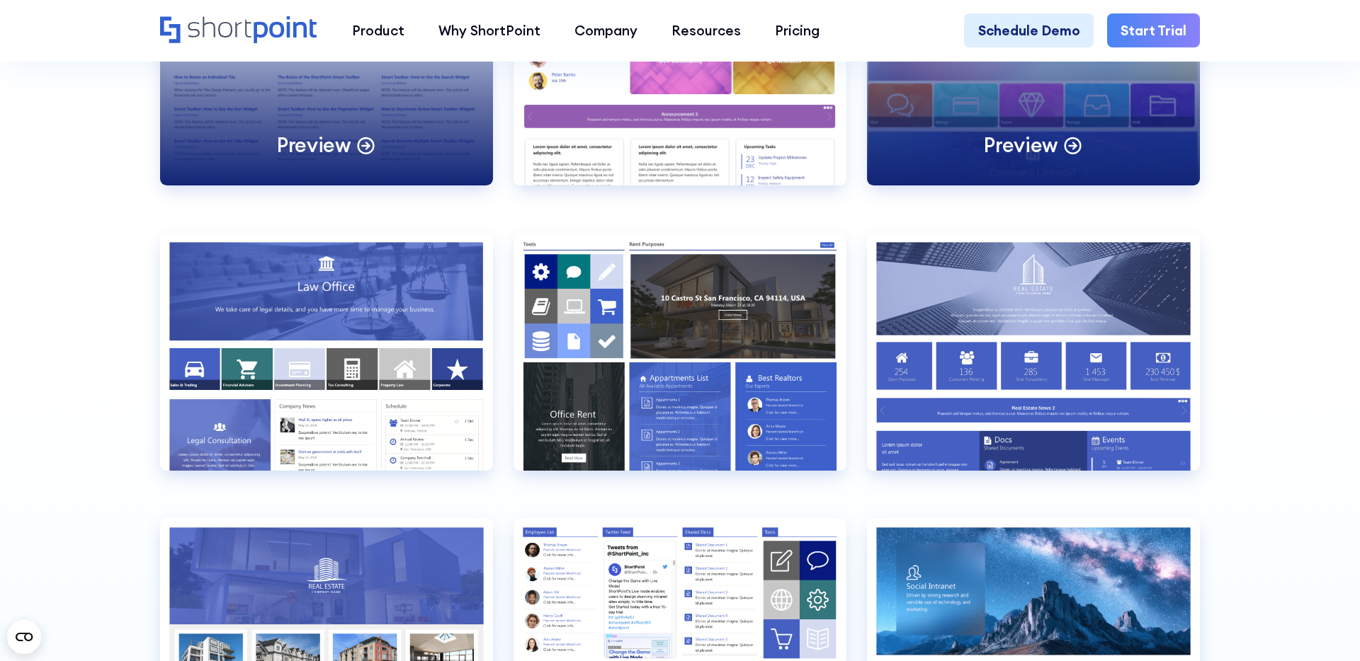
scroll to position [3683, 0]
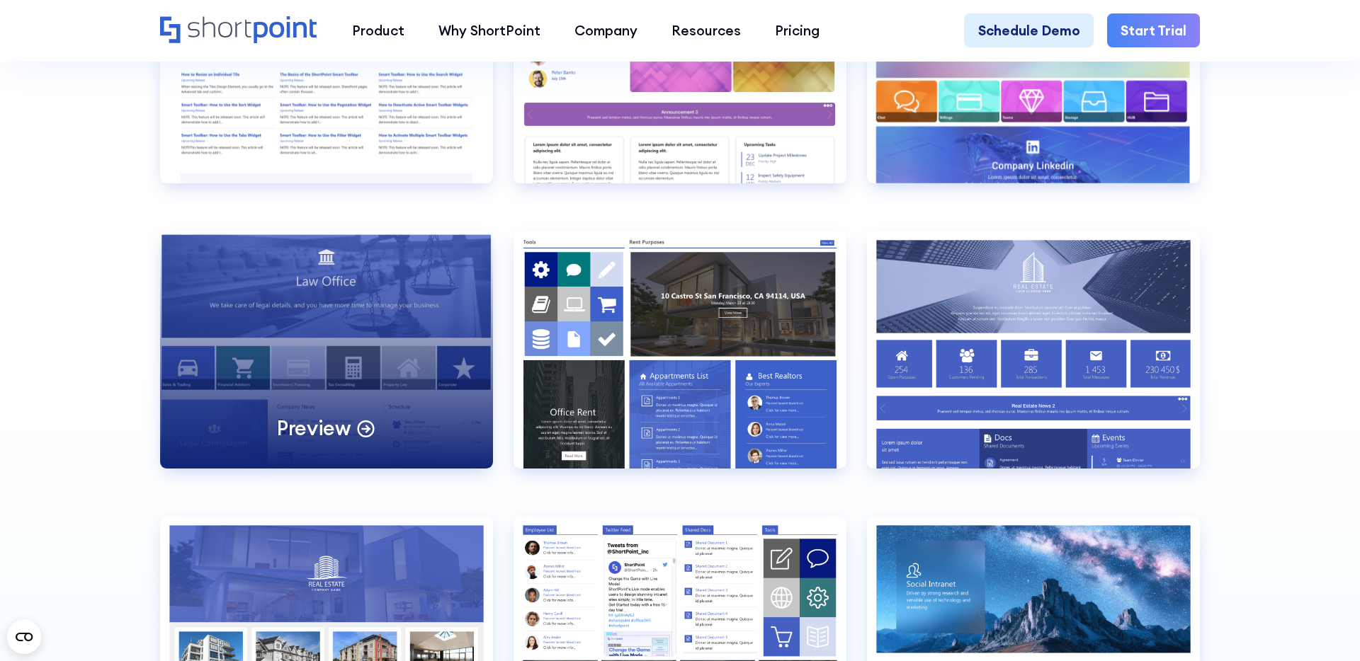
click at [314, 372] on div "Preview" at bounding box center [326, 350] width 333 height 238
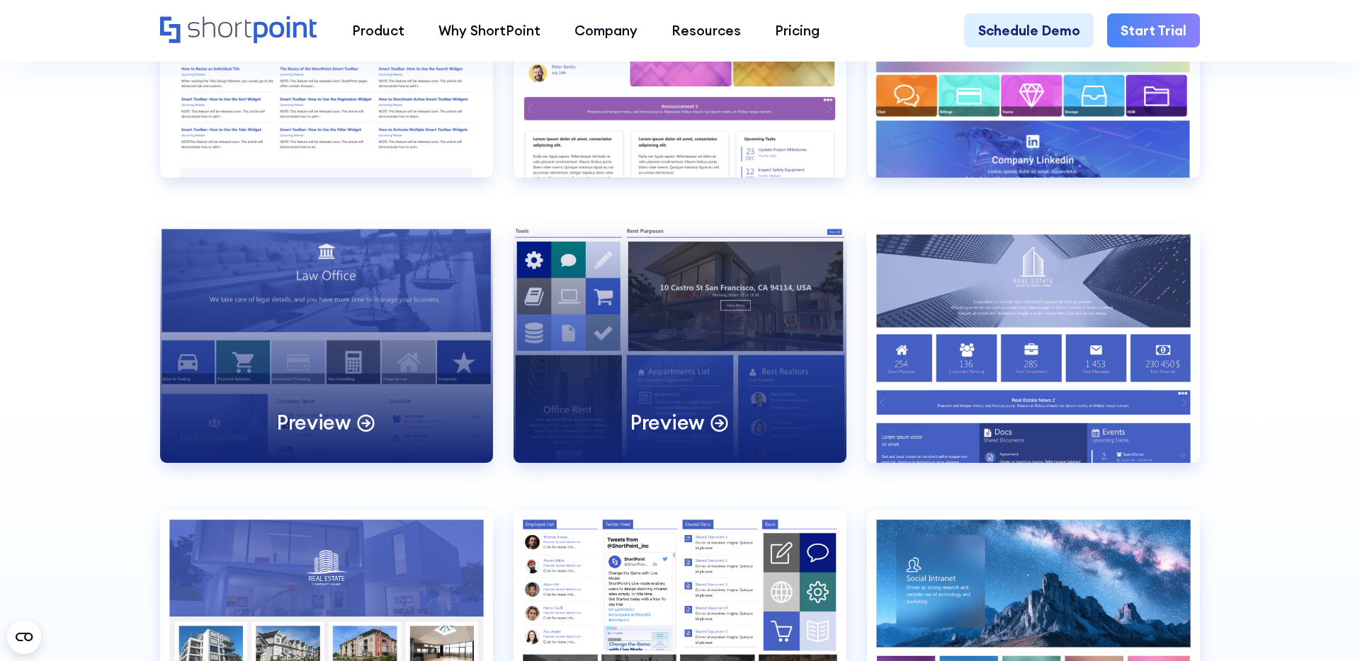
scroll to position [3686, 0]
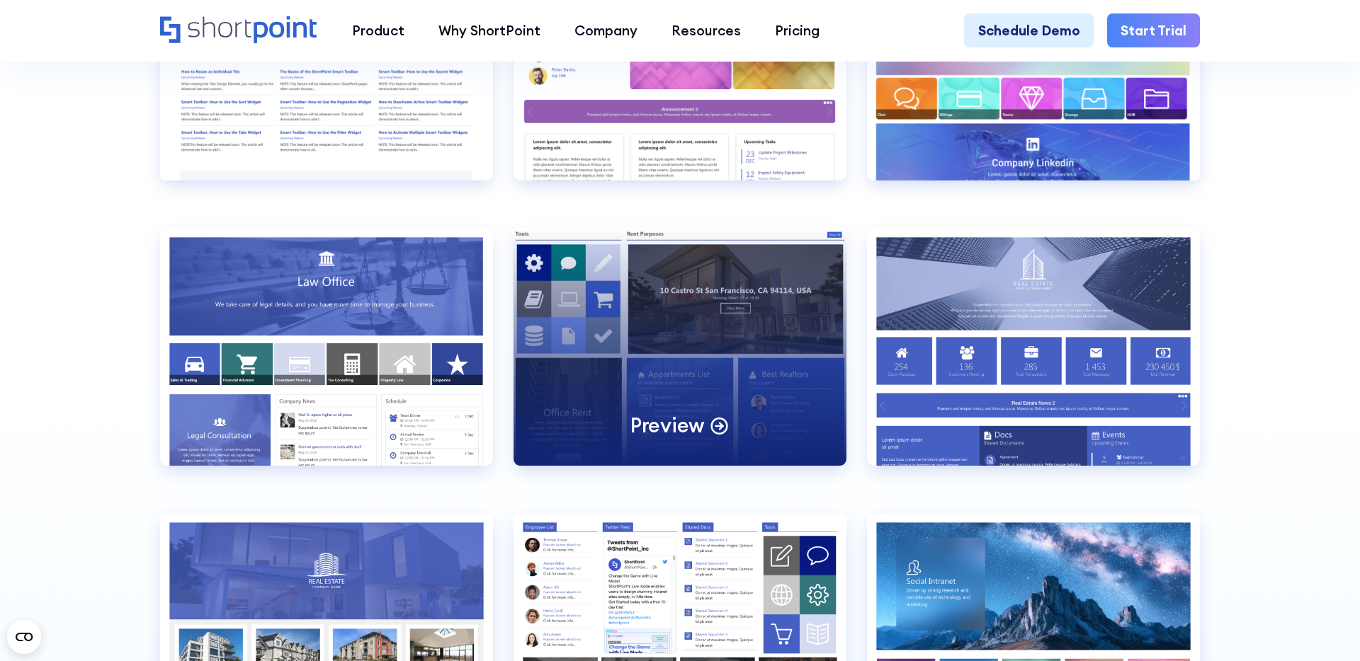
click at [688, 370] on div "Preview" at bounding box center [679, 347] width 333 height 238
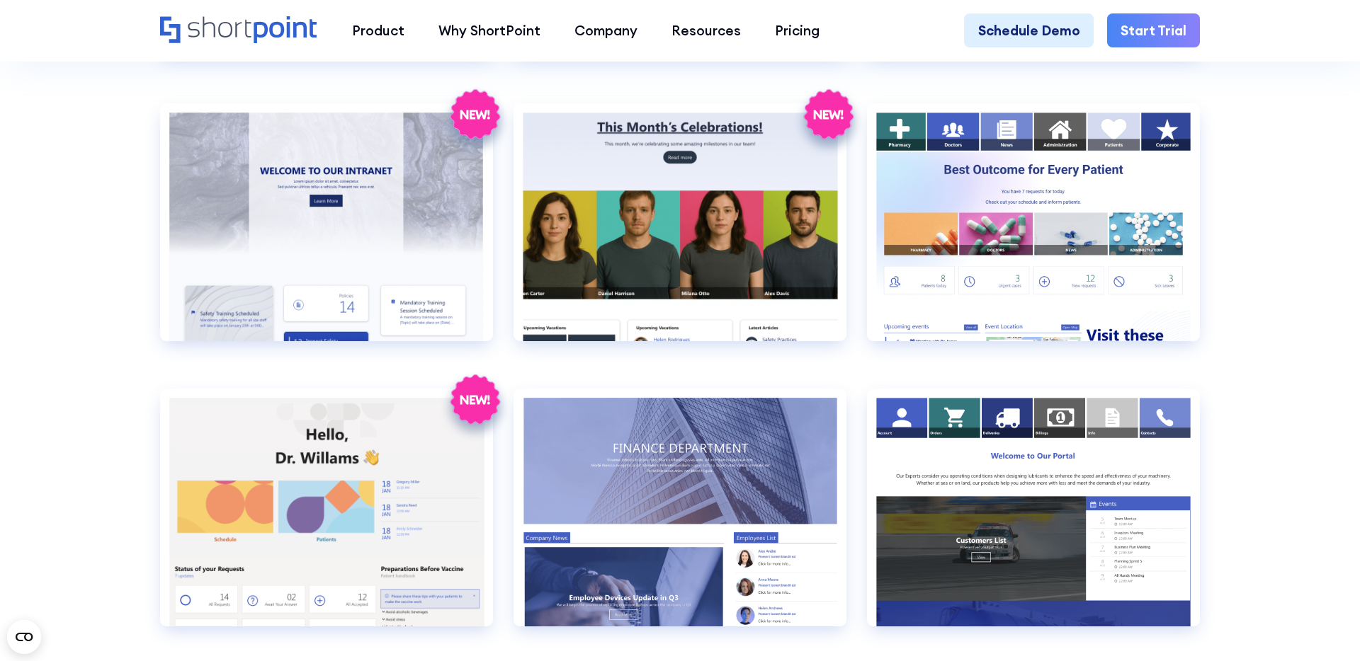
scroll to position [2668, 0]
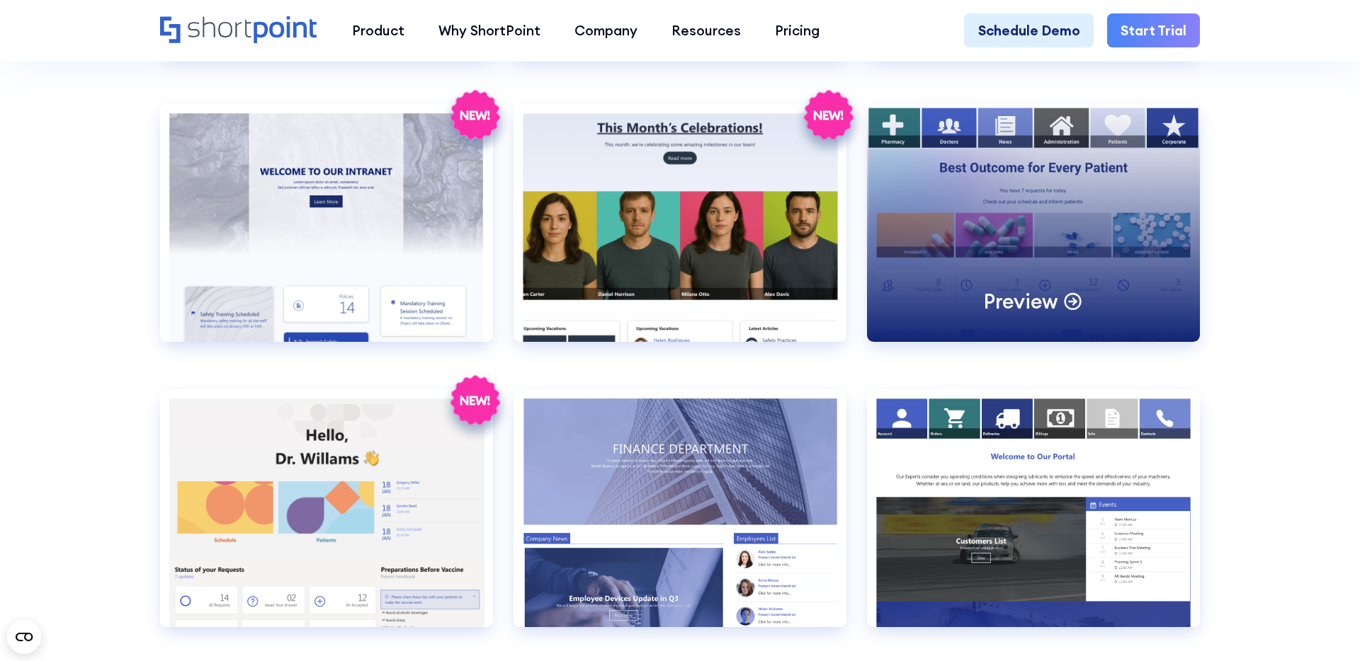
click at [950, 248] on div "Preview" at bounding box center [1033, 223] width 333 height 238
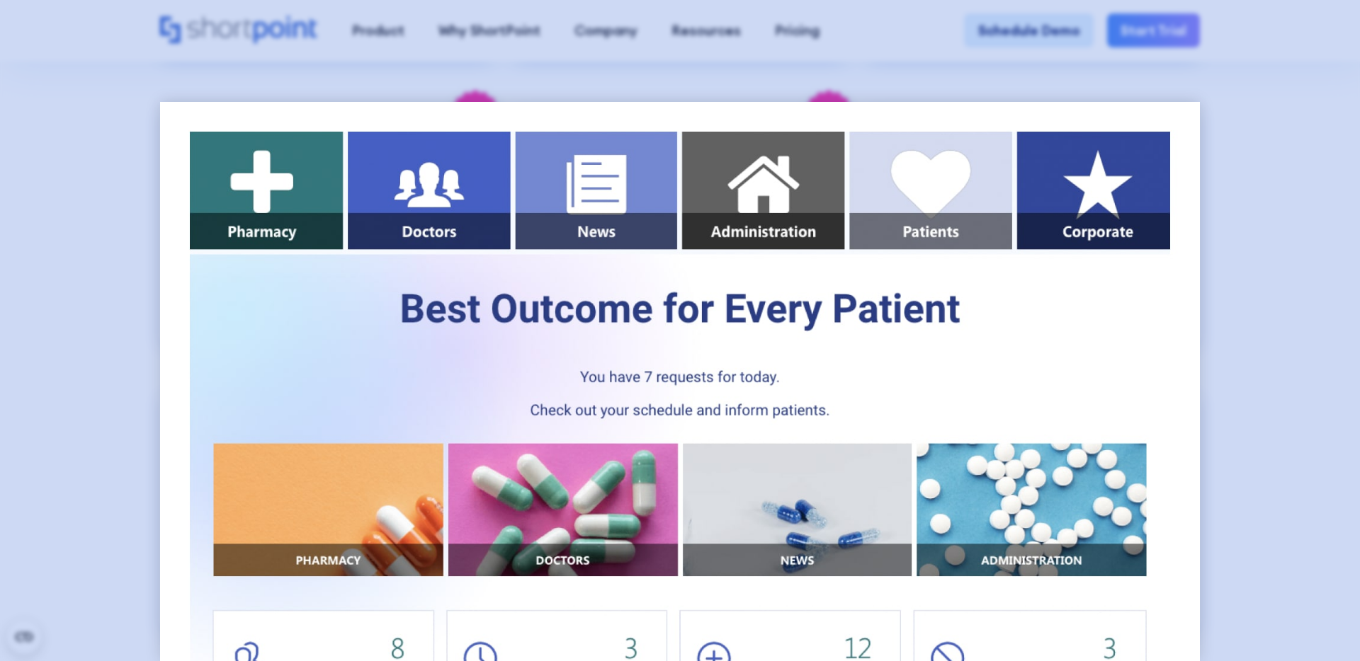
click at [76, 154] on div at bounding box center [680, 330] width 1360 height 661
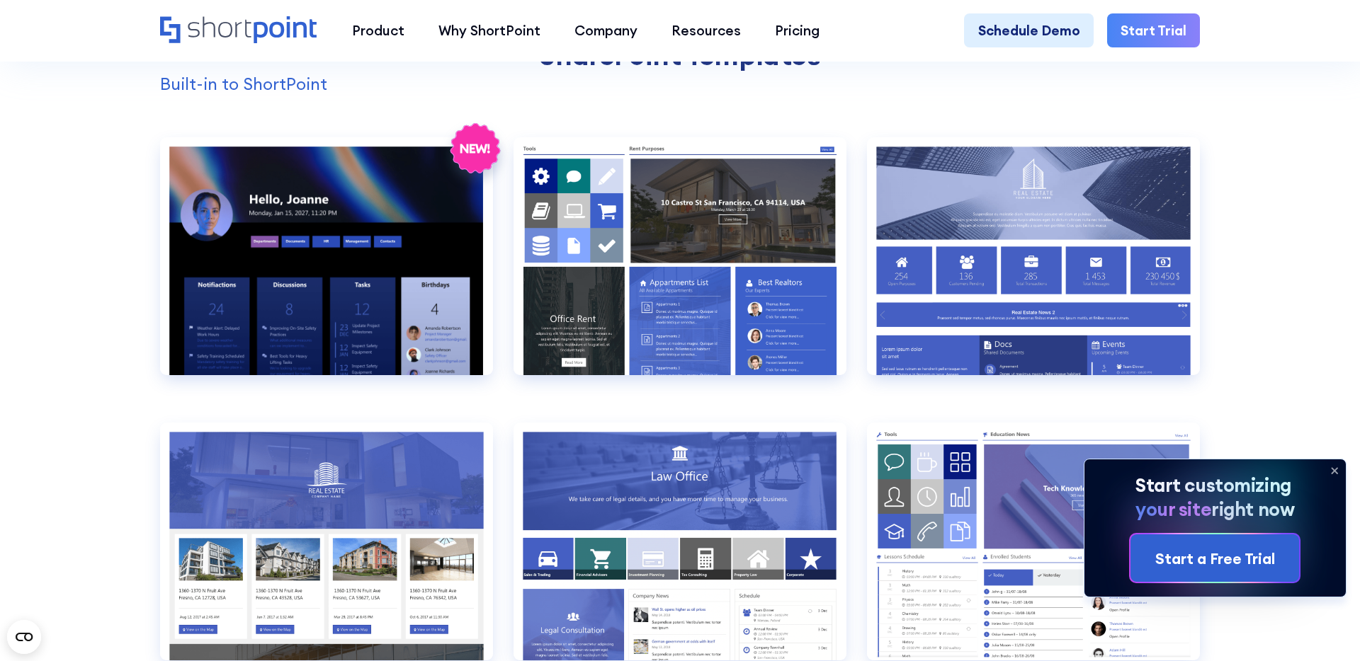
scroll to position [1480, 0]
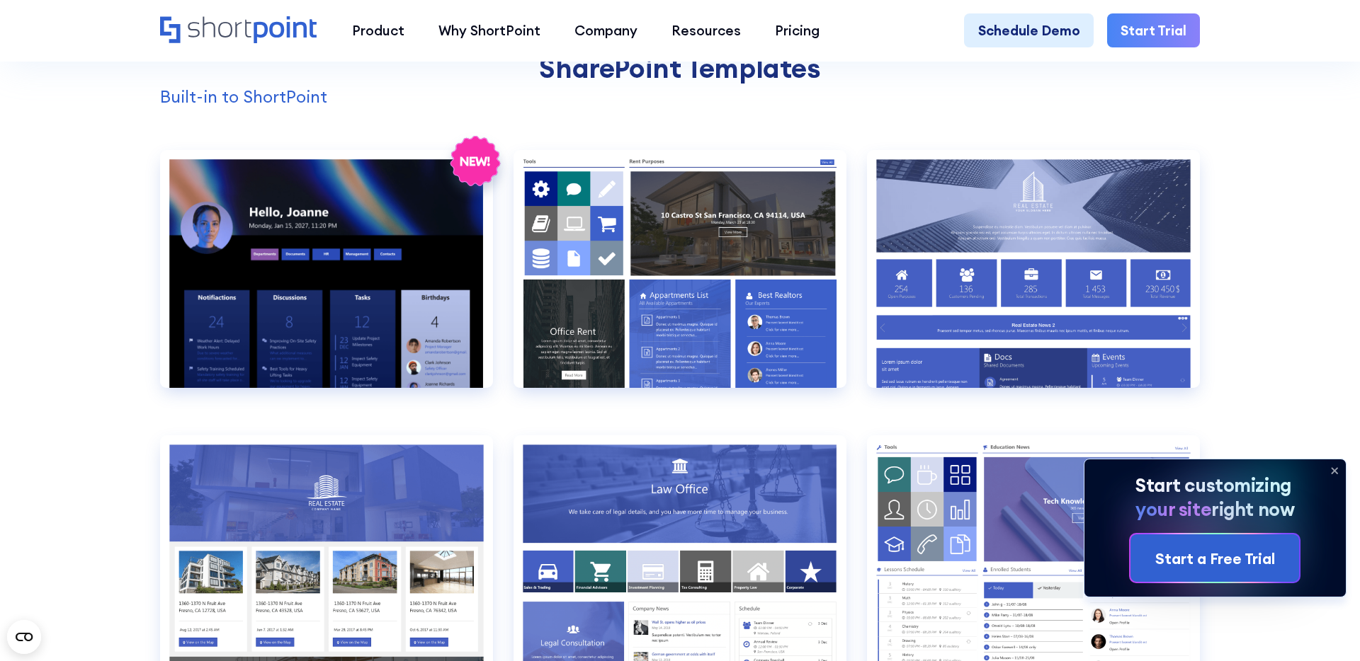
click at [1334, 472] on icon at bounding box center [1334, 472] width 6 height 6
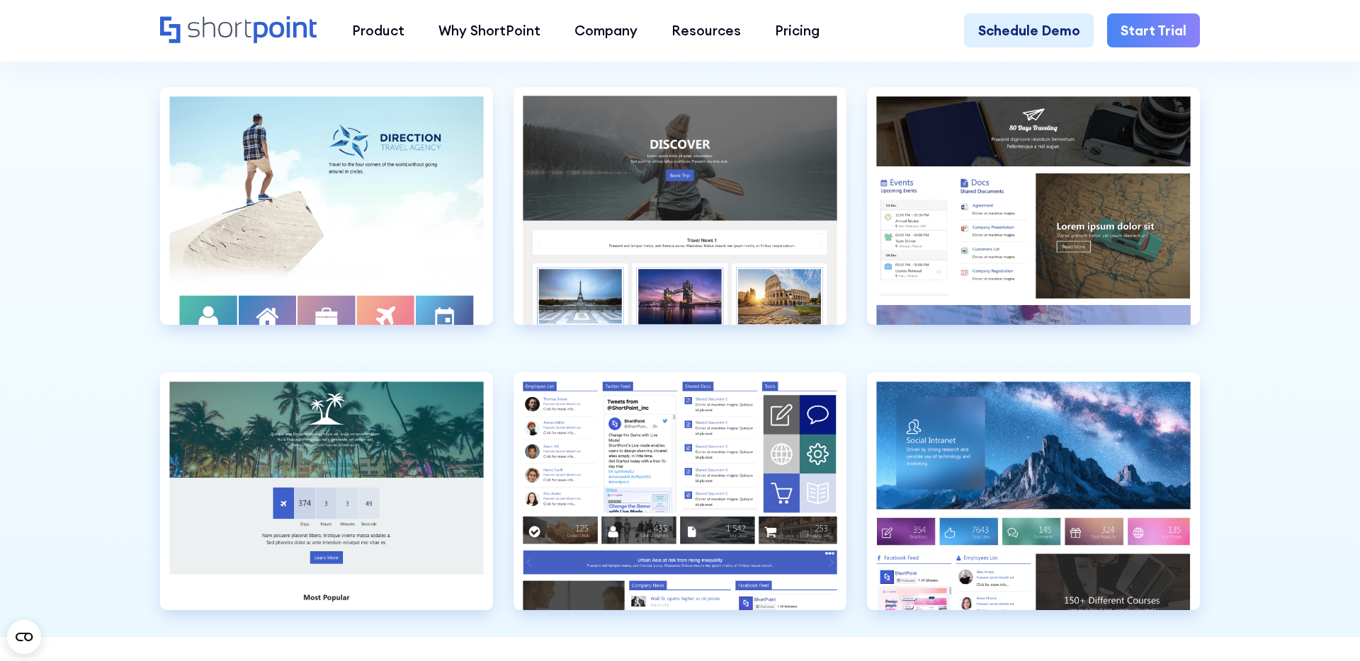
scroll to position [4369, 0]
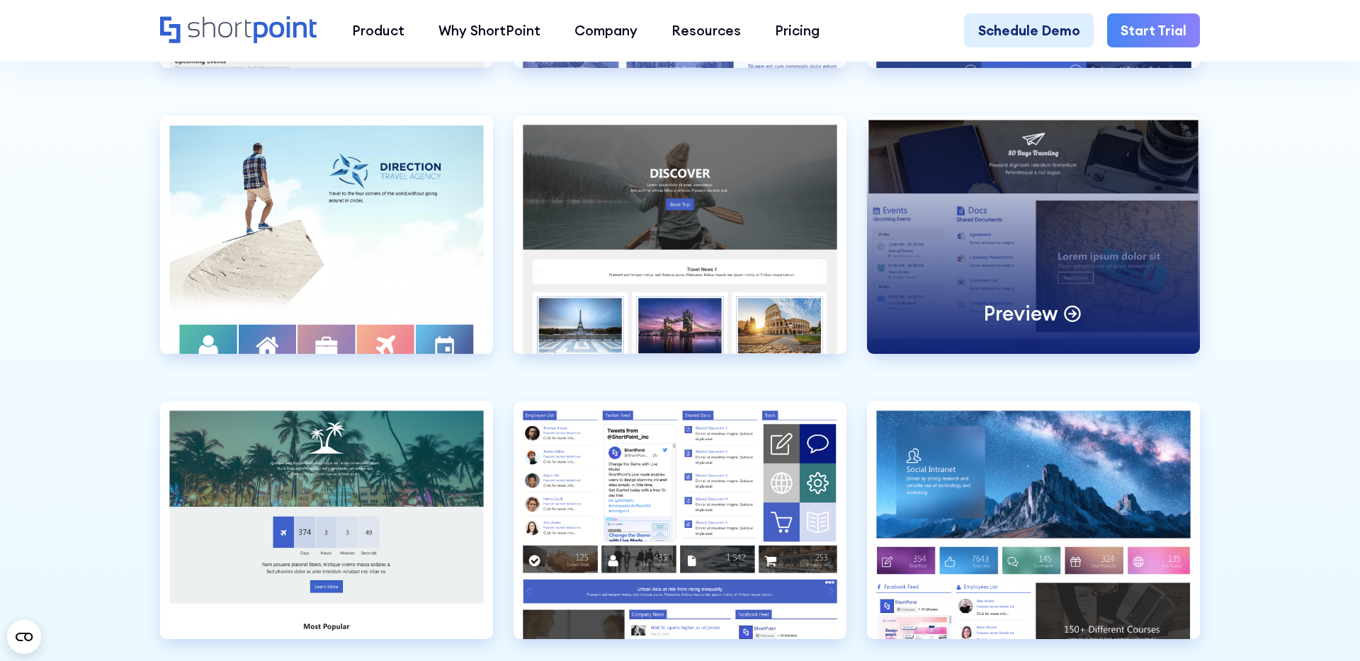
click at [964, 285] on div "Preview" at bounding box center [1033, 235] width 333 height 238
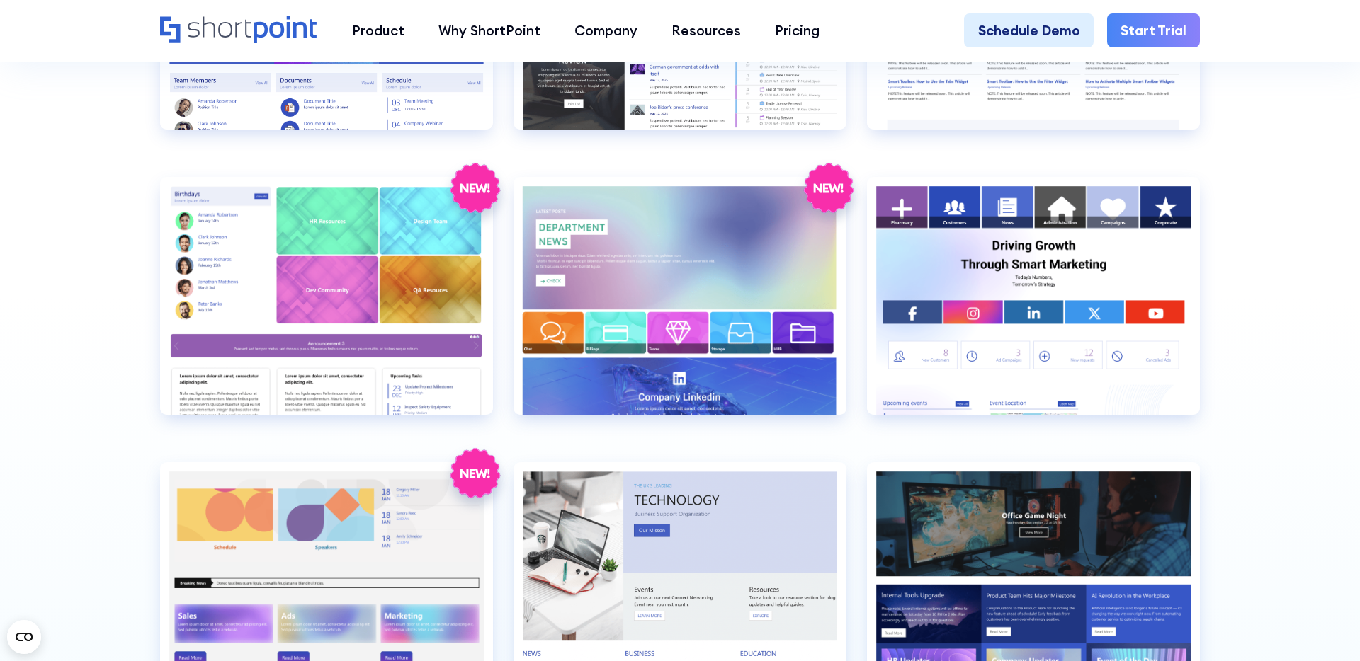
scroll to position [3738, 0]
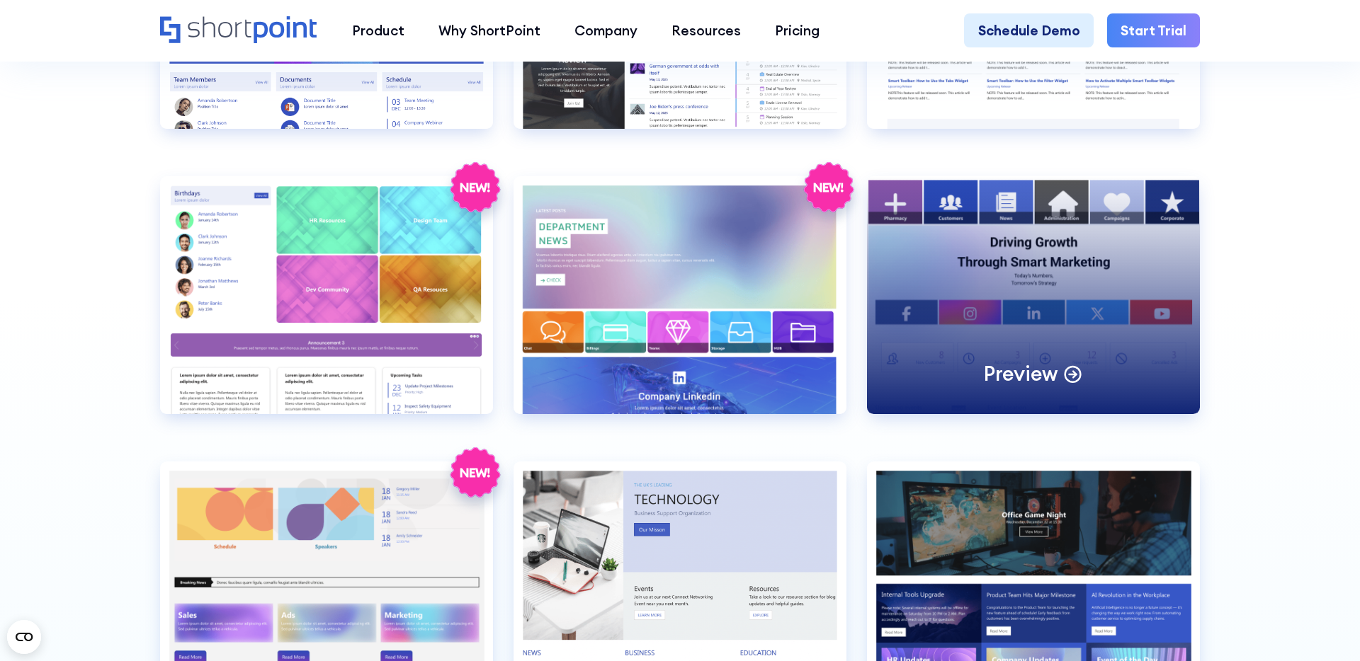
click at [1020, 285] on div "Preview" at bounding box center [1033, 295] width 333 height 238
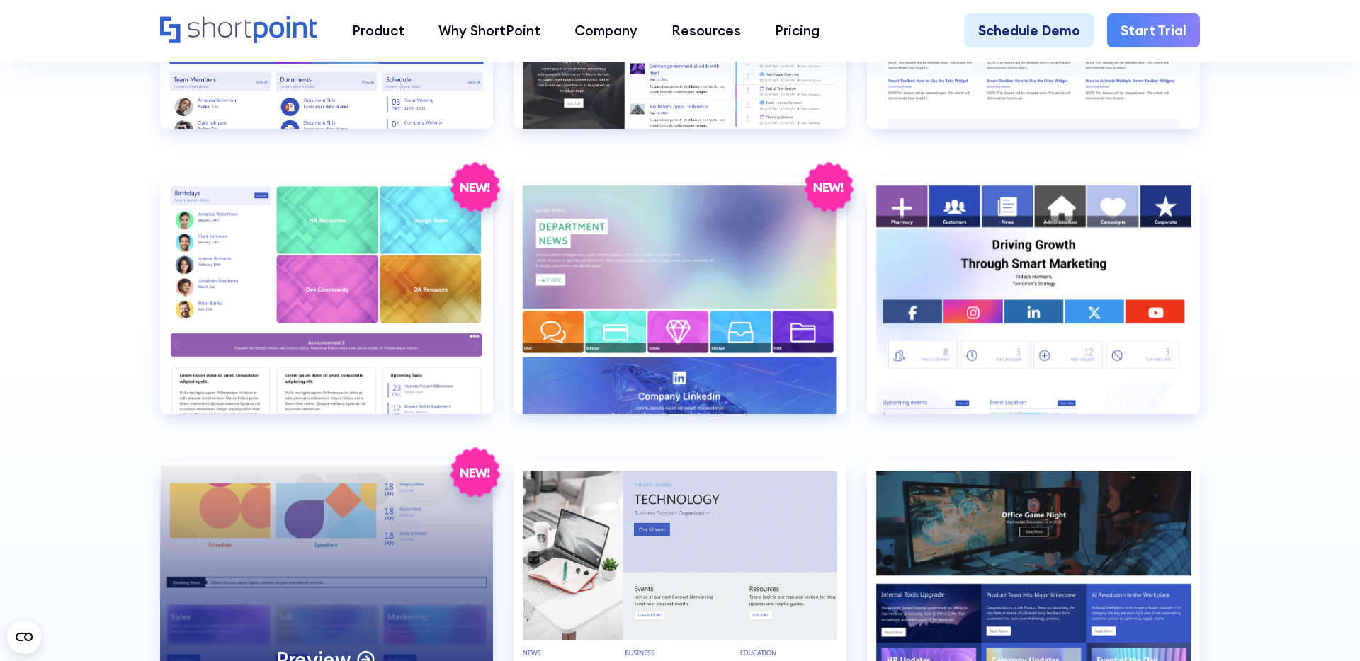
click at [261, 526] on div "Preview" at bounding box center [326, 581] width 333 height 238
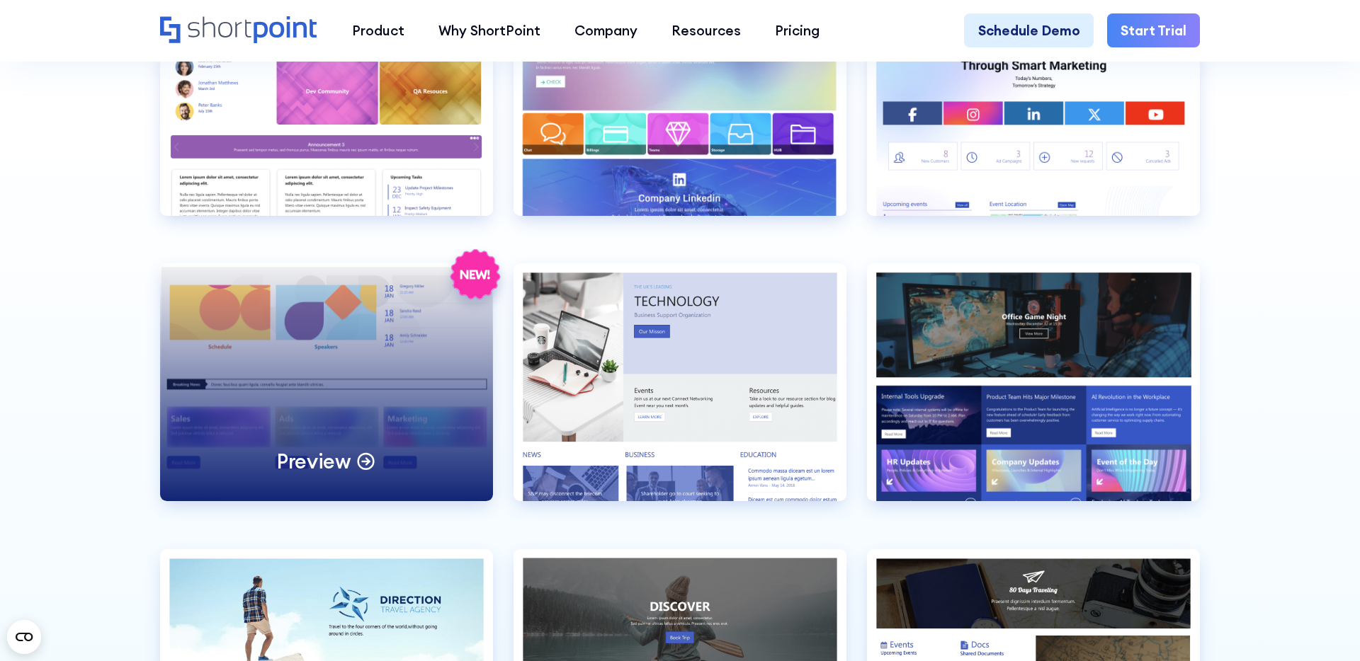
scroll to position [3940, 0]
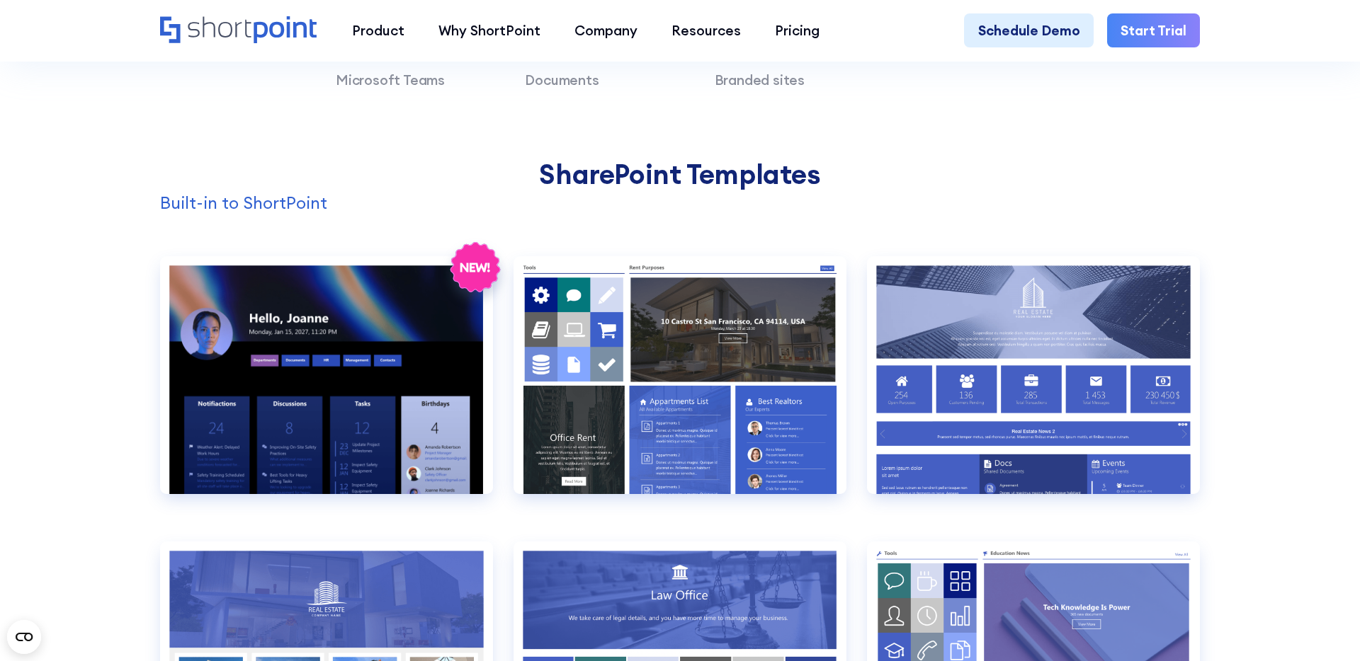
scroll to position [1456, 0]
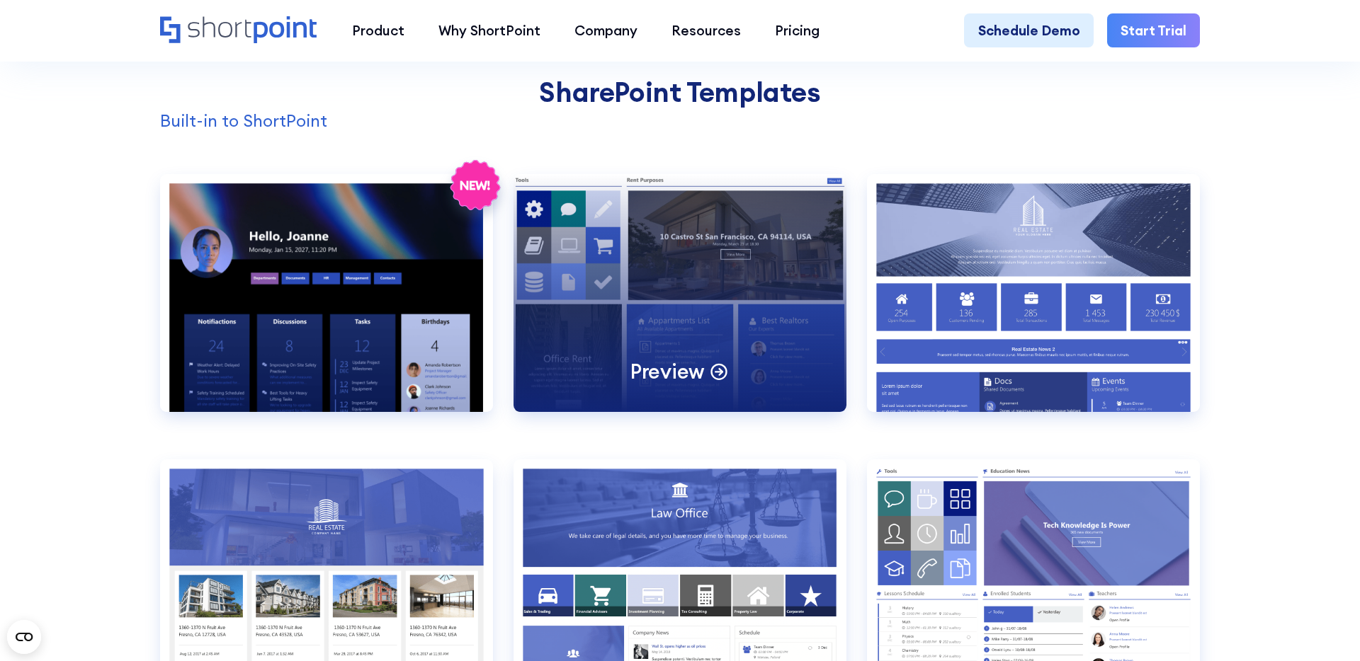
click at [669, 275] on div "Preview" at bounding box center [679, 293] width 333 height 238
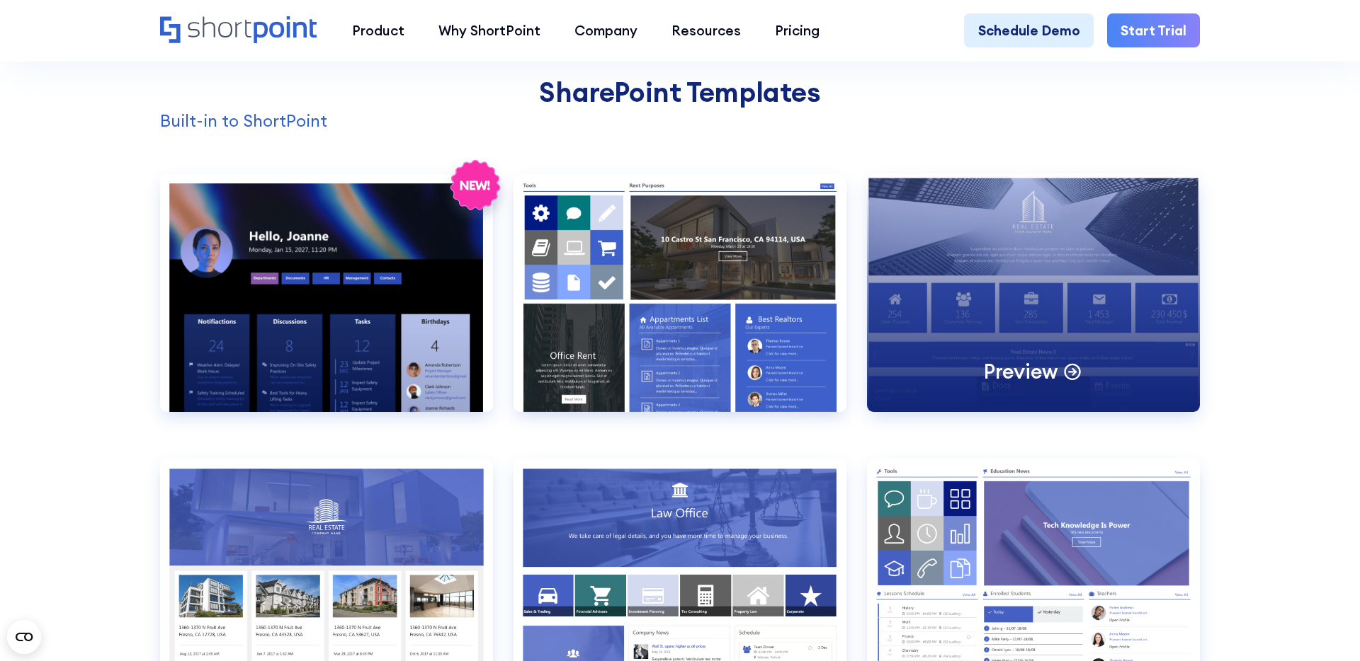
click at [994, 311] on div "Preview" at bounding box center [1033, 293] width 333 height 238
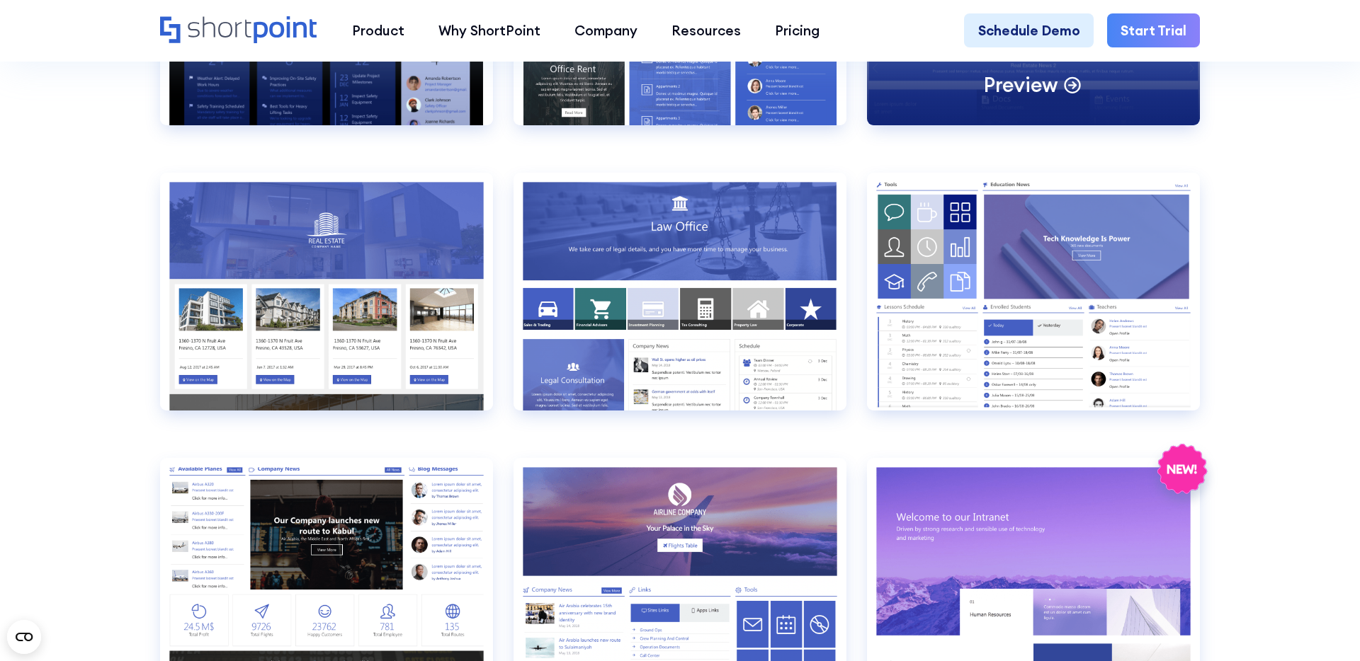
scroll to position [1746, 0]
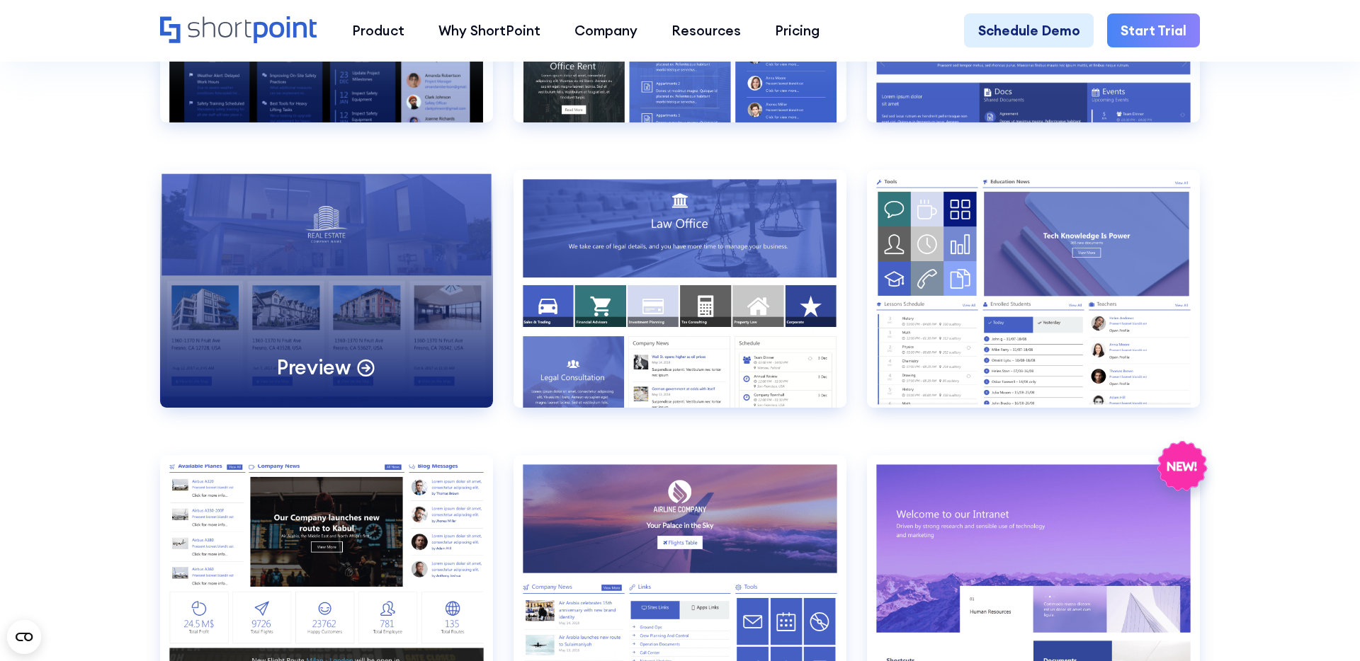
click at [283, 311] on div "Preview" at bounding box center [326, 289] width 333 height 238
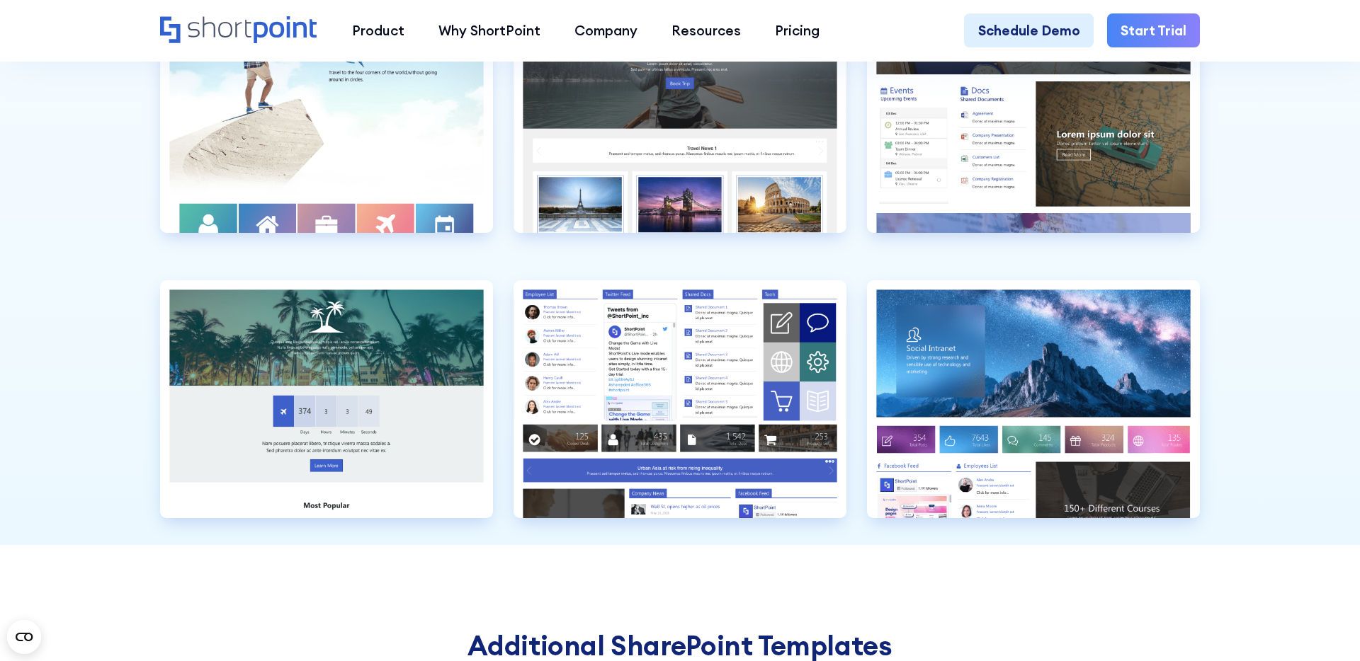
scroll to position [4508, 0]
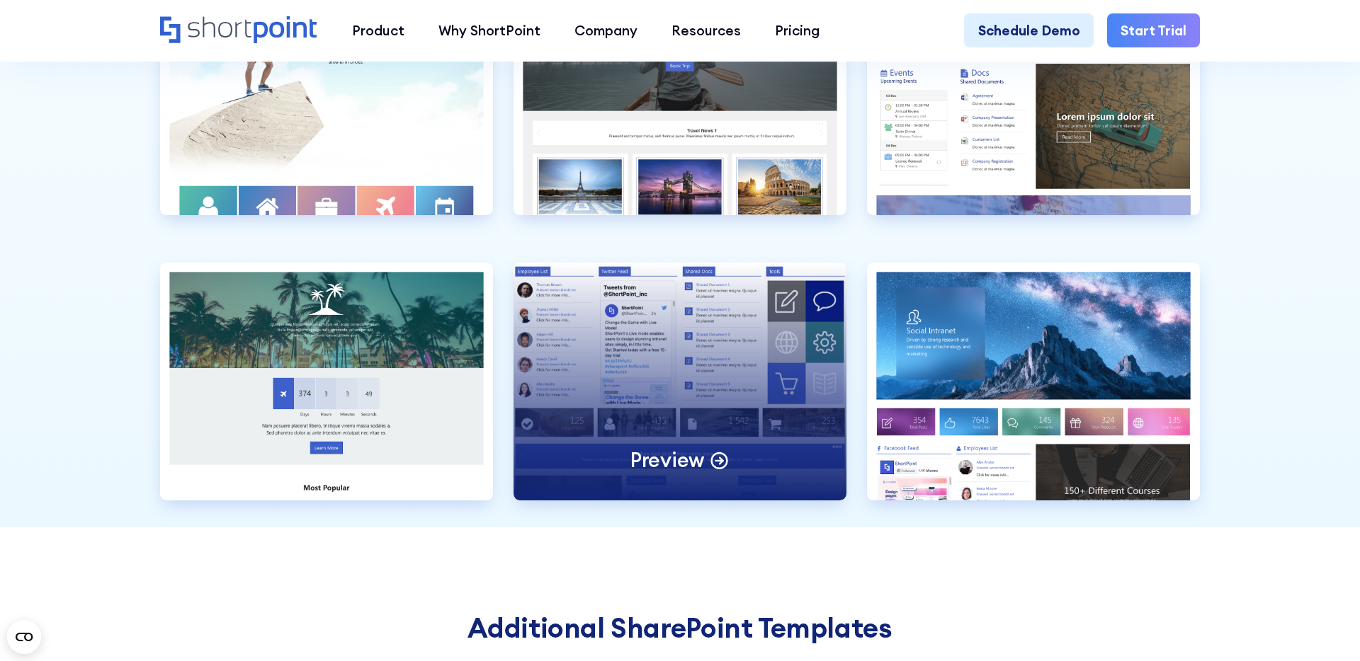
click at [620, 351] on div "Preview" at bounding box center [679, 382] width 333 height 238
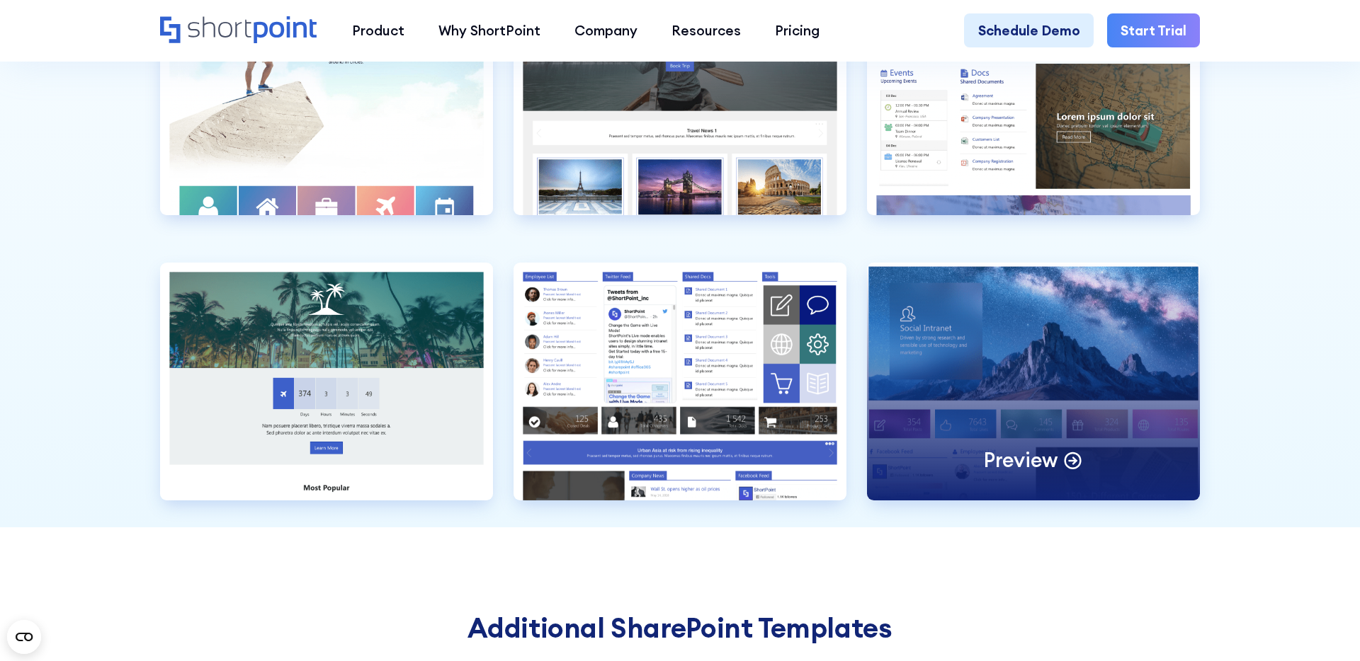
click at [972, 333] on div "Preview" at bounding box center [1033, 382] width 333 height 238
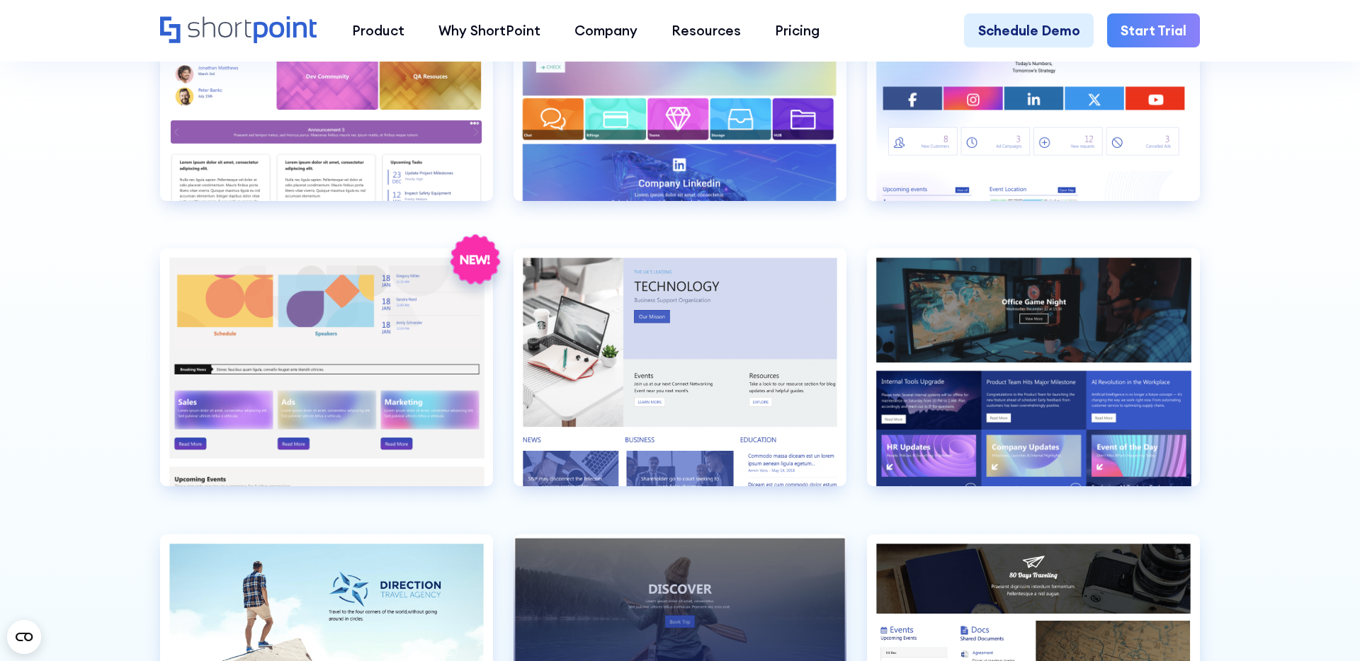
scroll to position [3950, 0]
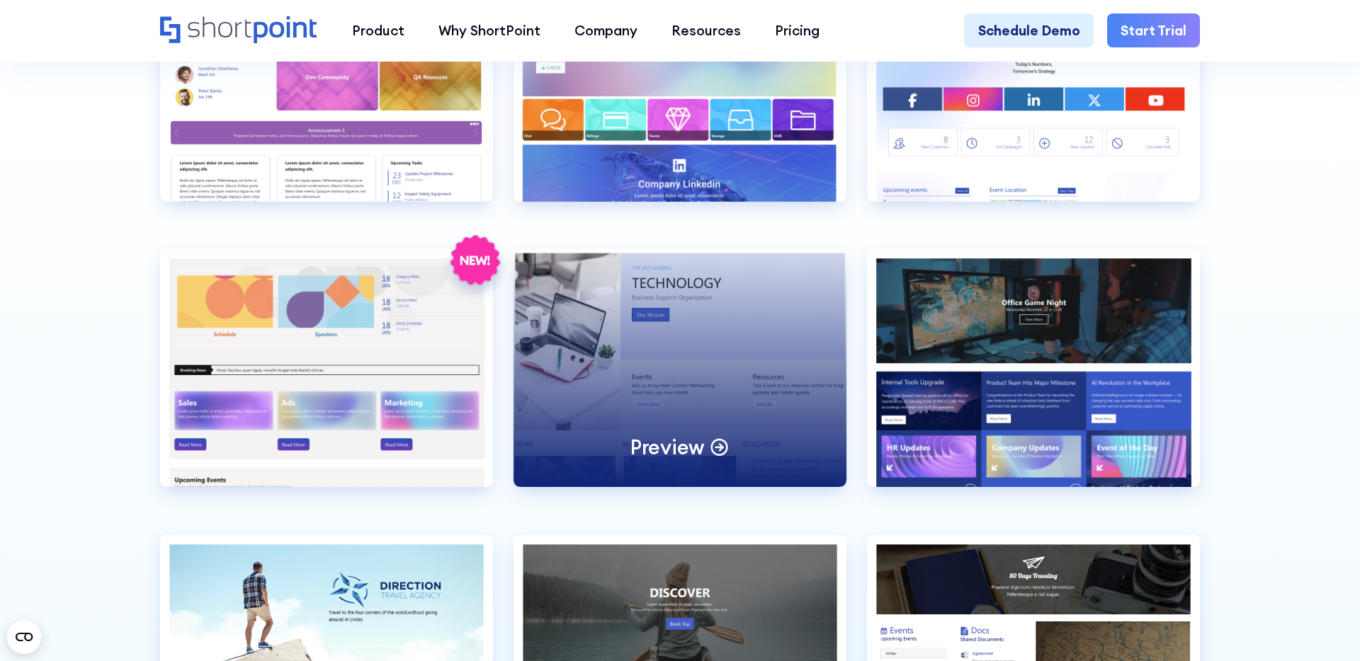
click at [653, 365] on div "Preview" at bounding box center [679, 368] width 333 height 238
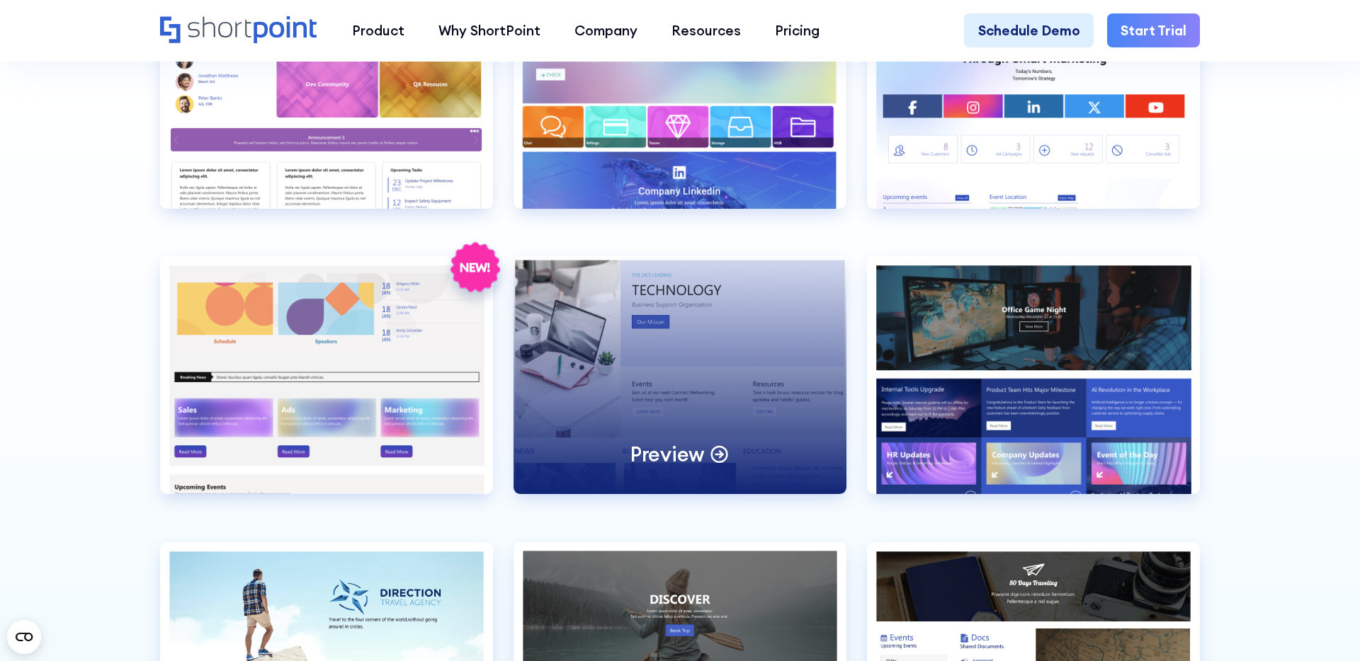
scroll to position [3949, 0]
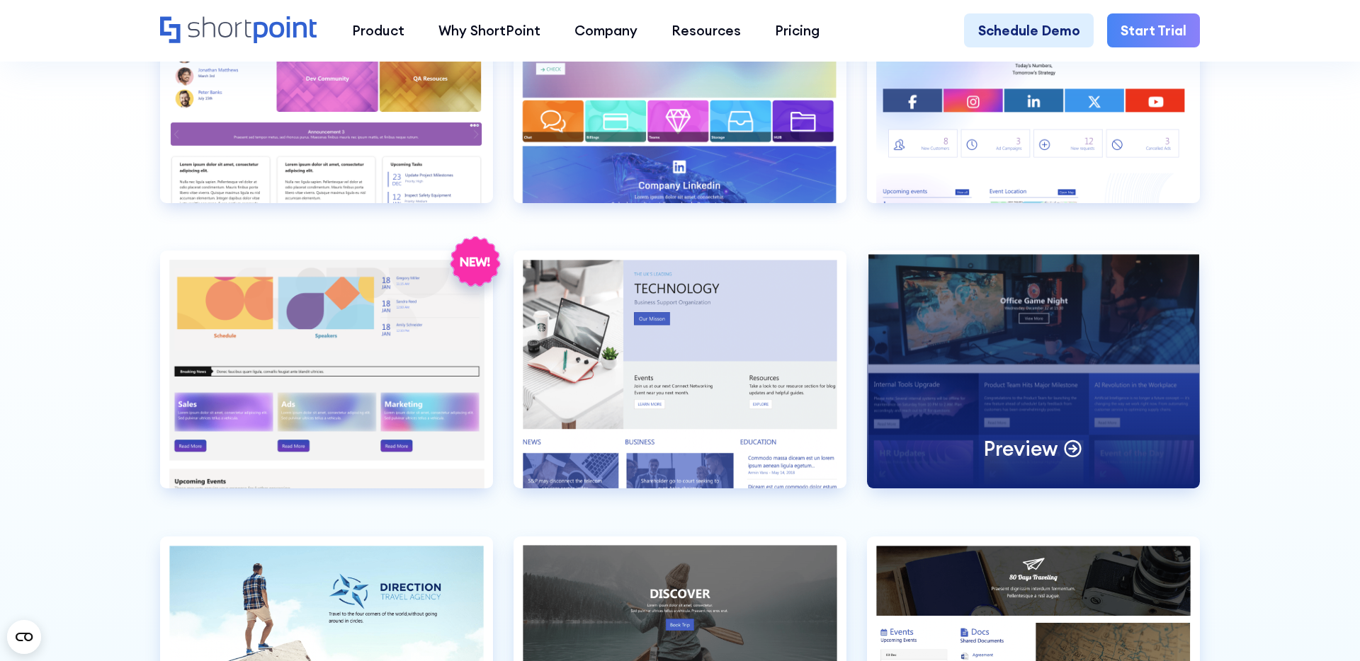
click at [1013, 377] on div "Preview" at bounding box center [1033, 370] width 333 height 238
click at [950, 352] on div "Preview" at bounding box center [1033, 370] width 333 height 238
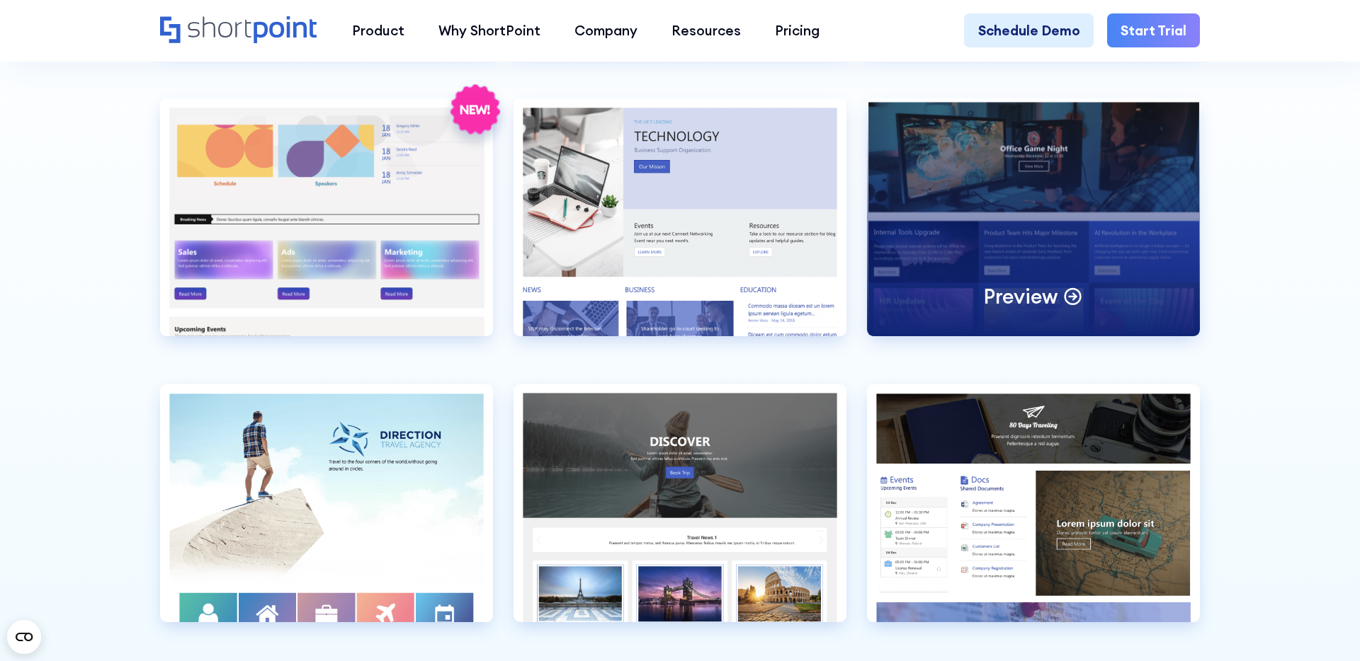
scroll to position [4110, 0]
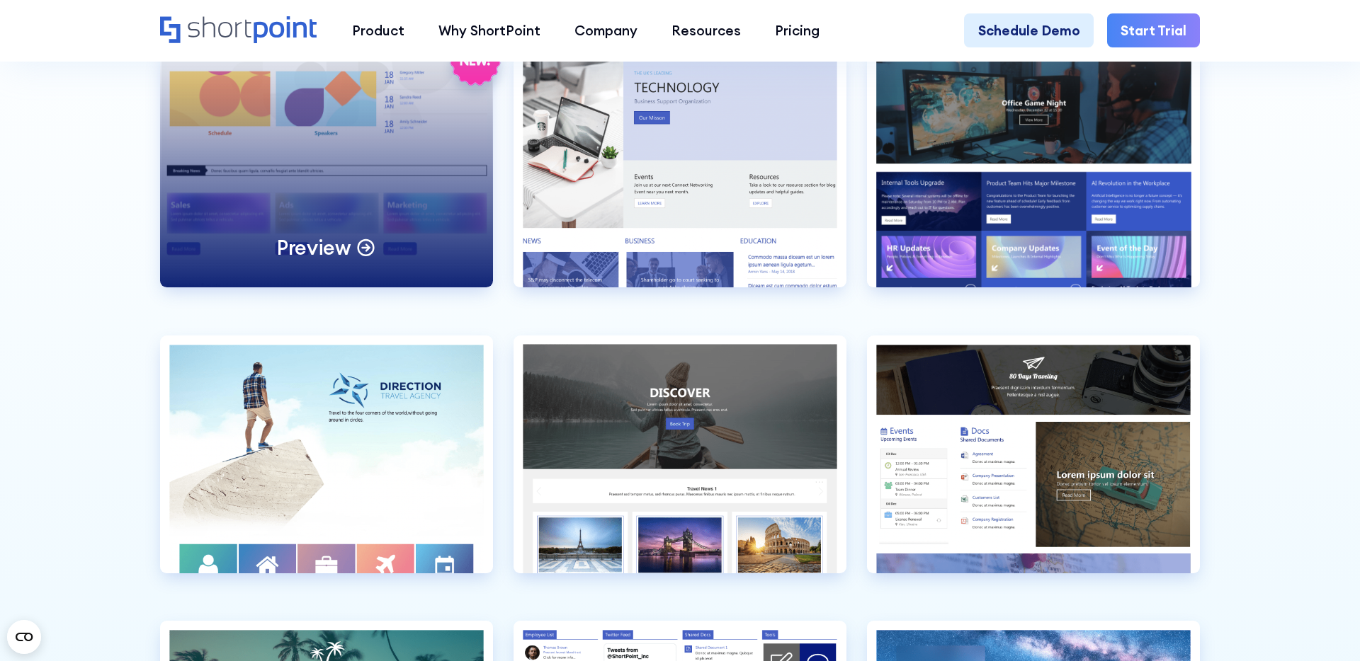
scroll to position [4152, 0]
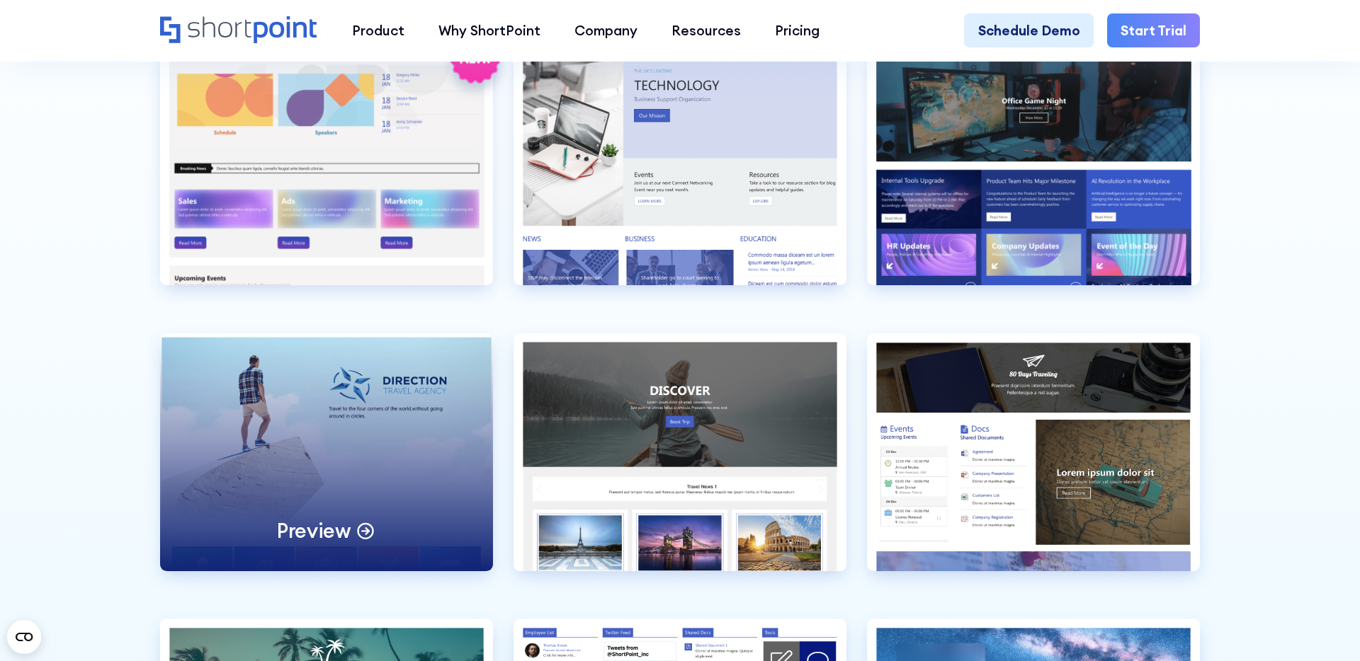
click at [308, 475] on div "Preview" at bounding box center [326, 453] width 333 height 238
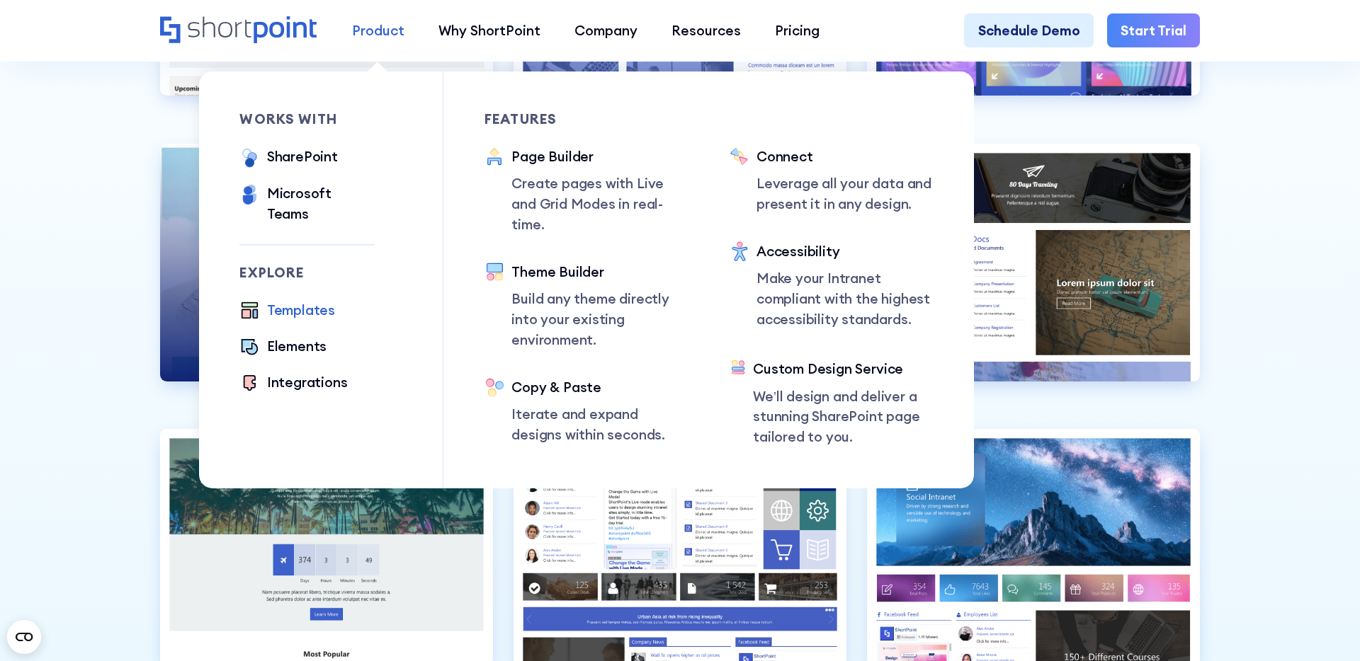
scroll to position [4316, 0]
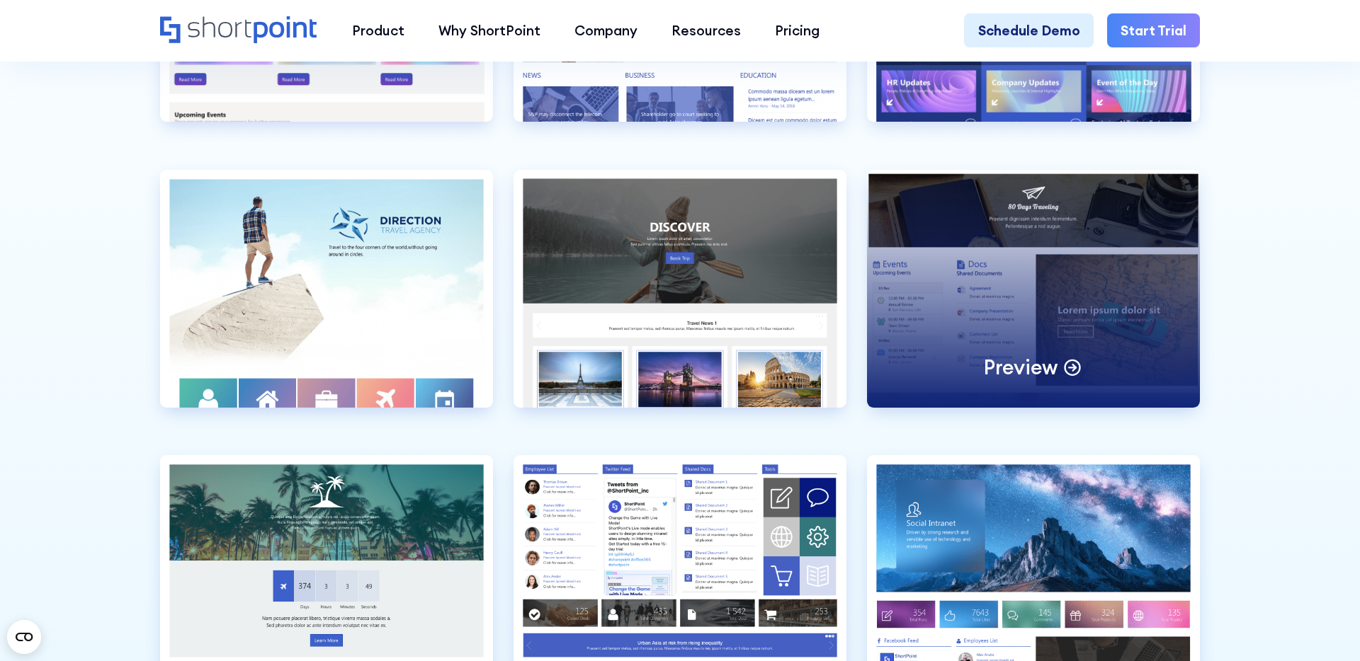
click at [1011, 324] on div "Preview" at bounding box center [1033, 289] width 333 height 238
